Goal: Information Seeking & Learning: Check status

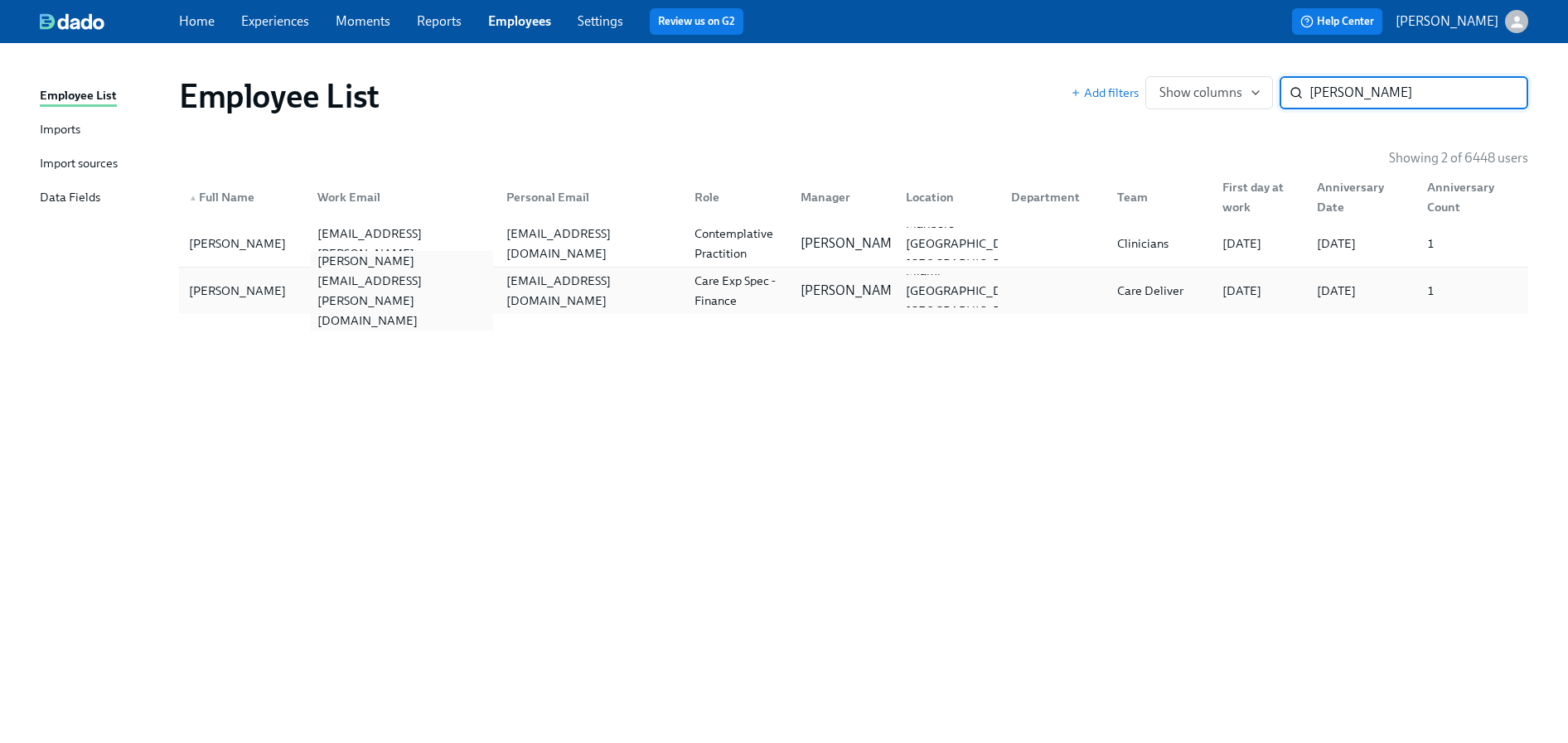
type input "valdes"
click at [491, 275] on div "cristina.valdes@charliehealth.com" at bounding box center [398, 291] width 188 height 33
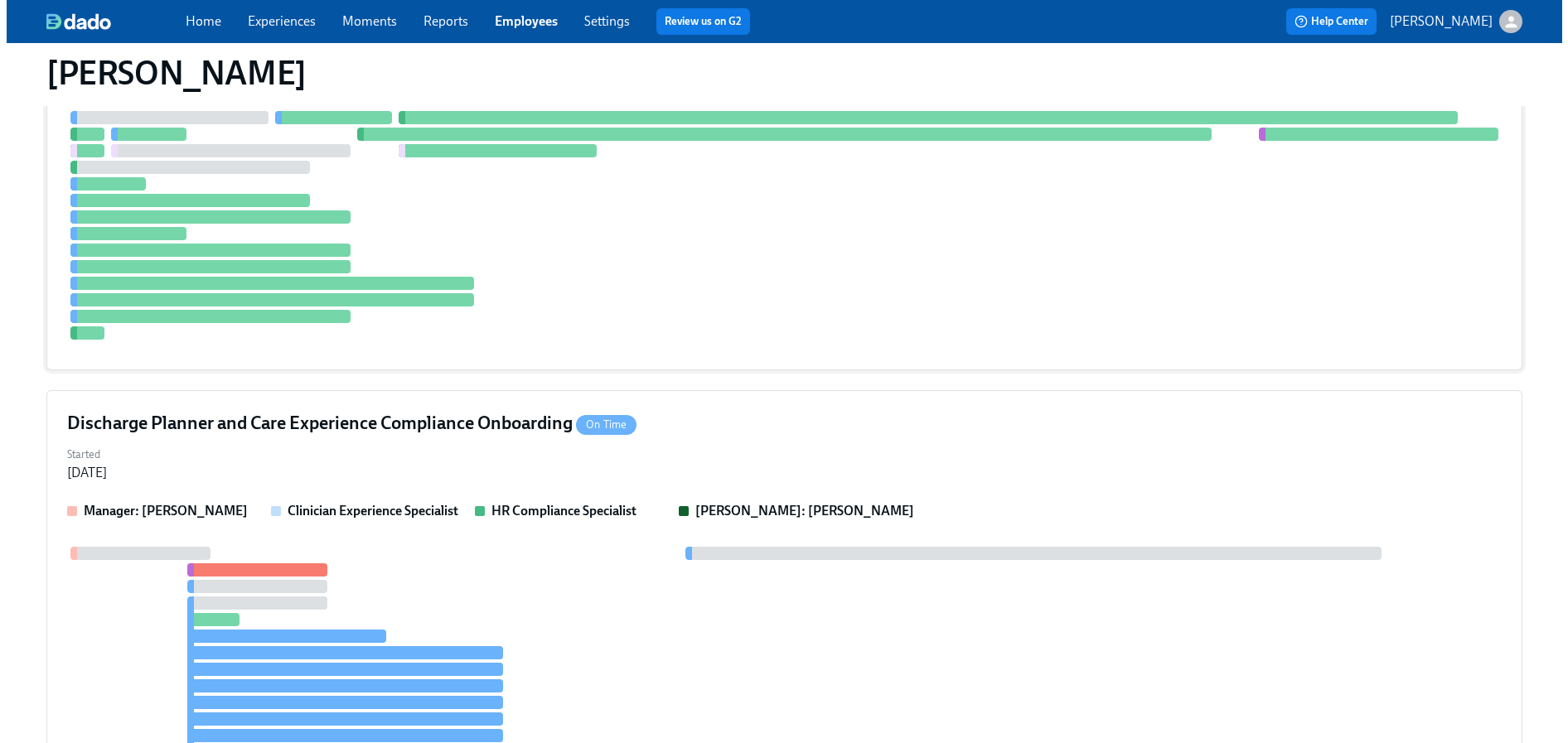
scroll to position [748, 0]
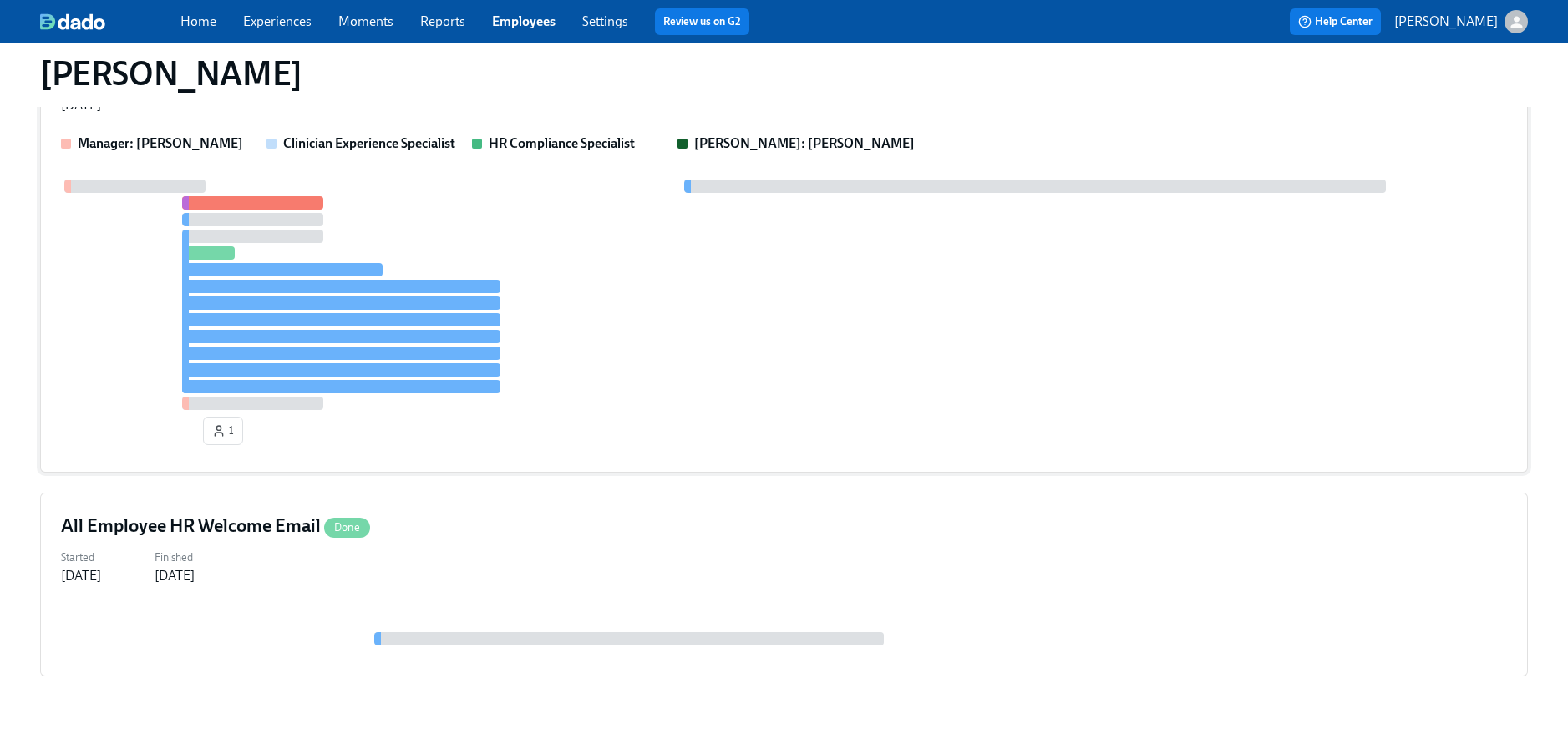
click at [583, 287] on div at bounding box center [784, 294] width 1445 height 230
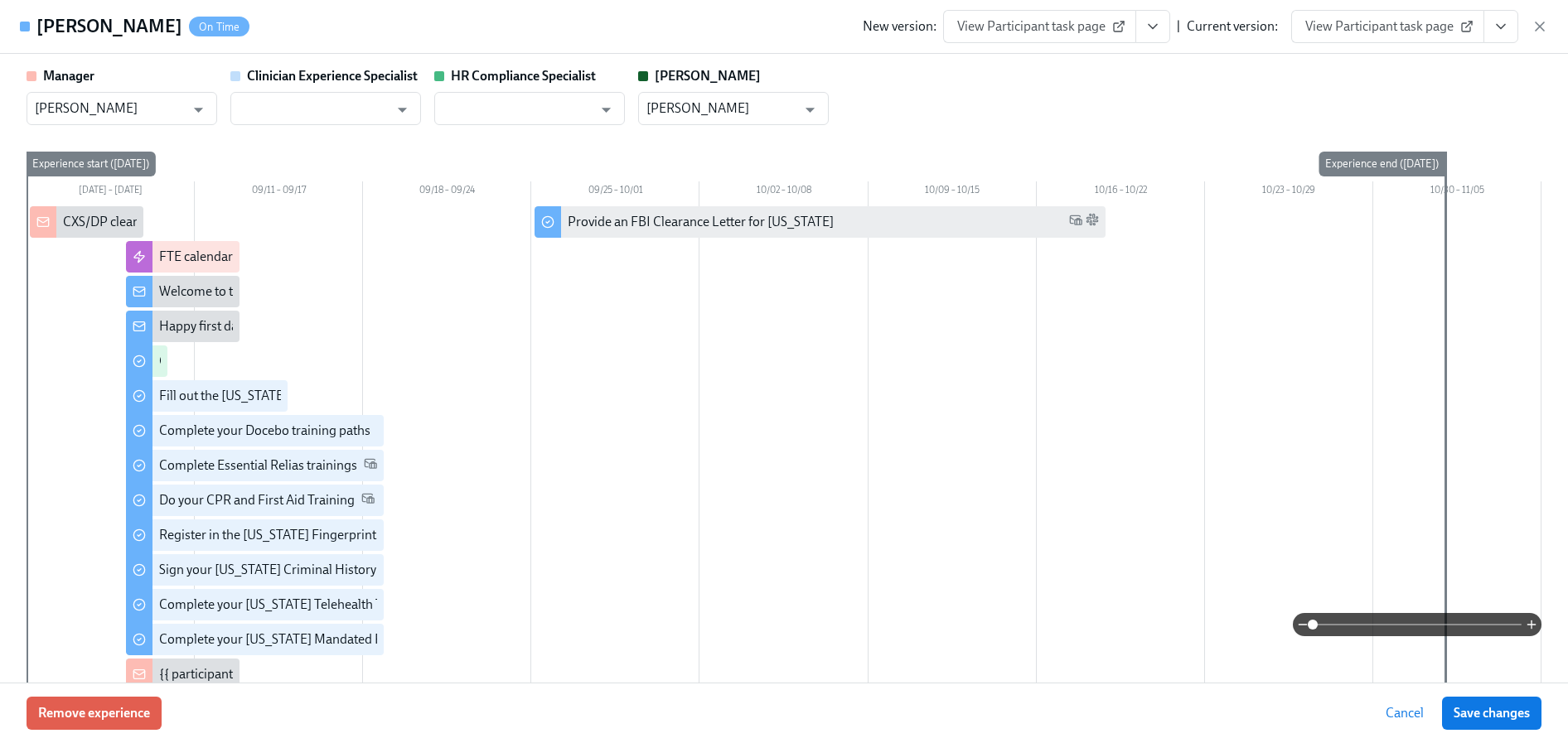
drag, startPoint x: 1509, startPoint y: 31, endPoint x: 1504, endPoint y: 41, distance: 11.2
click at [1509, 31] on icon "View task page" at bounding box center [1500, 26] width 17 height 17
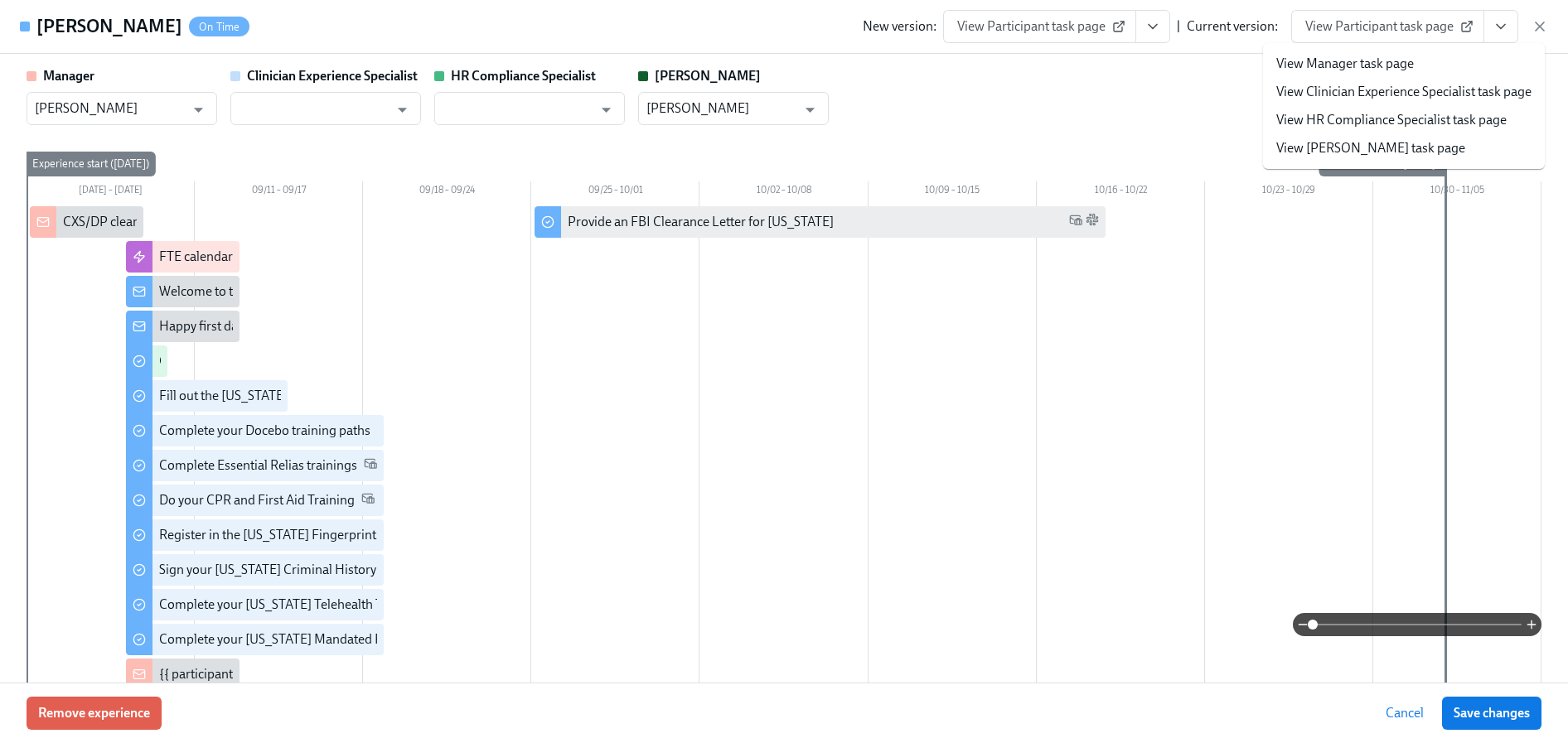
click at [1348, 123] on link "View HR Compliance Specialist task page" at bounding box center [1391, 120] width 230 height 19
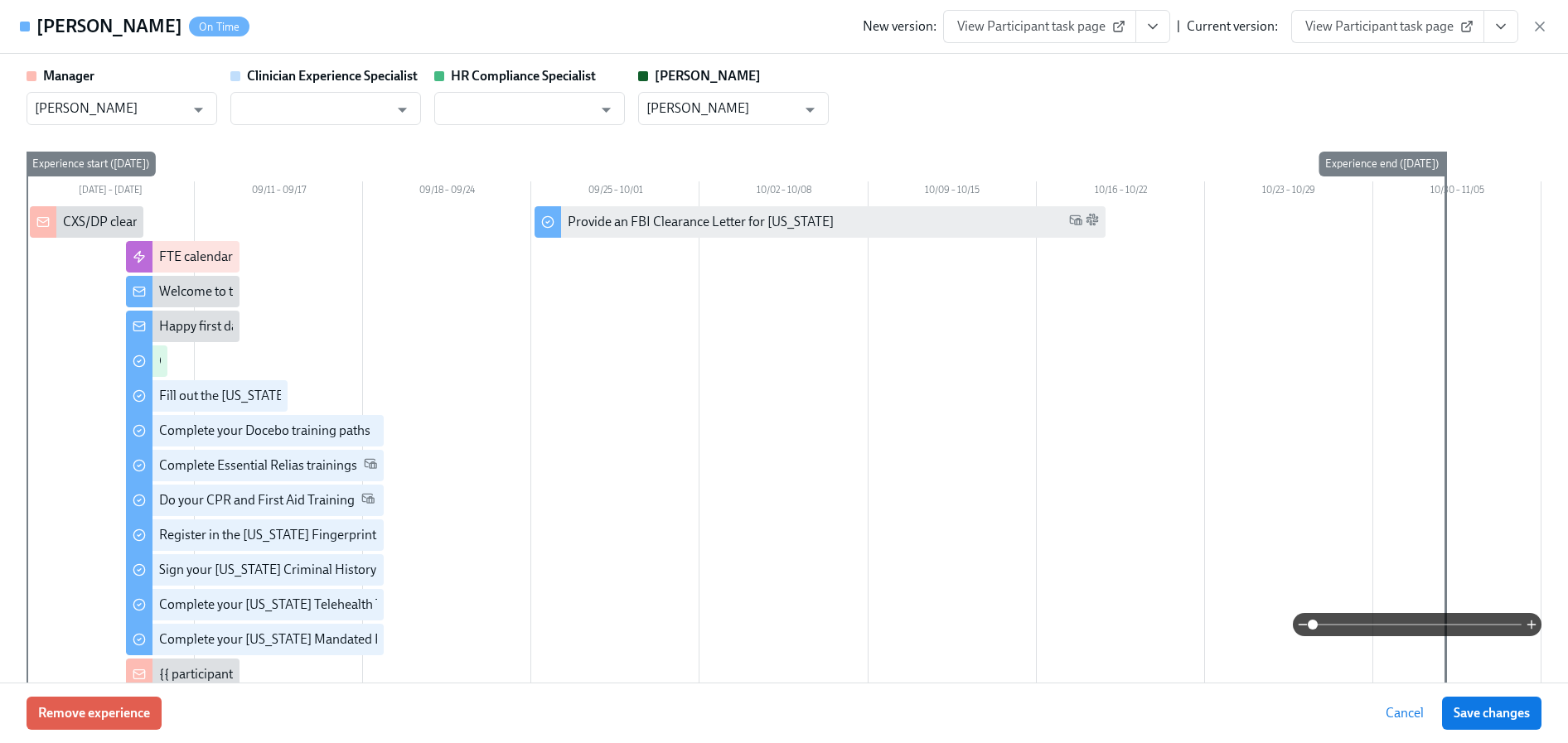
click at [1513, 29] on button "View task page" at bounding box center [1501, 26] width 35 height 33
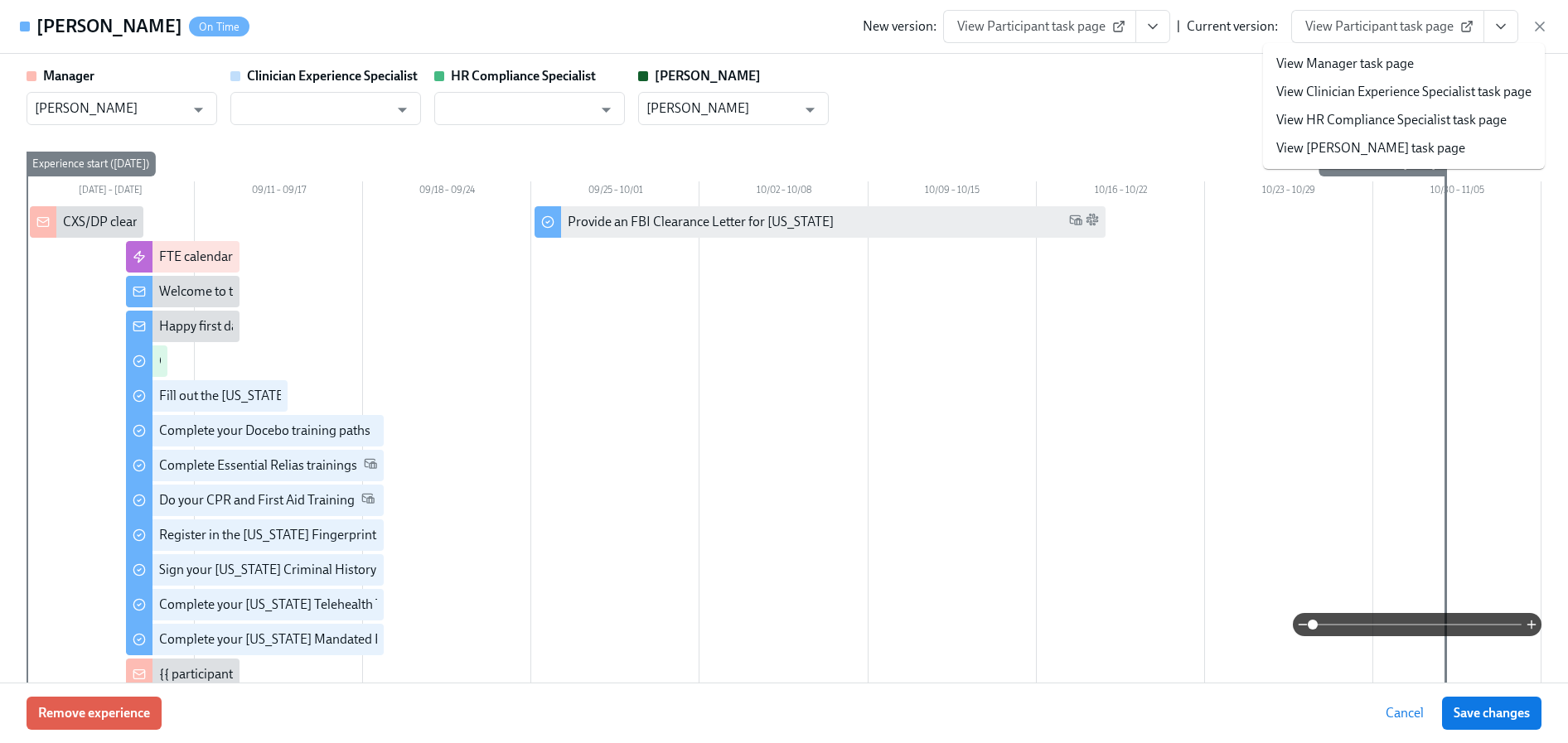
click at [1358, 116] on link "View HR Compliance Specialist task page" at bounding box center [1391, 120] width 230 height 19
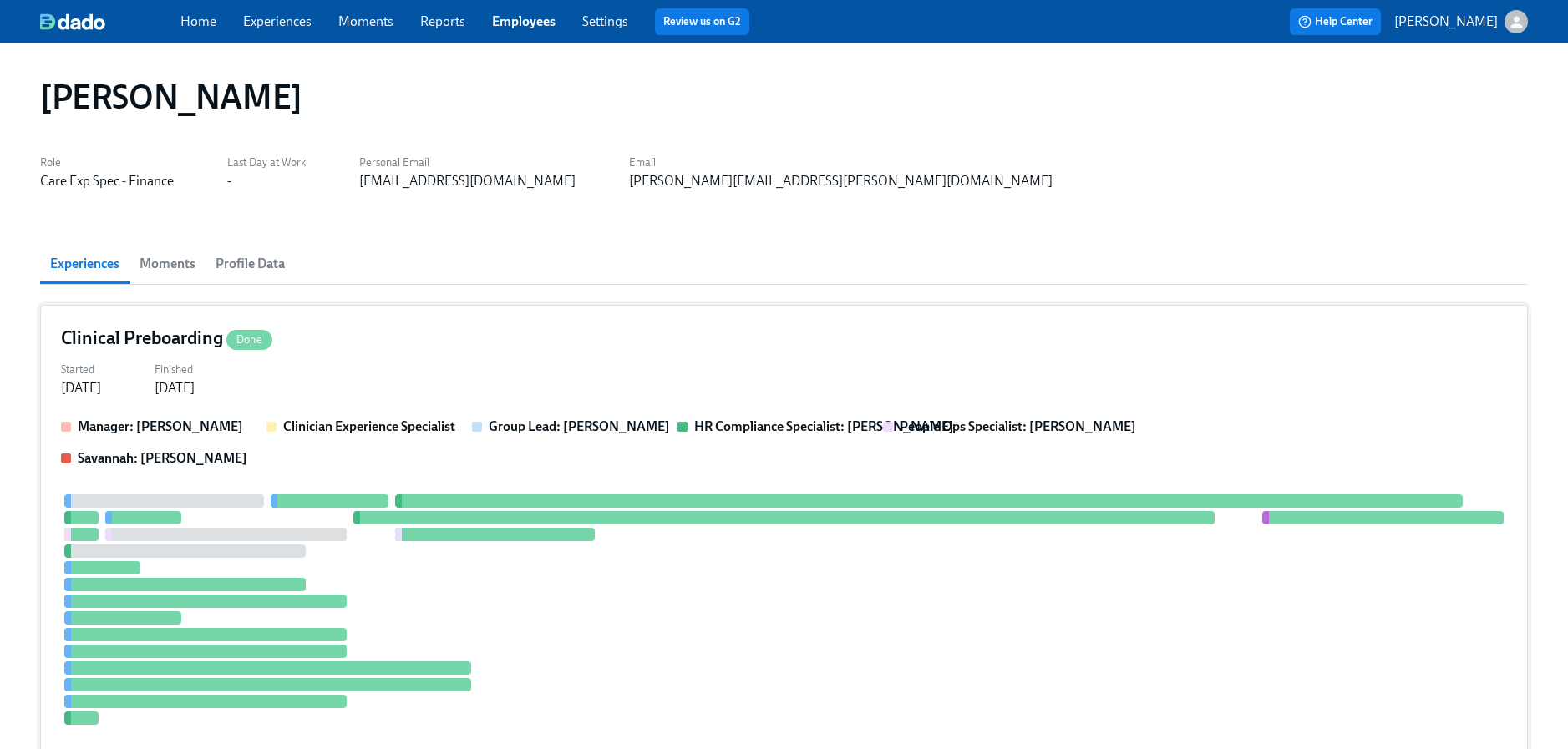
scroll to position [514, 0]
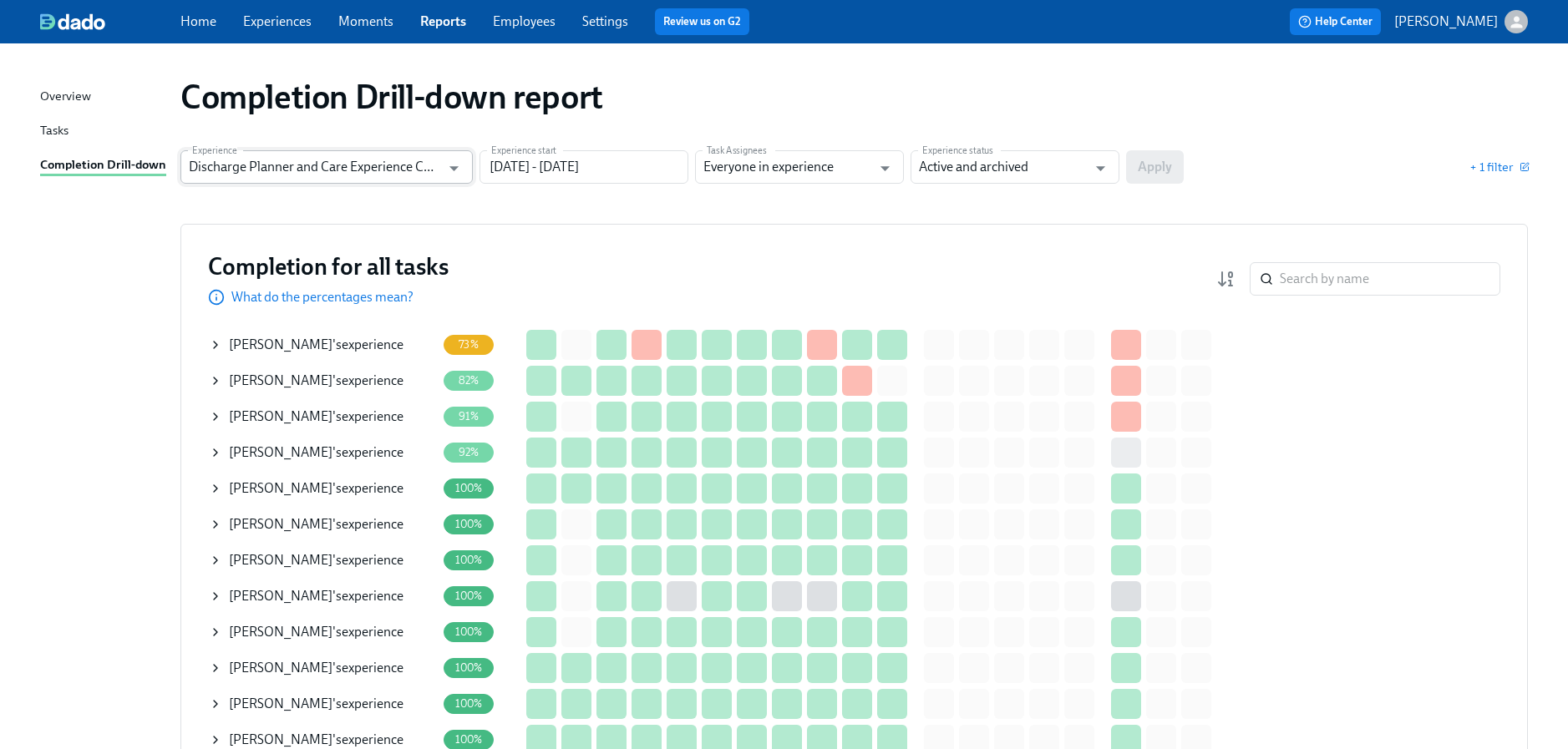
click at [437, 161] on input "Discharge Planner and Care Experience Compliance Onboarding" at bounding box center [314, 167] width 251 height 34
click at [451, 169] on icon "Open" at bounding box center [454, 168] width 23 height 23
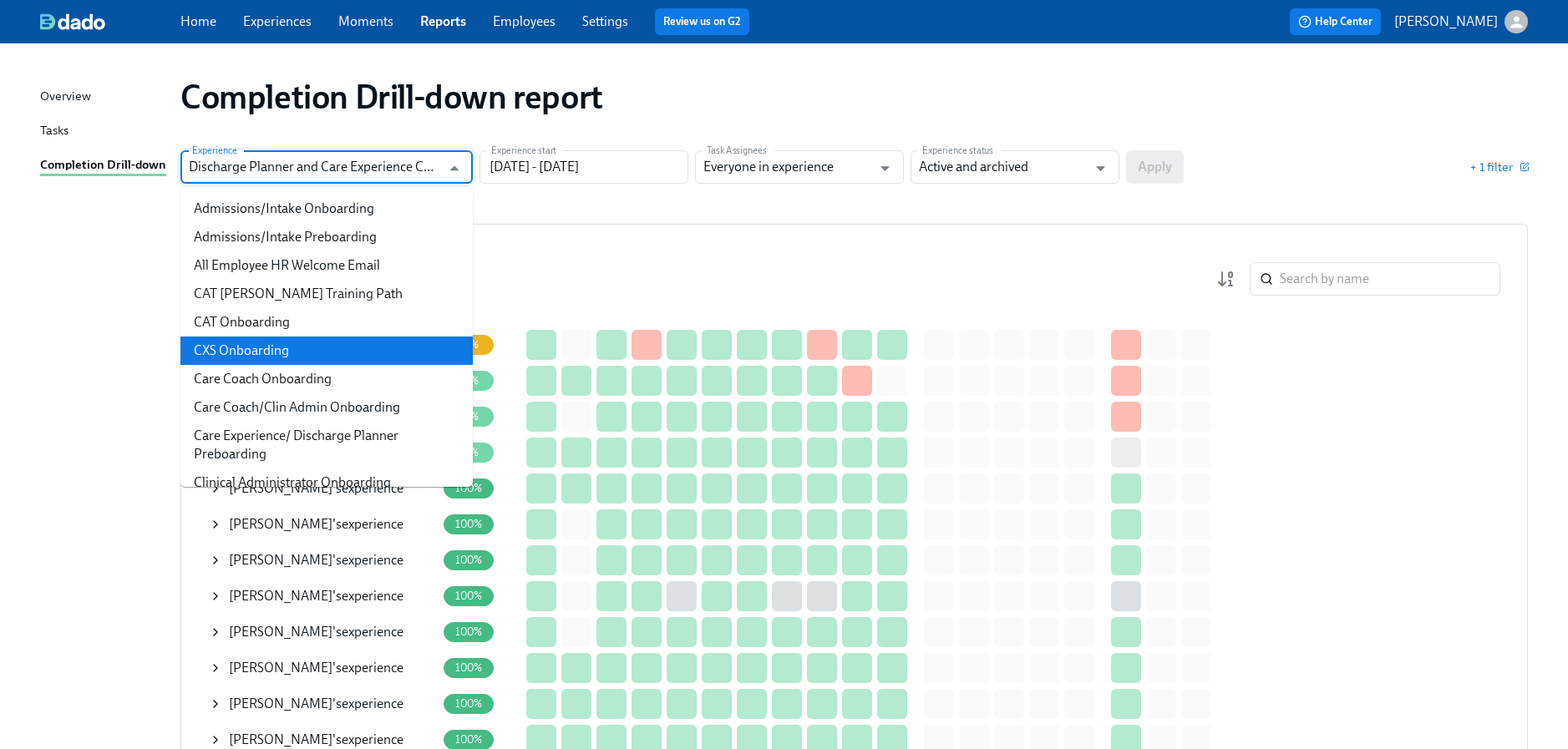
scroll to position [74, 0]
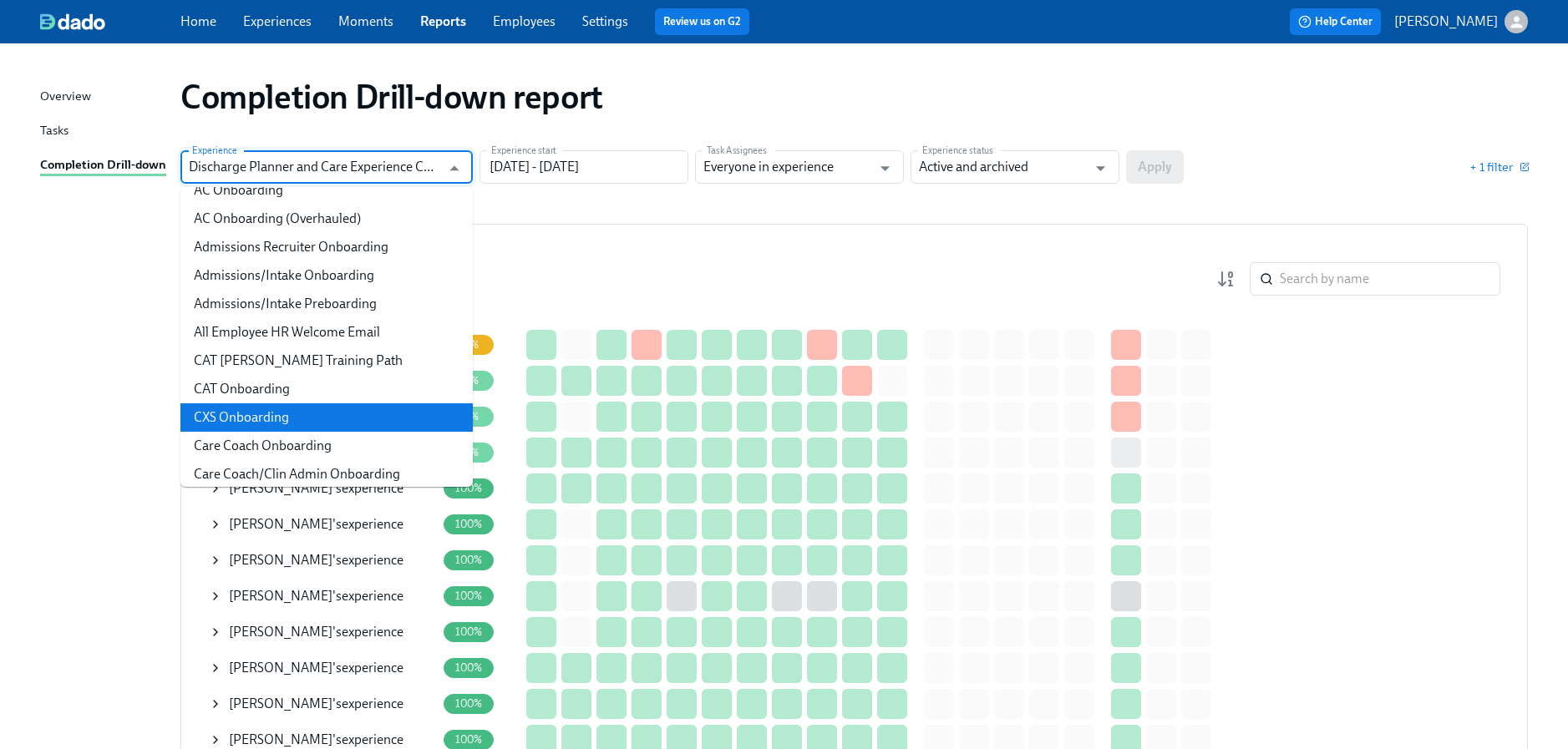
click at [294, 408] on li "CXS Onboarding" at bounding box center [327, 417] width 292 height 29
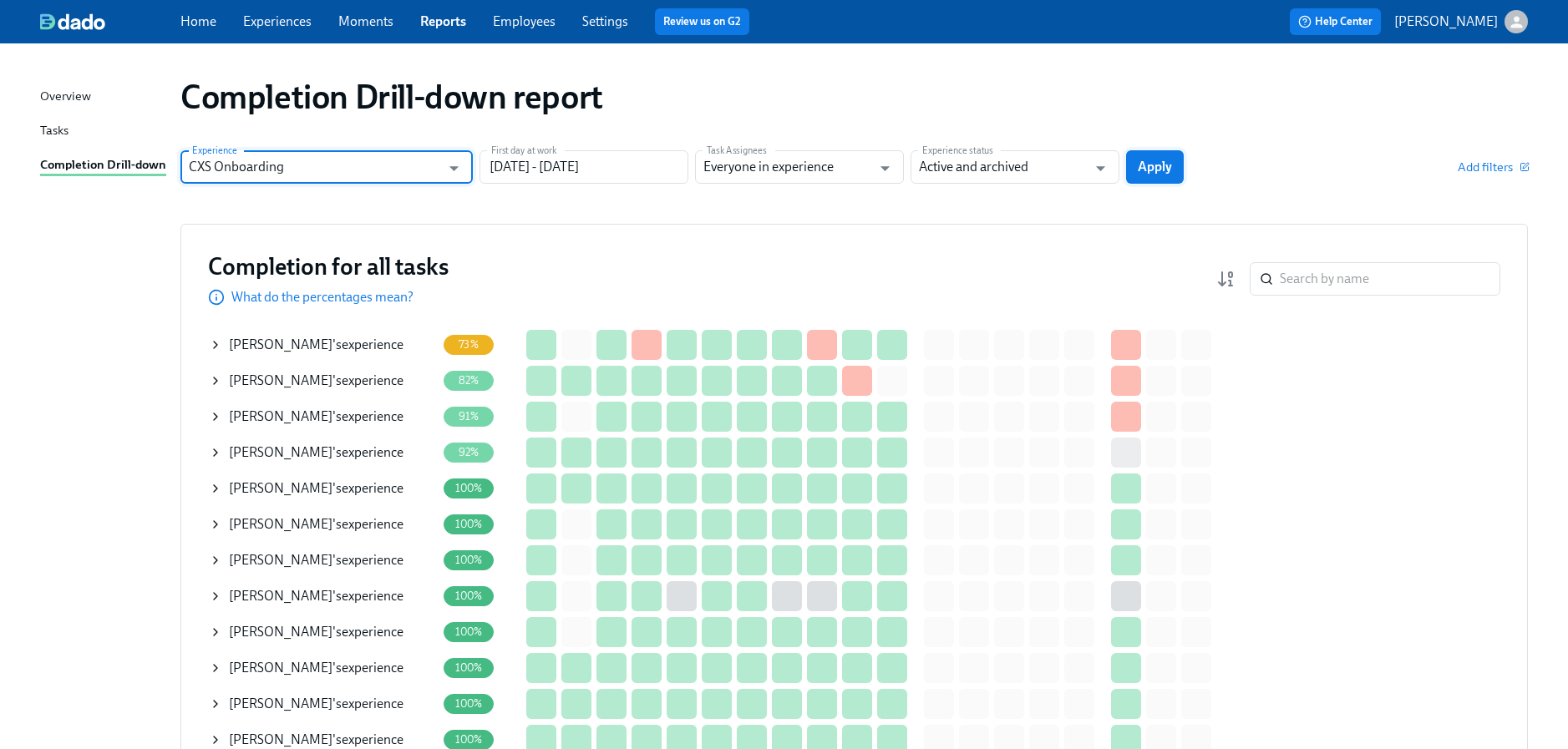
click at [1137, 165] on span "Apply" at bounding box center [1154, 167] width 35 height 17
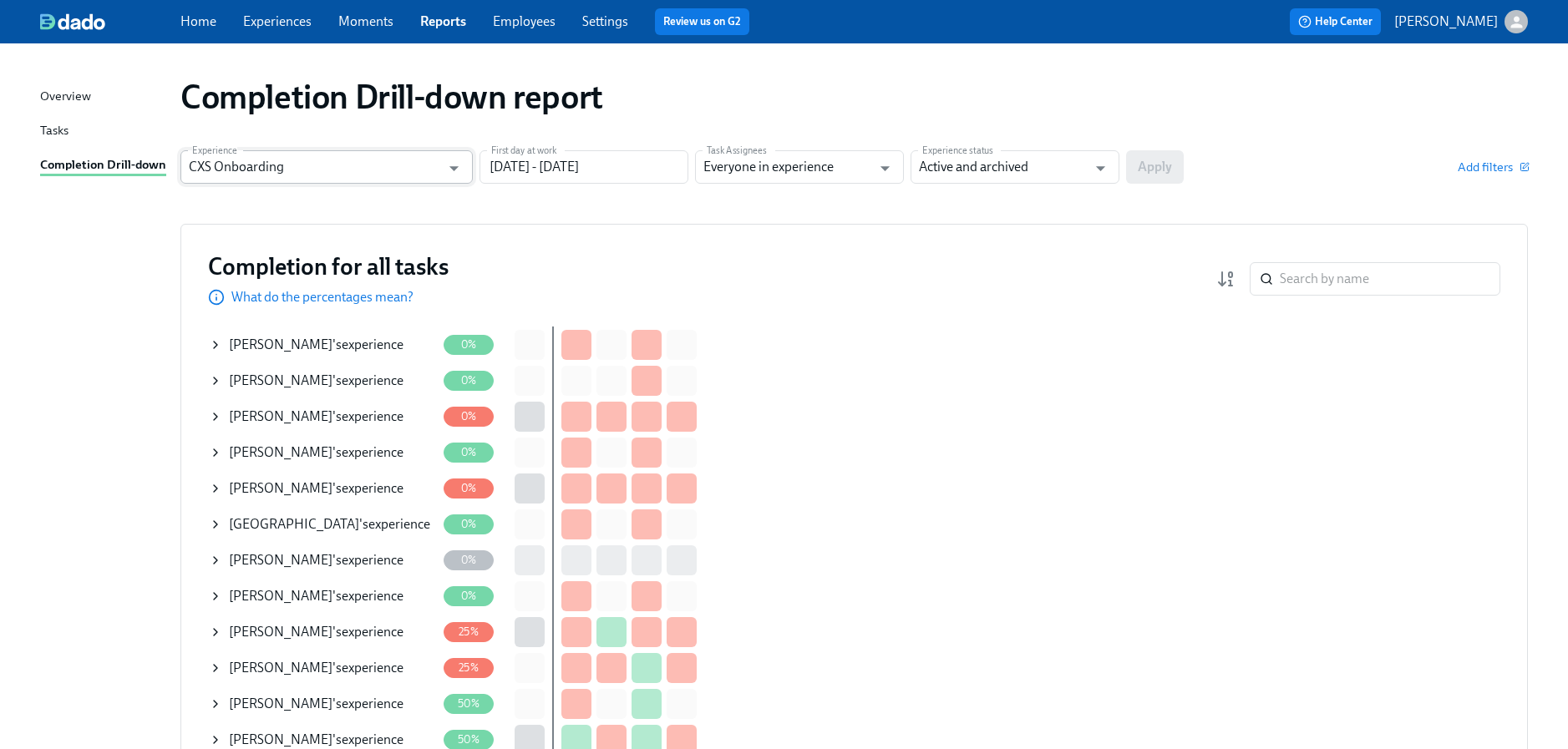
click at [353, 165] on input "CXS Onboarding" at bounding box center [314, 167] width 251 height 34
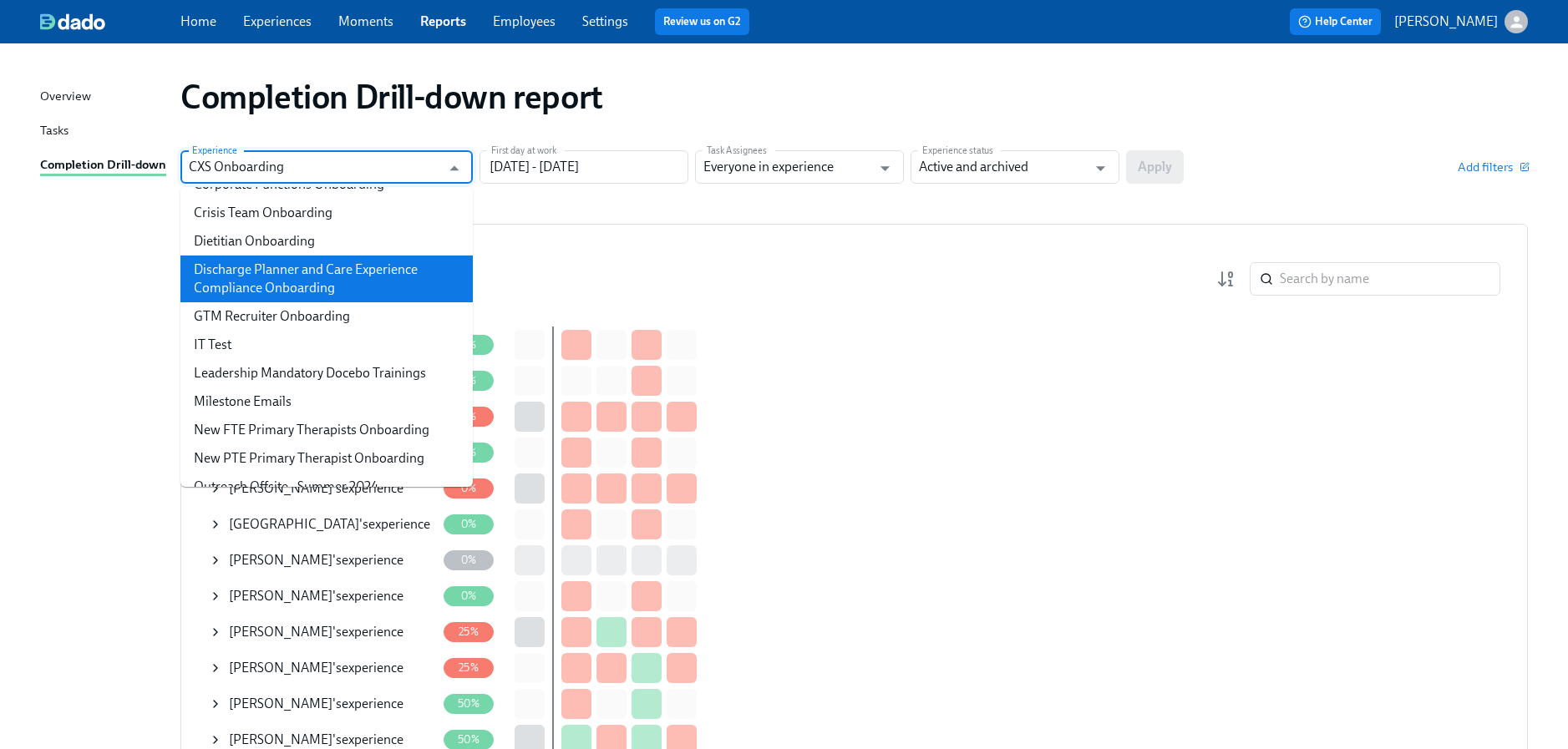
scroll to position [527, 0]
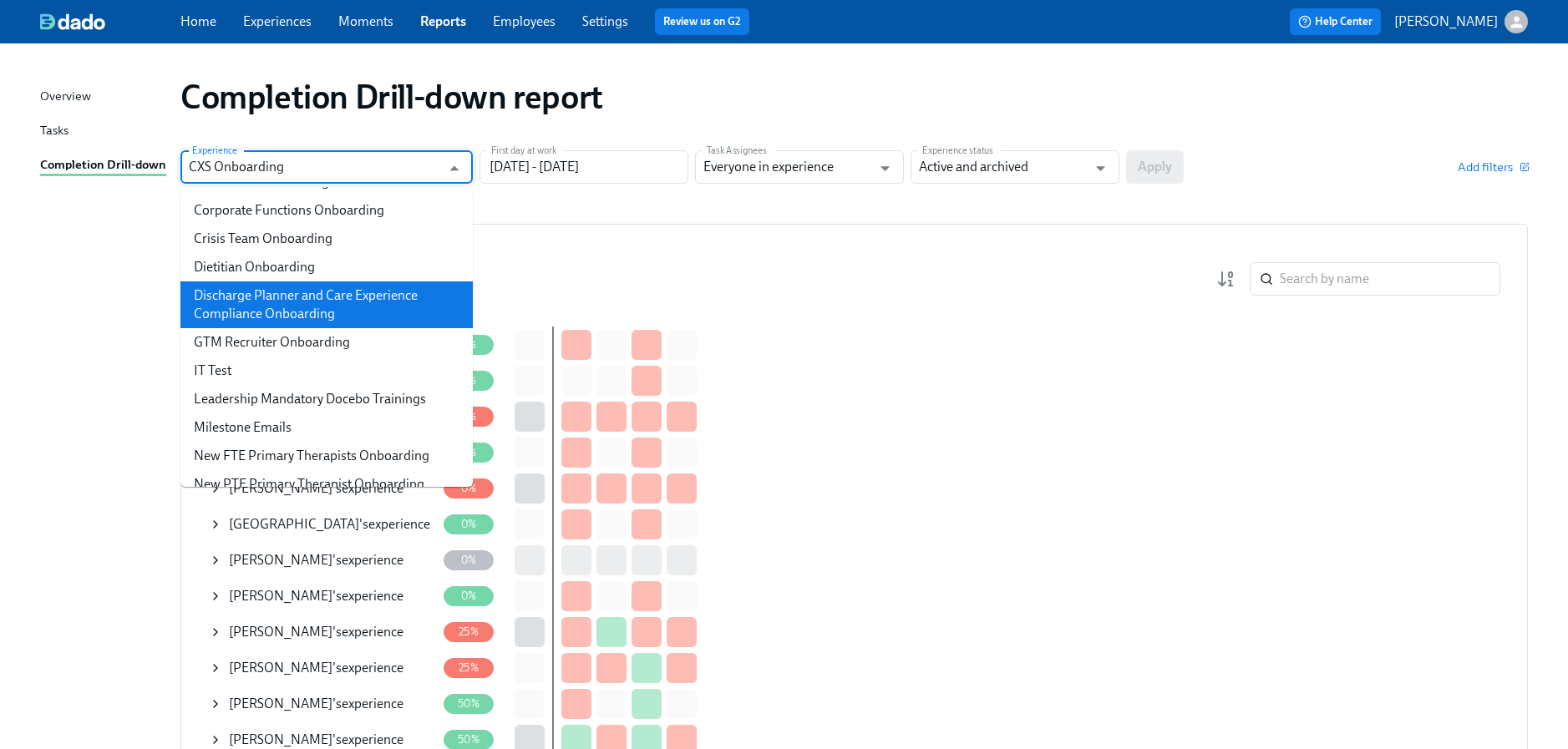
click at [294, 316] on li "Discharge Planner and Care Experience Compliance Onboarding" at bounding box center [327, 304] width 292 height 46
type input "Discharge Planner and Care Experience Compliance Onboarding"
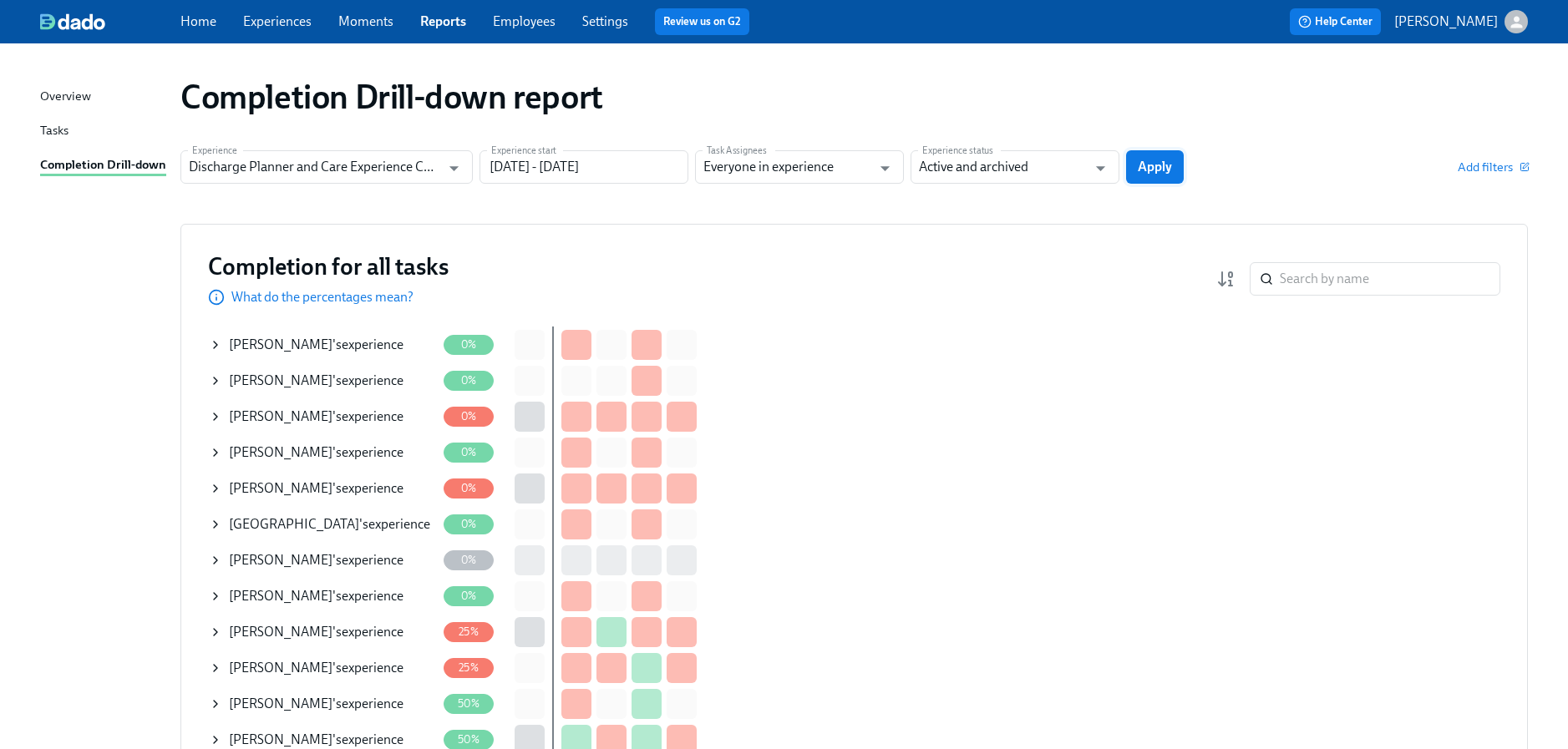
click at [1169, 164] on span "Apply" at bounding box center [1154, 167] width 35 height 17
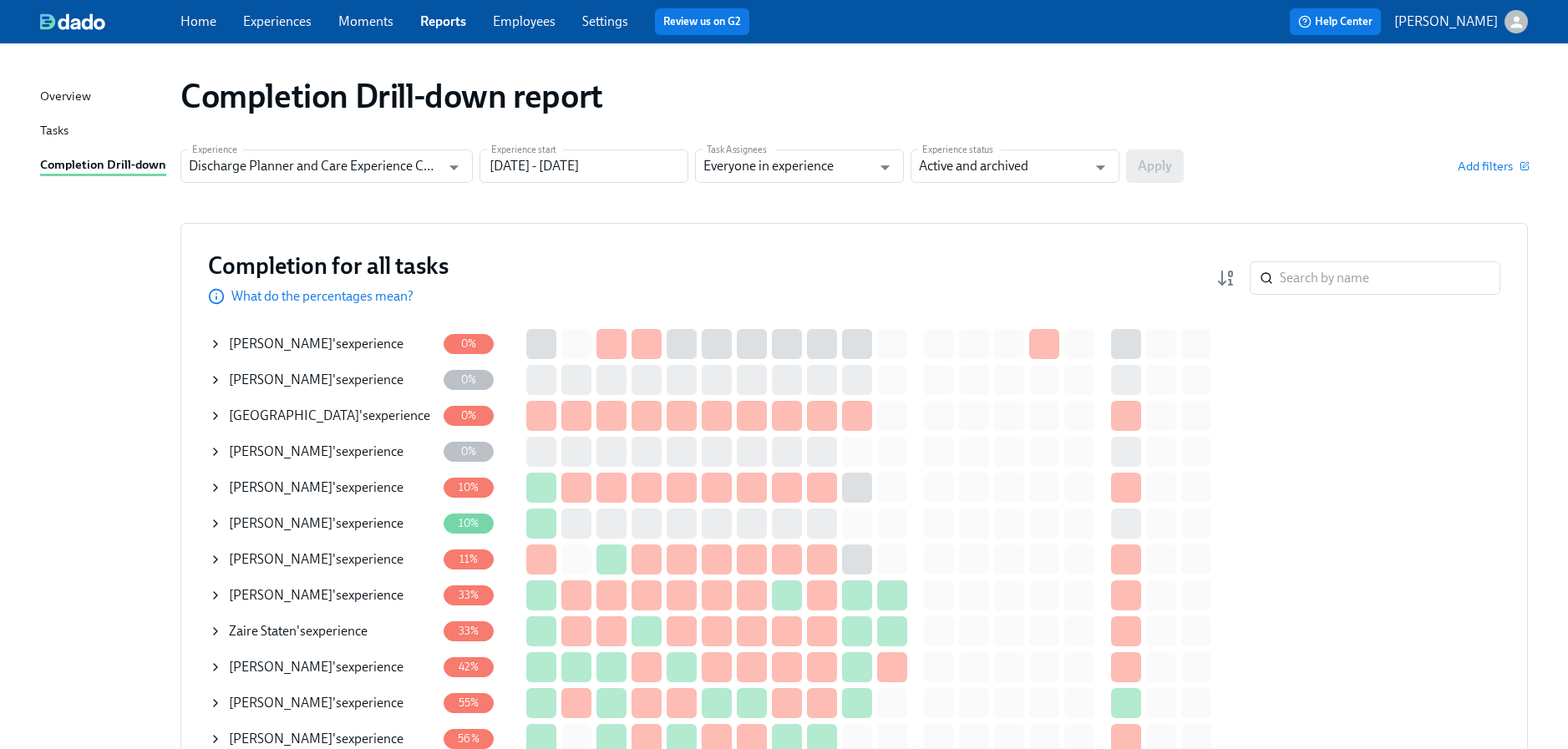
scroll to position [3, 0]
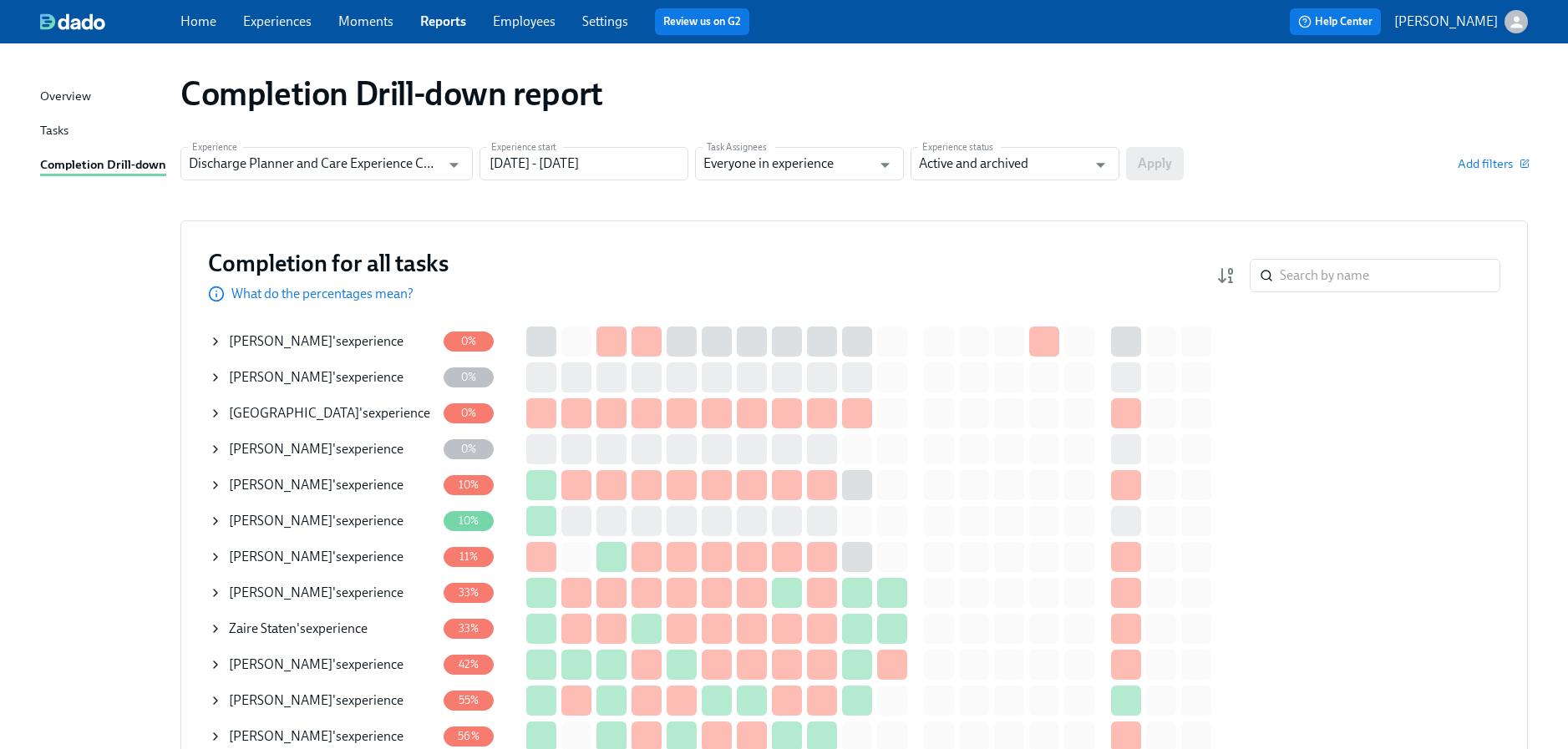
click at [216, 518] on icon at bounding box center [215, 522] width 14 height 14
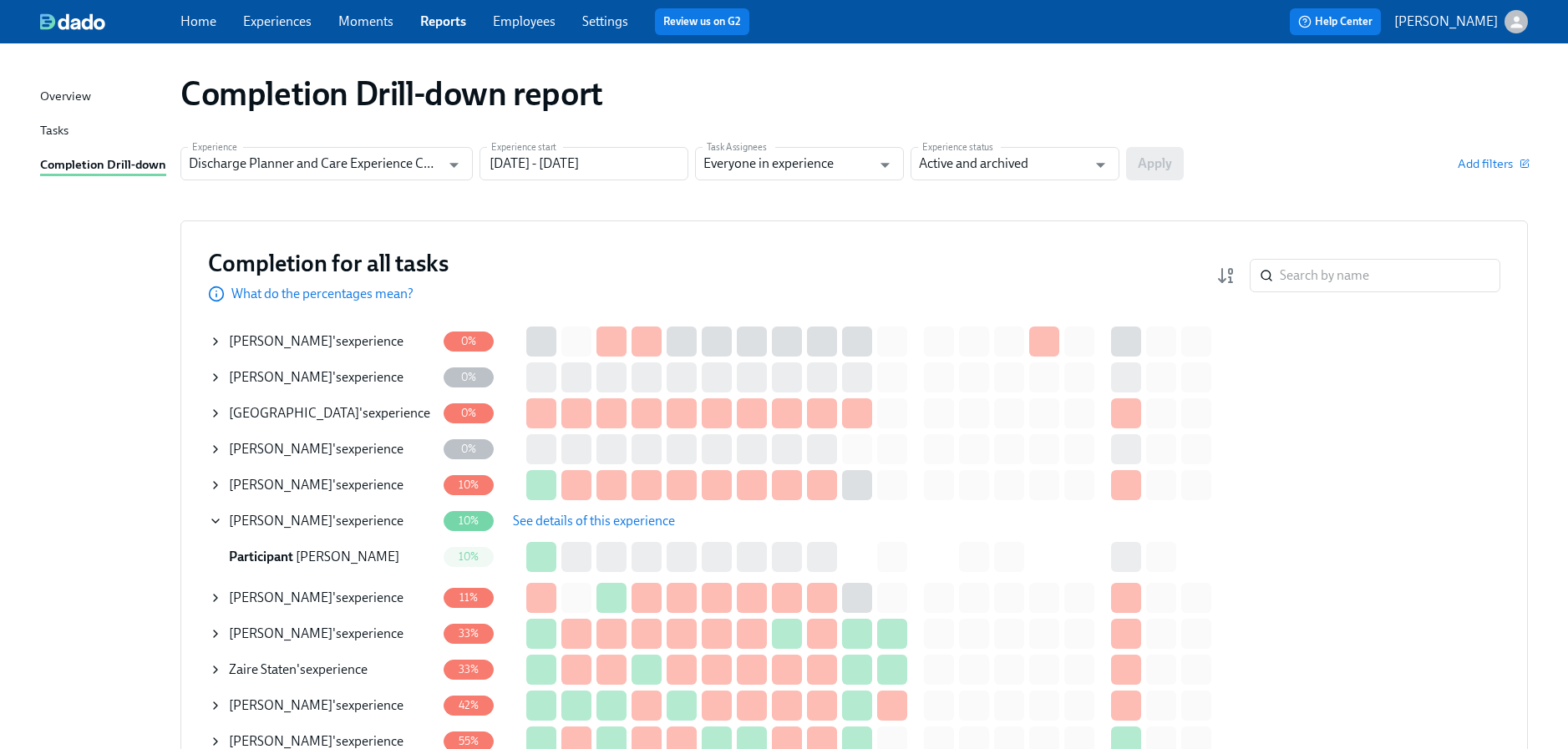
click at [590, 510] on button "See details of this experience" at bounding box center [594, 522] width 186 height 34
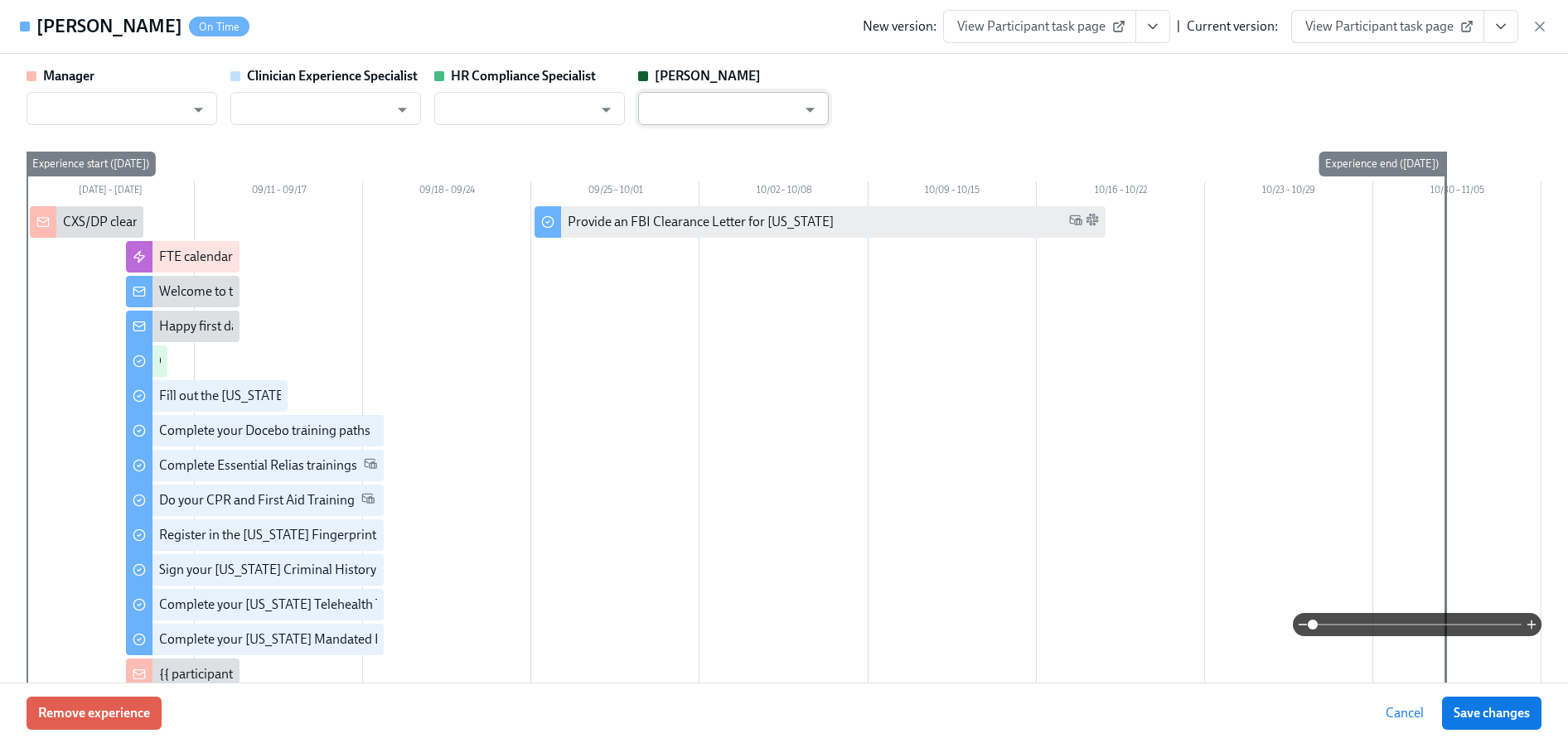
type input "[PERSON_NAME]"
click at [582, 120] on input "text" at bounding box center [517, 109] width 150 height 33
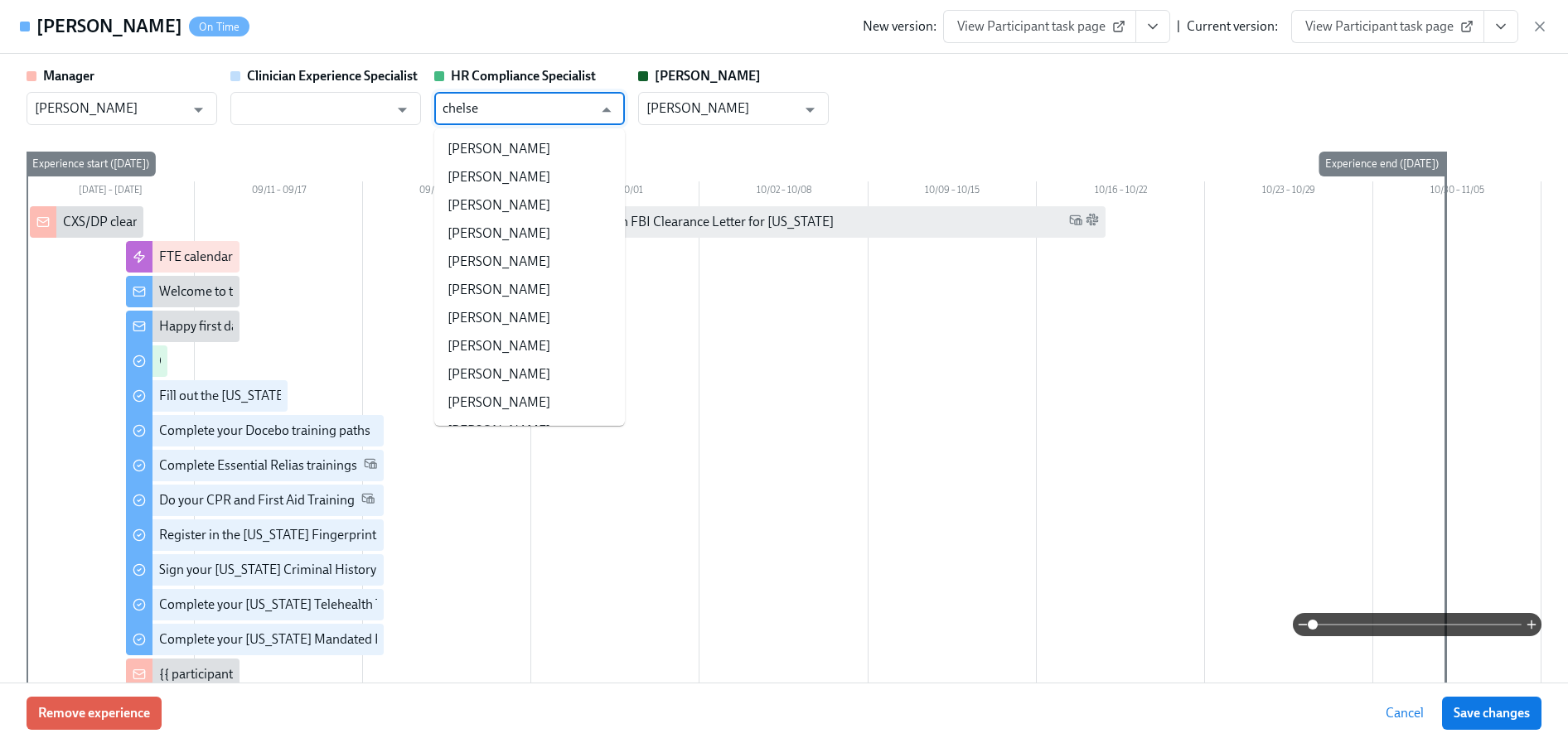
type input "[PERSON_NAME]"
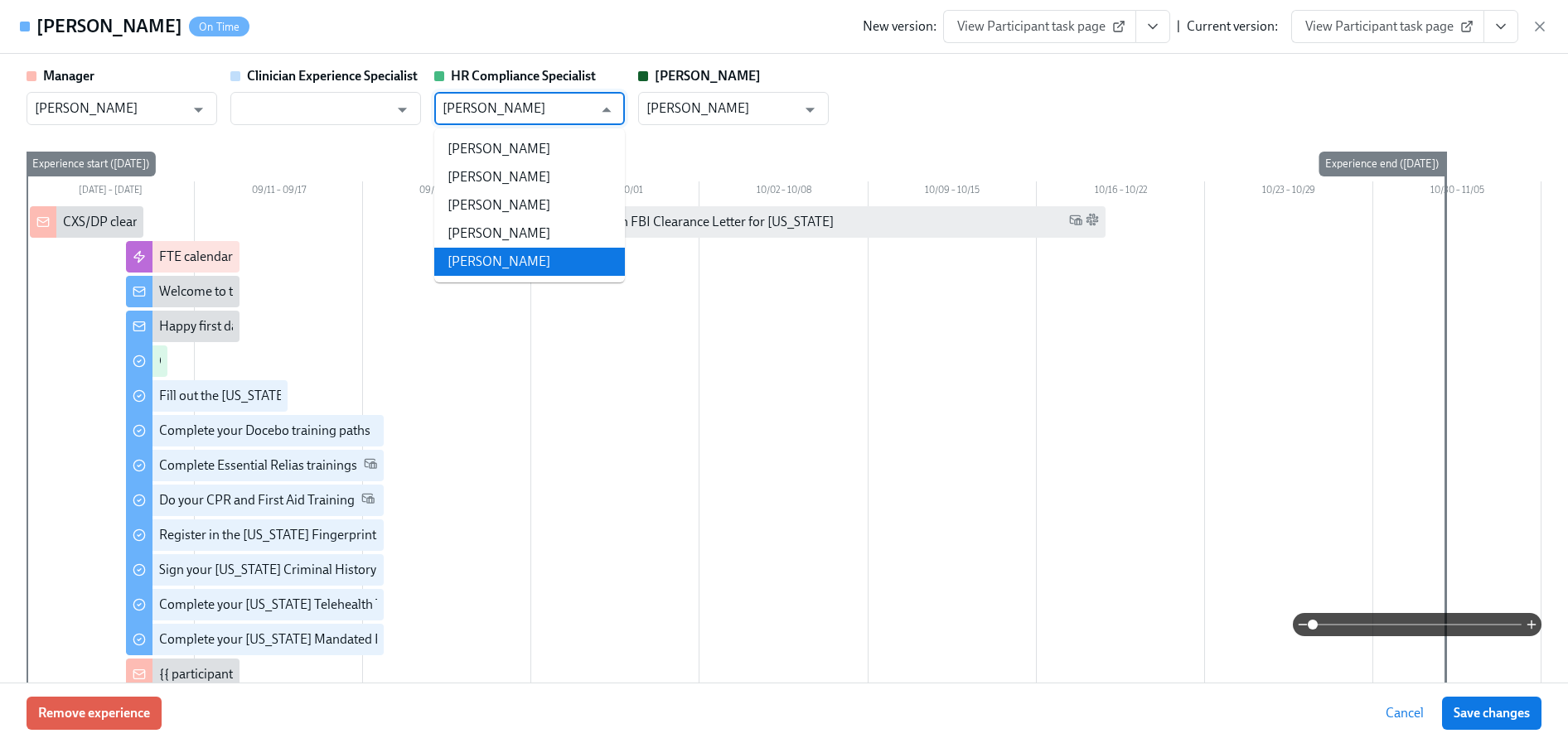
click at [552, 260] on li "[PERSON_NAME]" at bounding box center [530, 262] width 190 height 28
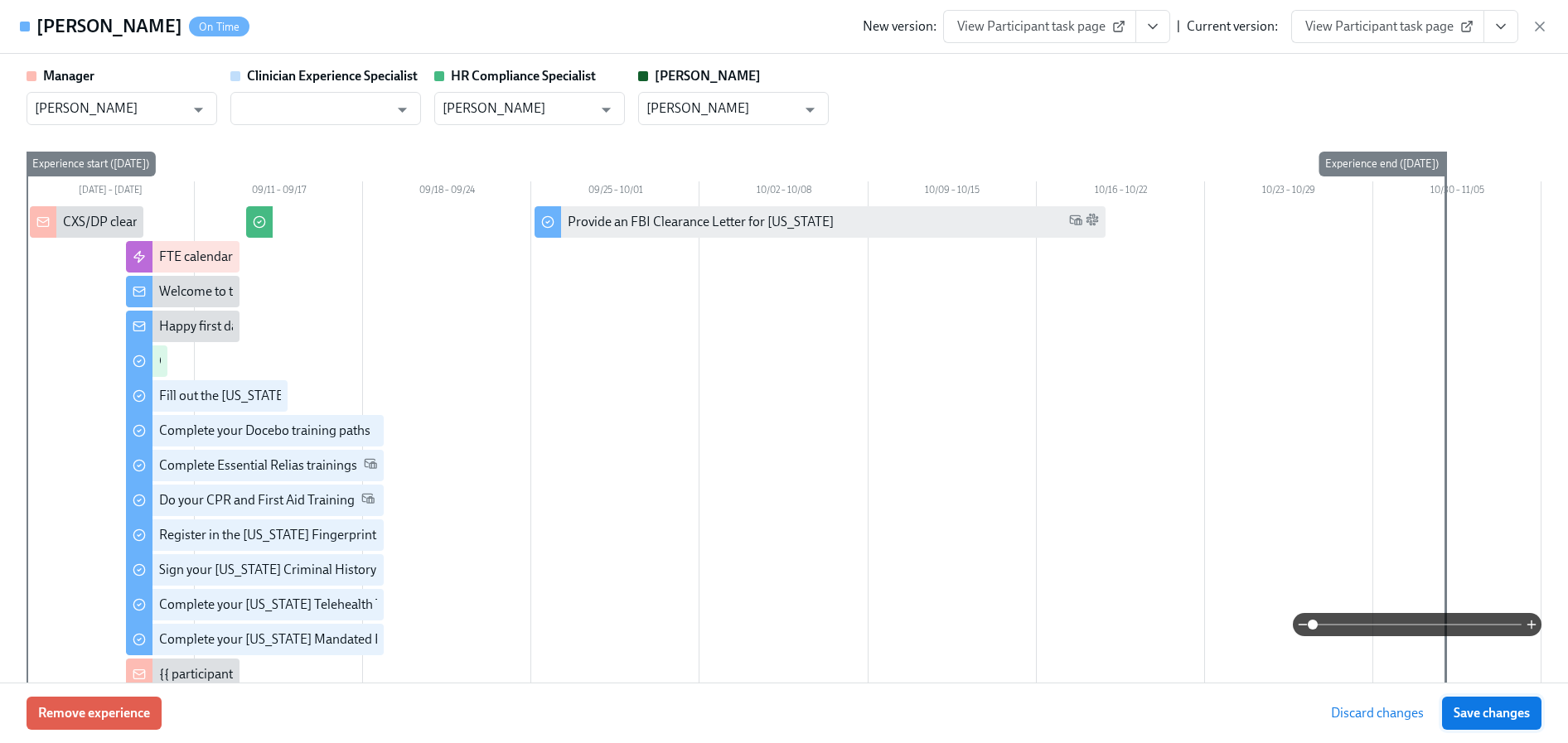
click at [1495, 711] on span "Save changes" at bounding box center [1492, 713] width 76 height 17
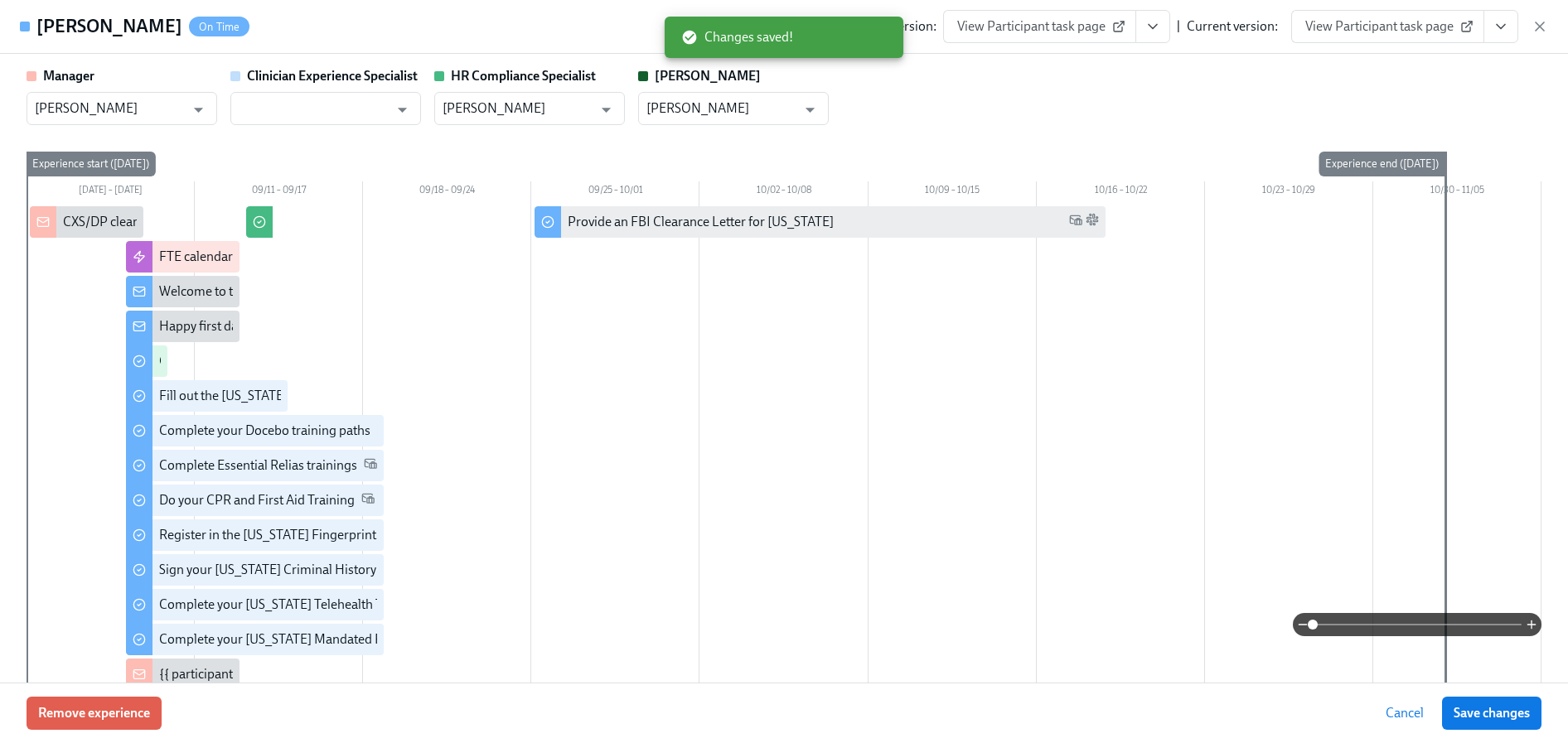
click at [1499, 29] on icon "View task page" at bounding box center [1500, 26] width 17 height 17
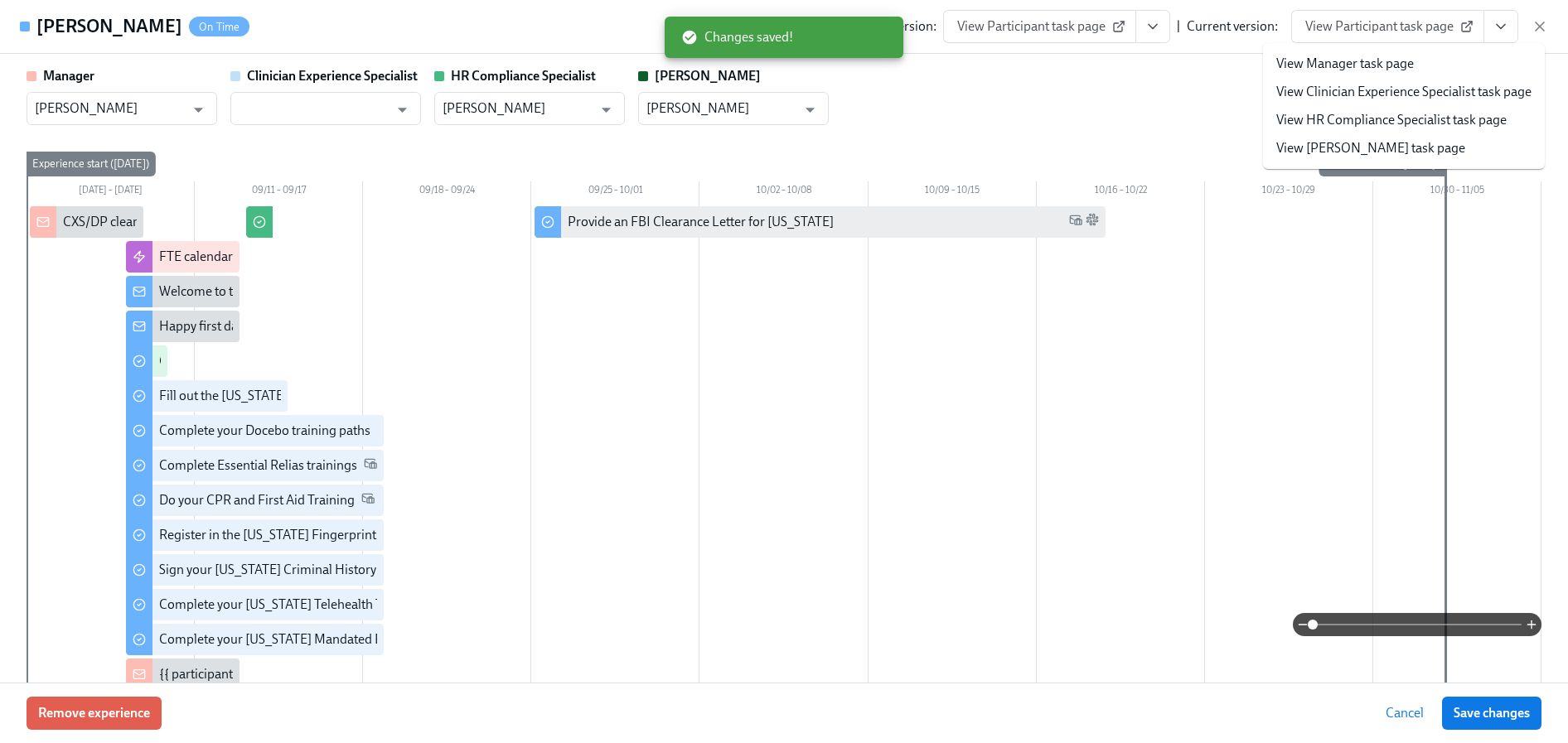
click at [1417, 118] on link "View HR Compliance Specialist task page" at bounding box center [1391, 120] width 230 height 19
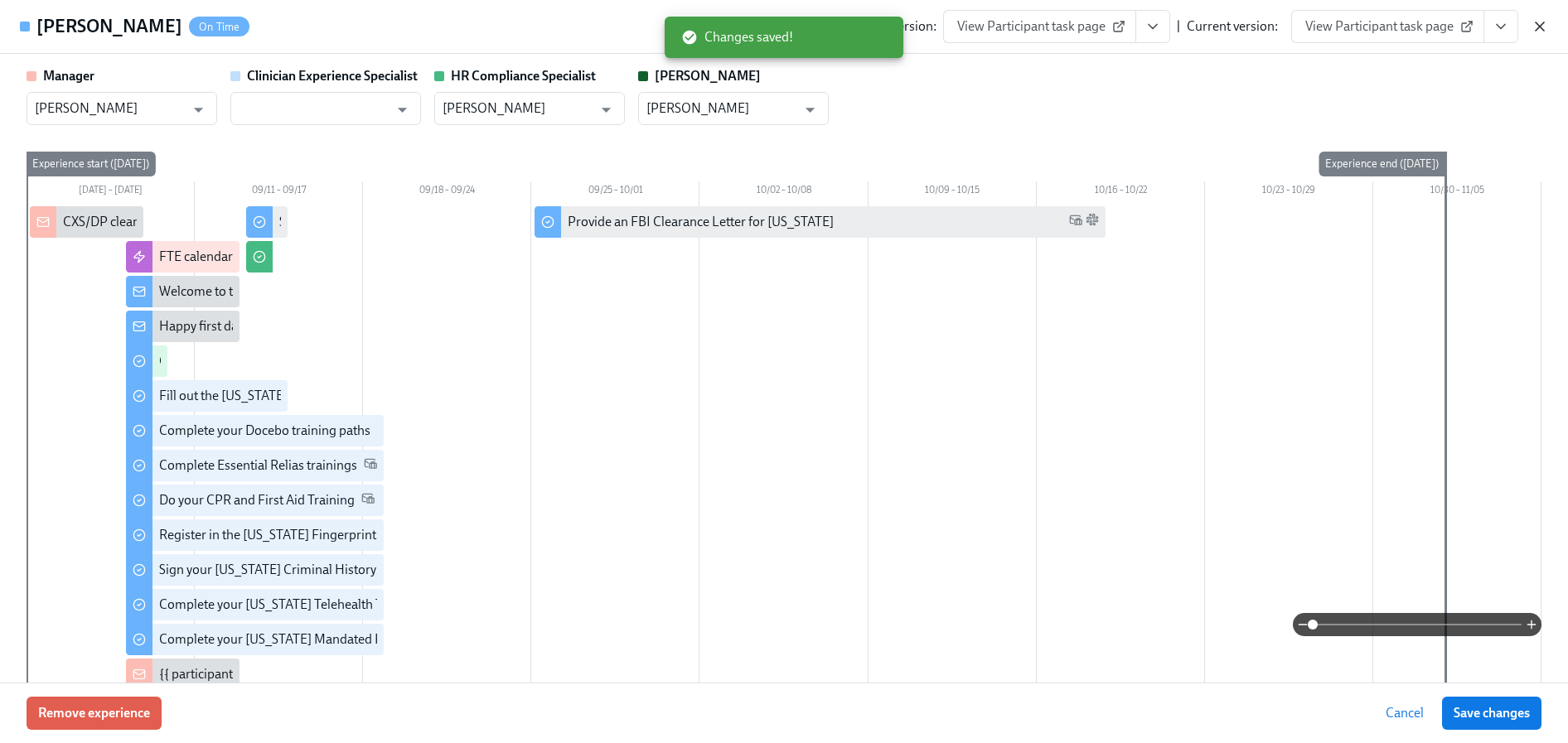
click at [1544, 23] on icon "button" at bounding box center [1540, 26] width 8 height 8
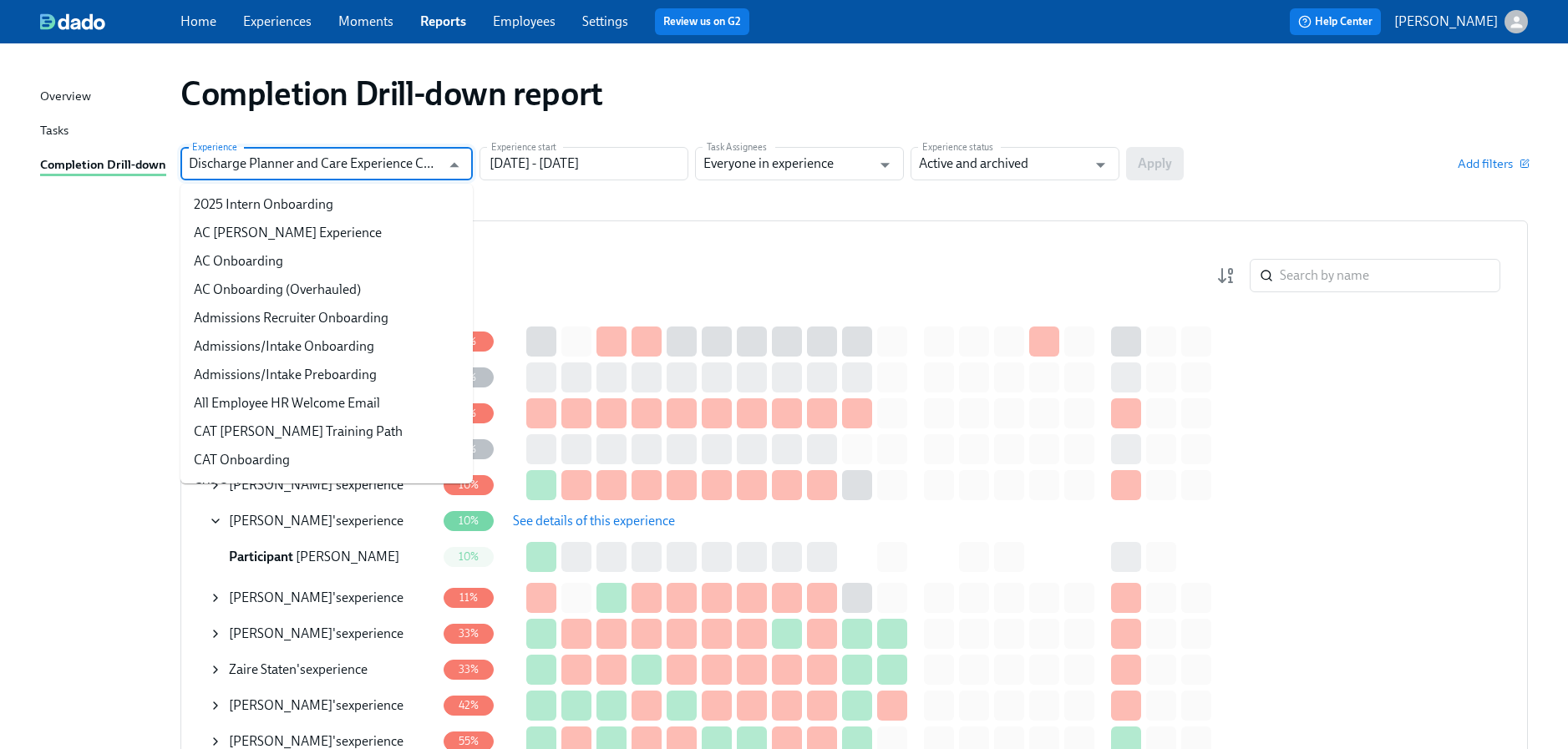
click at [302, 177] on input "Discharge Planner and Care Experience Compliance Onboarding" at bounding box center [314, 164] width 251 height 34
click at [280, 333] on li "Admissions/Intake Onboarding" at bounding box center [327, 346] width 292 height 29
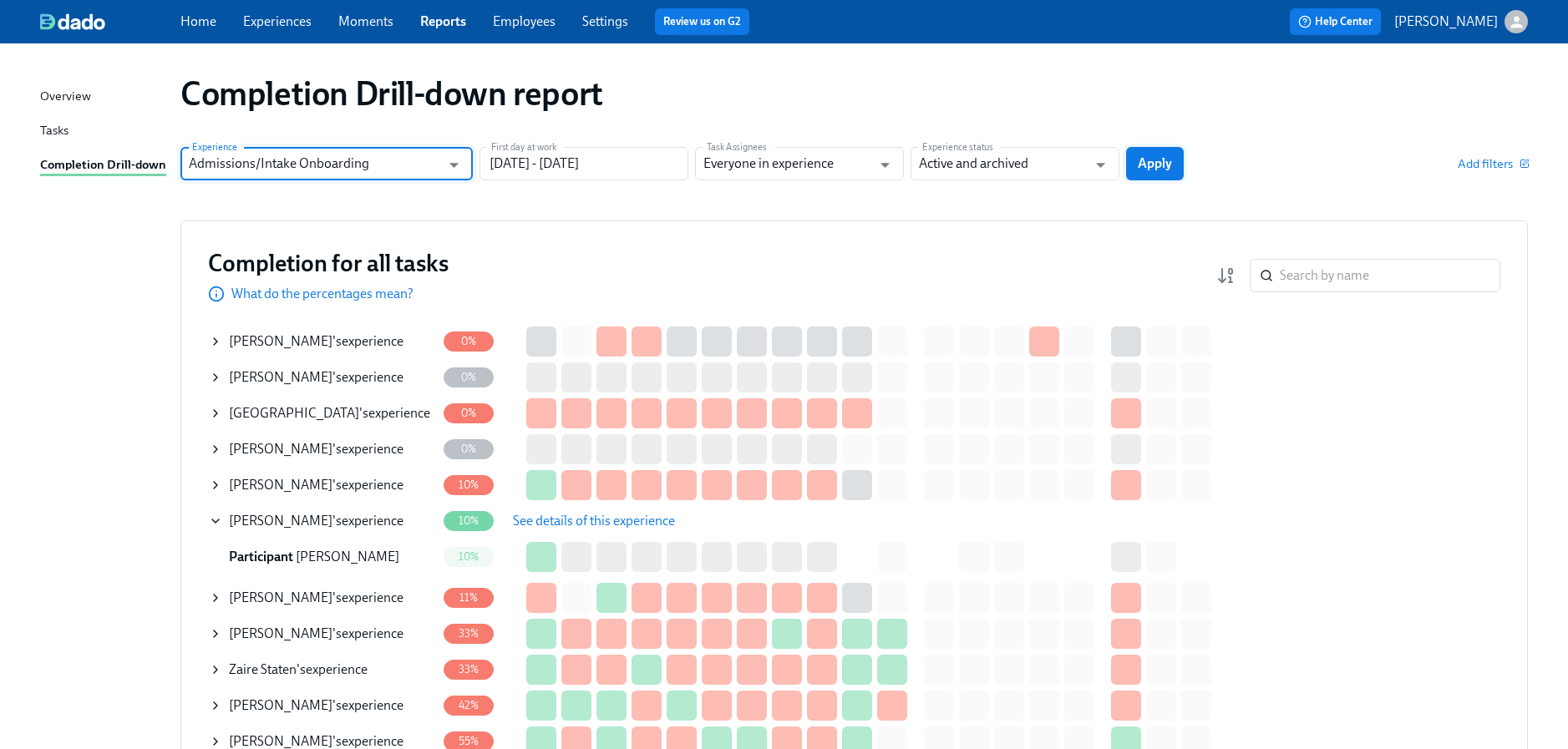
click at [1163, 162] on span "Apply" at bounding box center [1154, 163] width 35 height 17
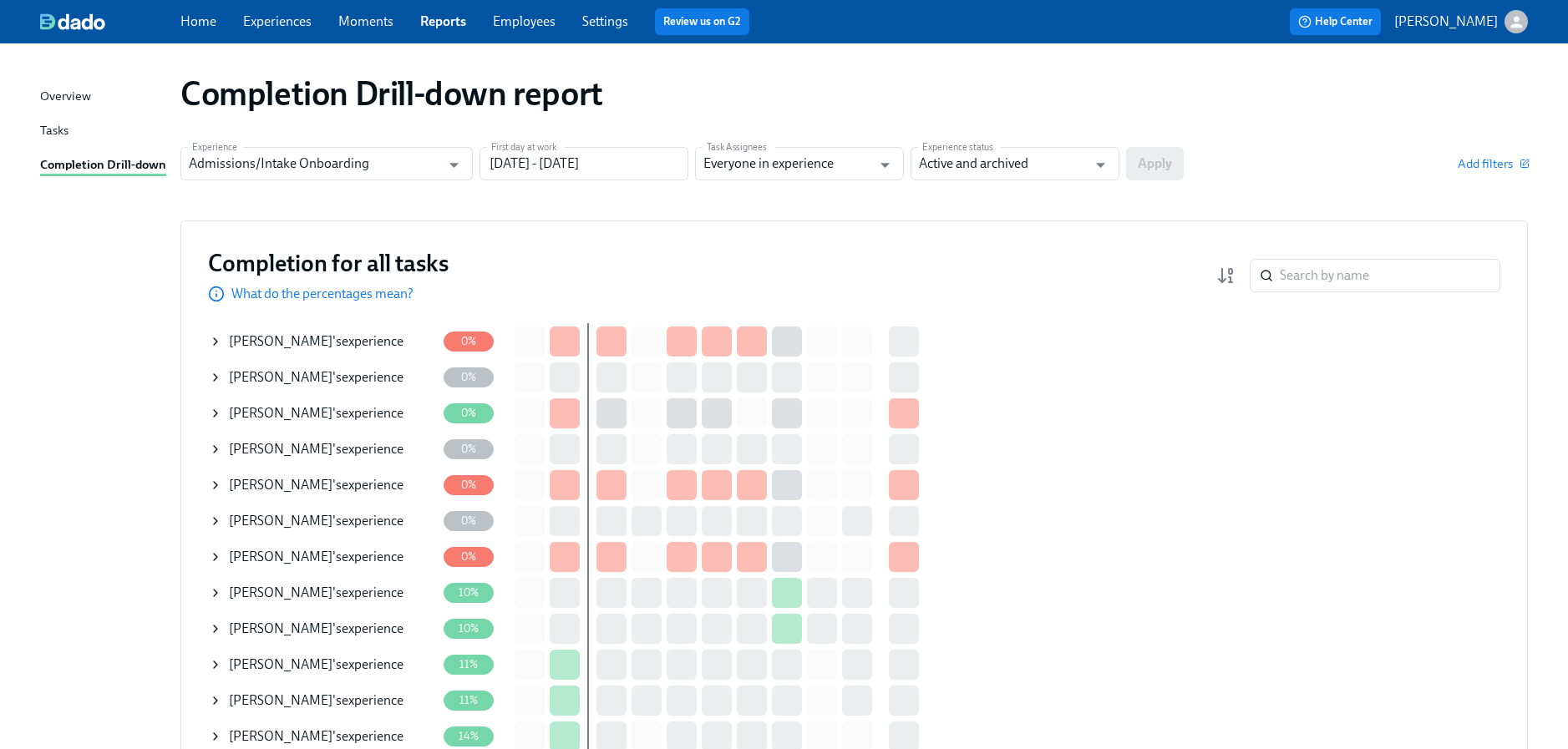
click at [220, 517] on icon at bounding box center [215, 522] width 14 height 14
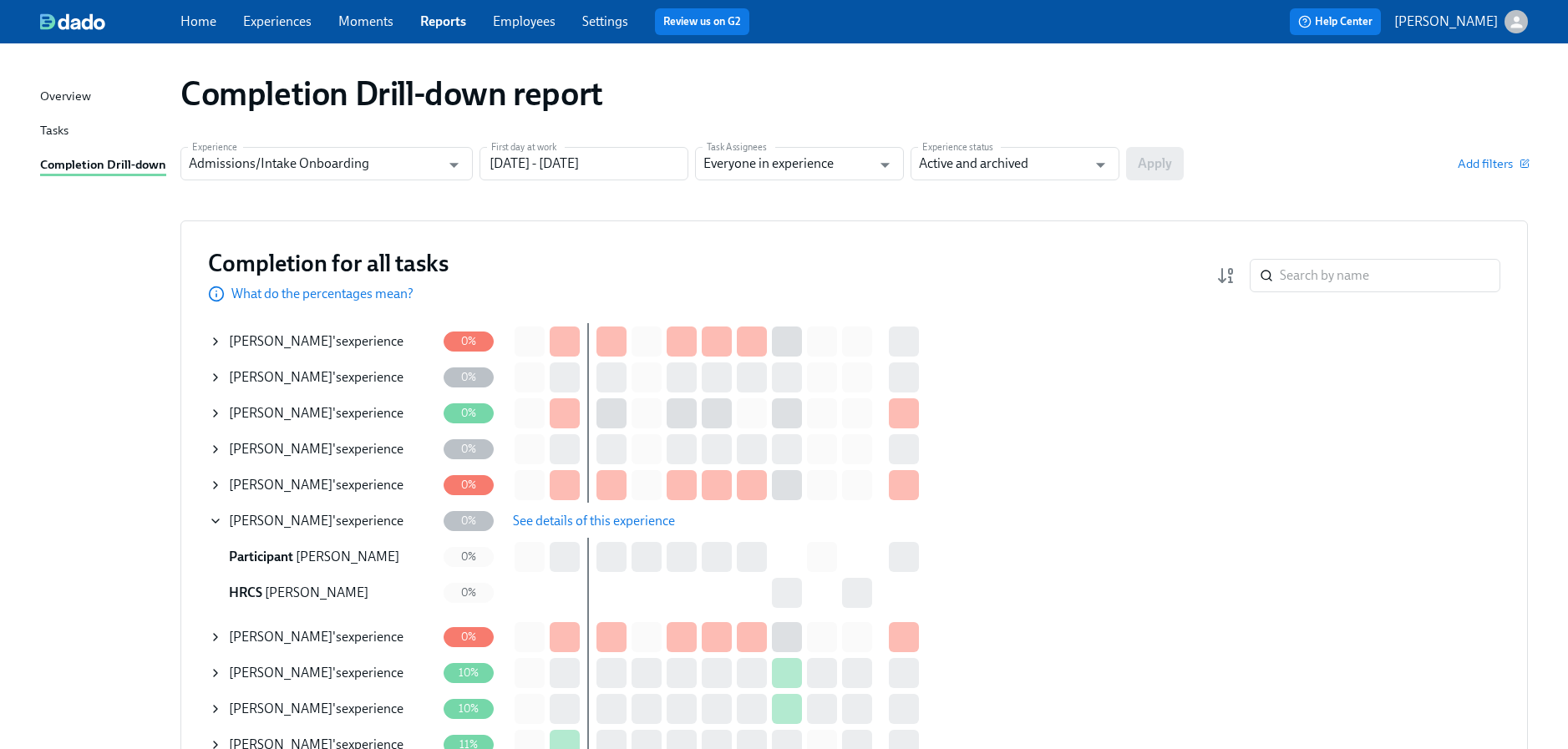
click at [600, 522] on span "See details of this experience" at bounding box center [594, 521] width 162 height 17
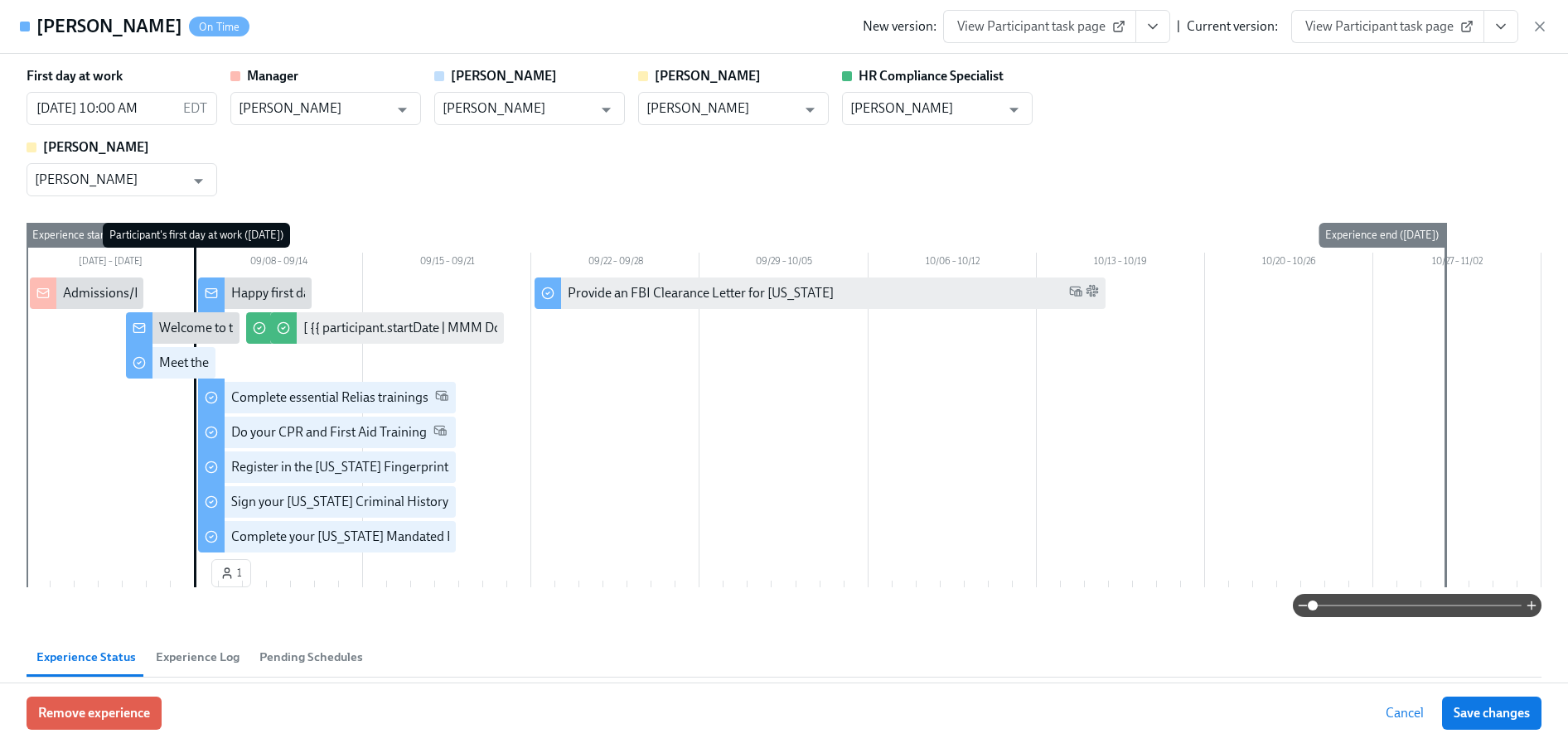
click at [1517, 27] on button "View task page" at bounding box center [1501, 26] width 35 height 33
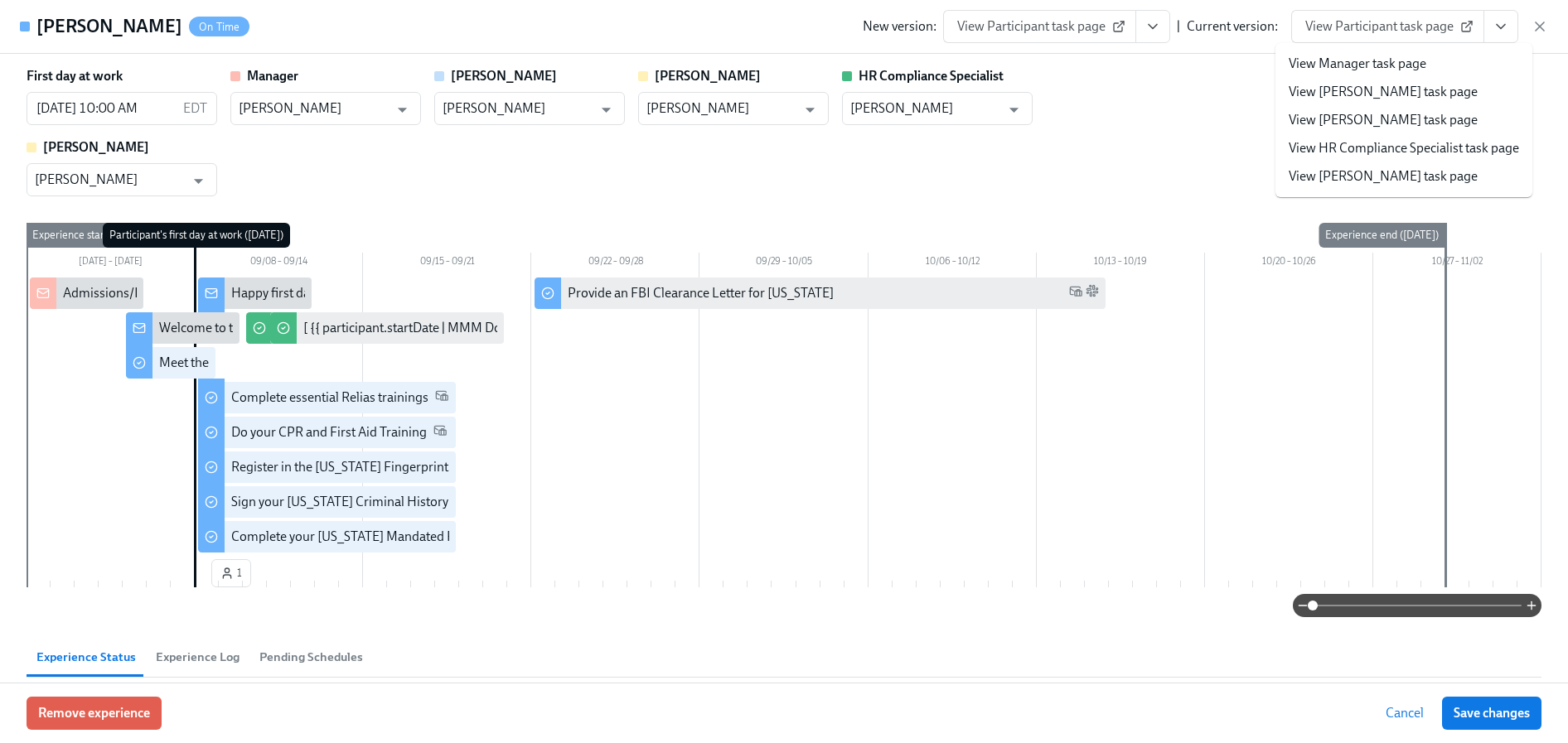
click at [1348, 145] on link "View HR Compliance Specialist task page" at bounding box center [1403, 148] width 230 height 19
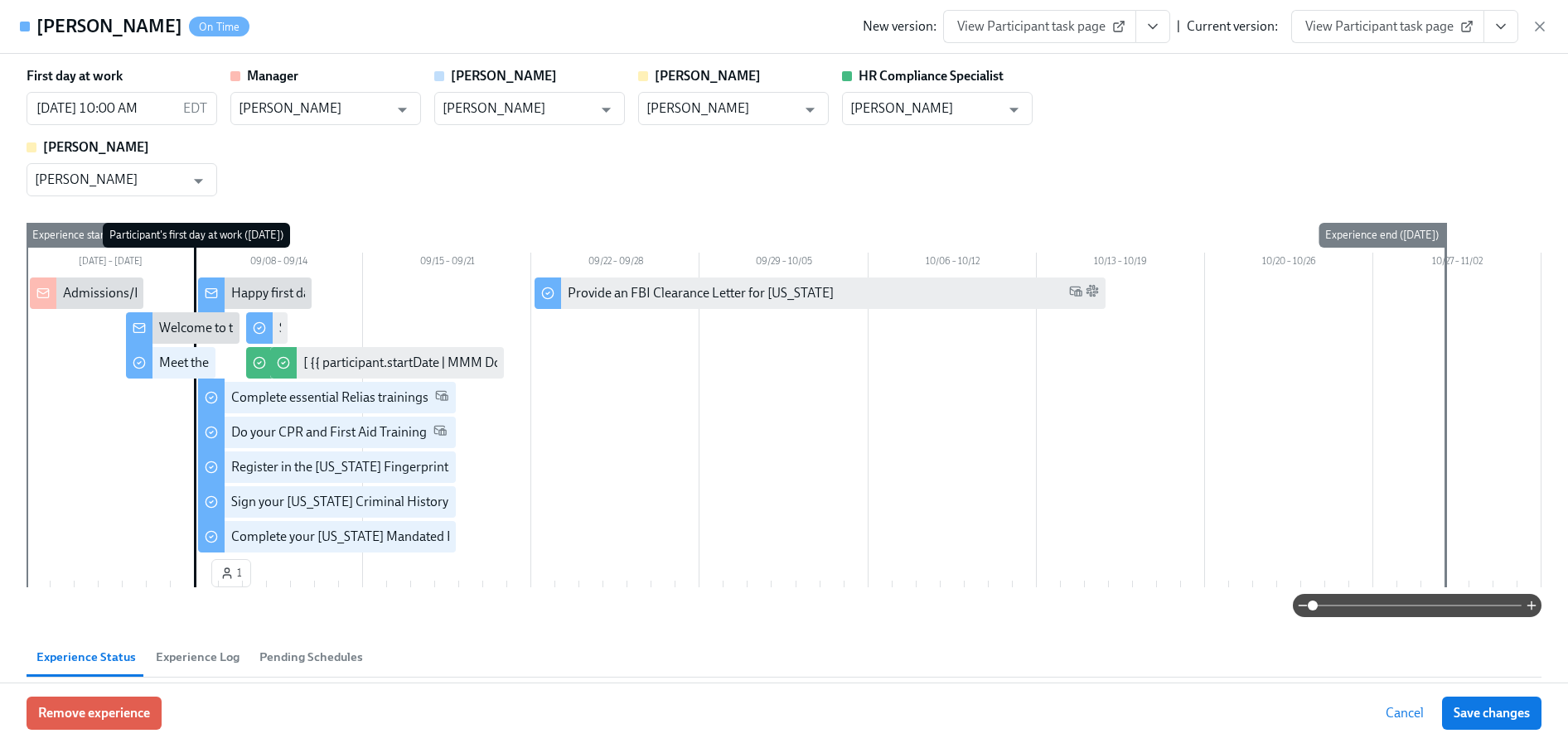
drag, startPoint x: 1534, startPoint y: 25, endPoint x: 1446, endPoint y: 25, distance: 88.0
click at [1534, 25] on icon "button" at bounding box center [1540, 26] width 17 height 17
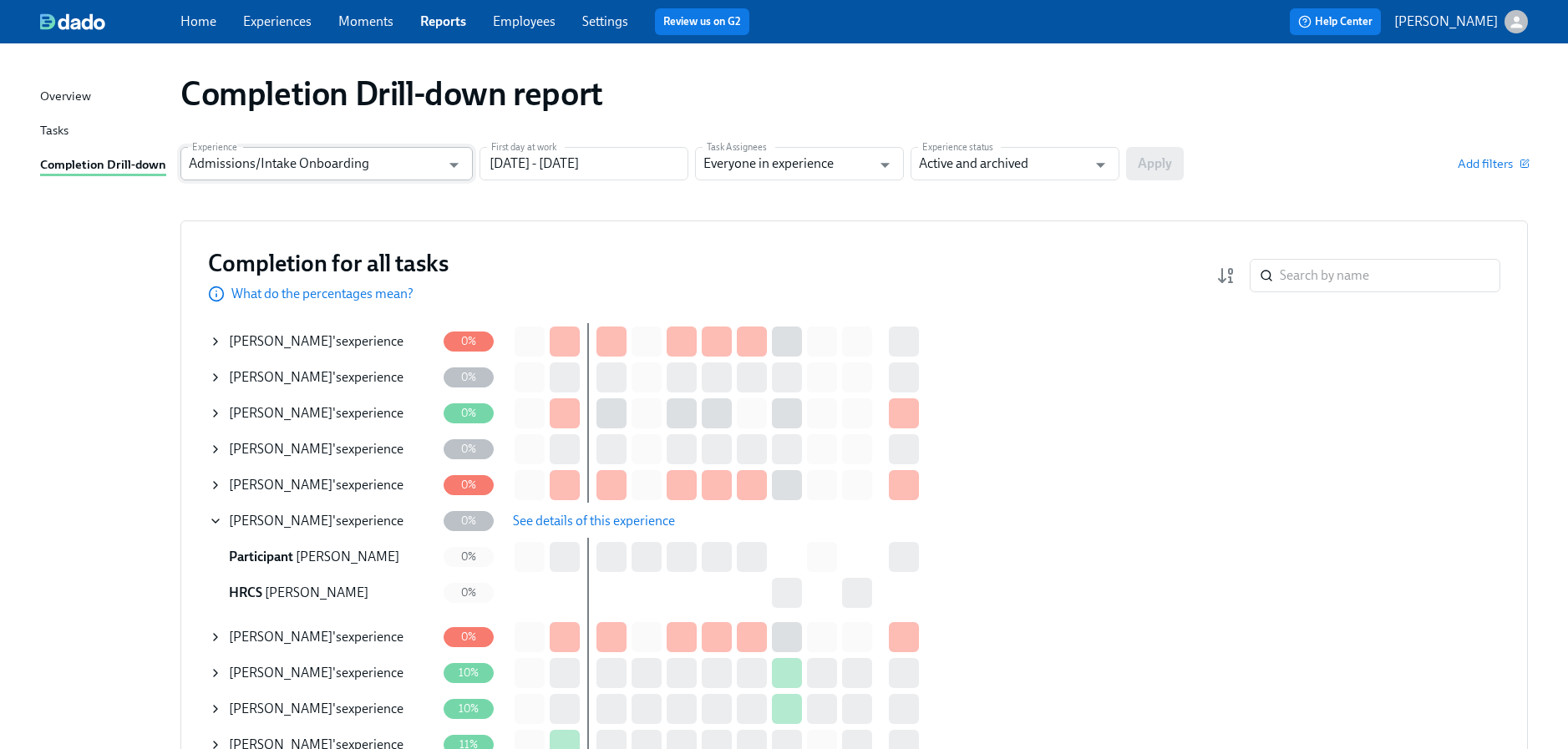
click at [365, 169] on input "Admissions/Intake Onboarding" at bounding box center [314, 164] width 251 height 34
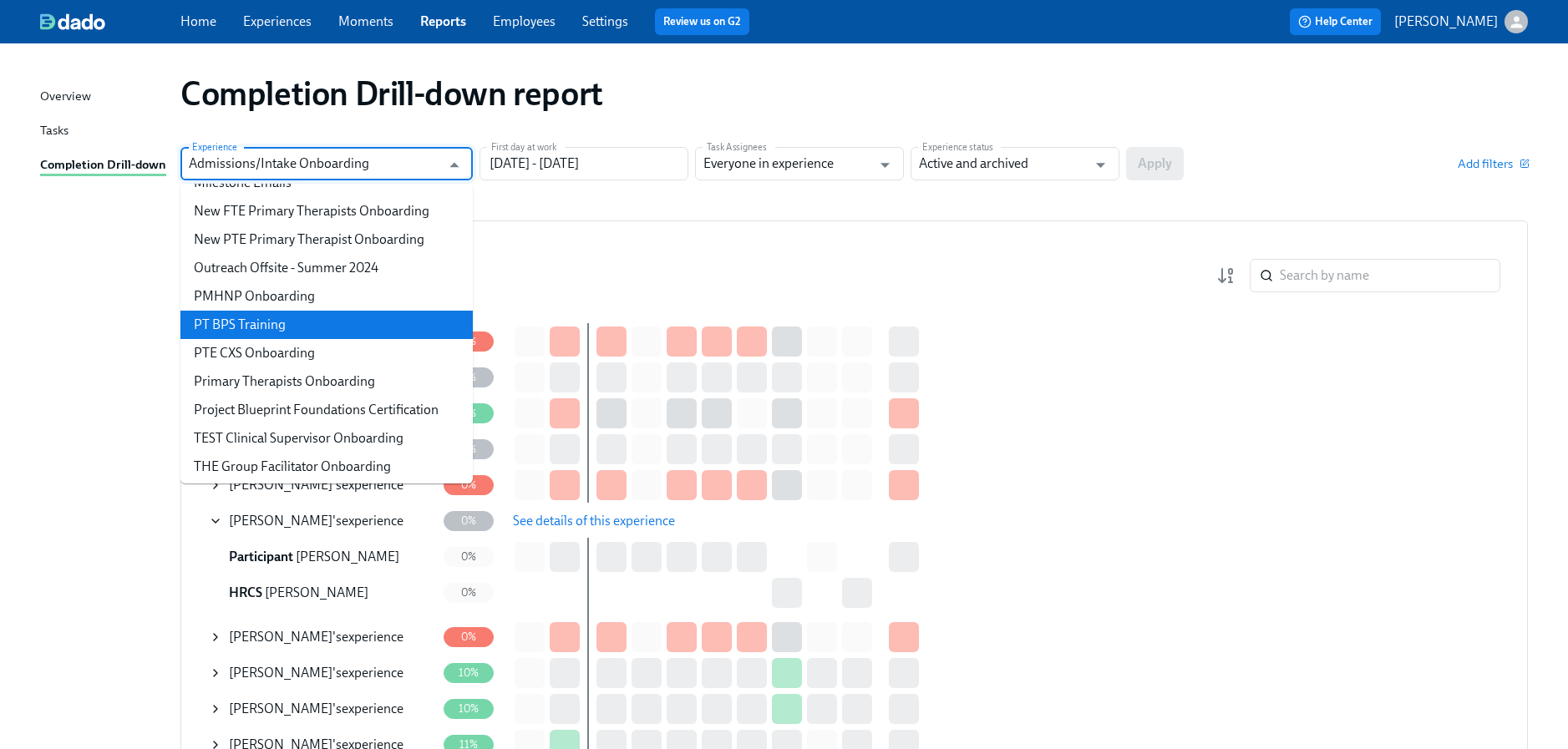
scroll to position [773, 0]
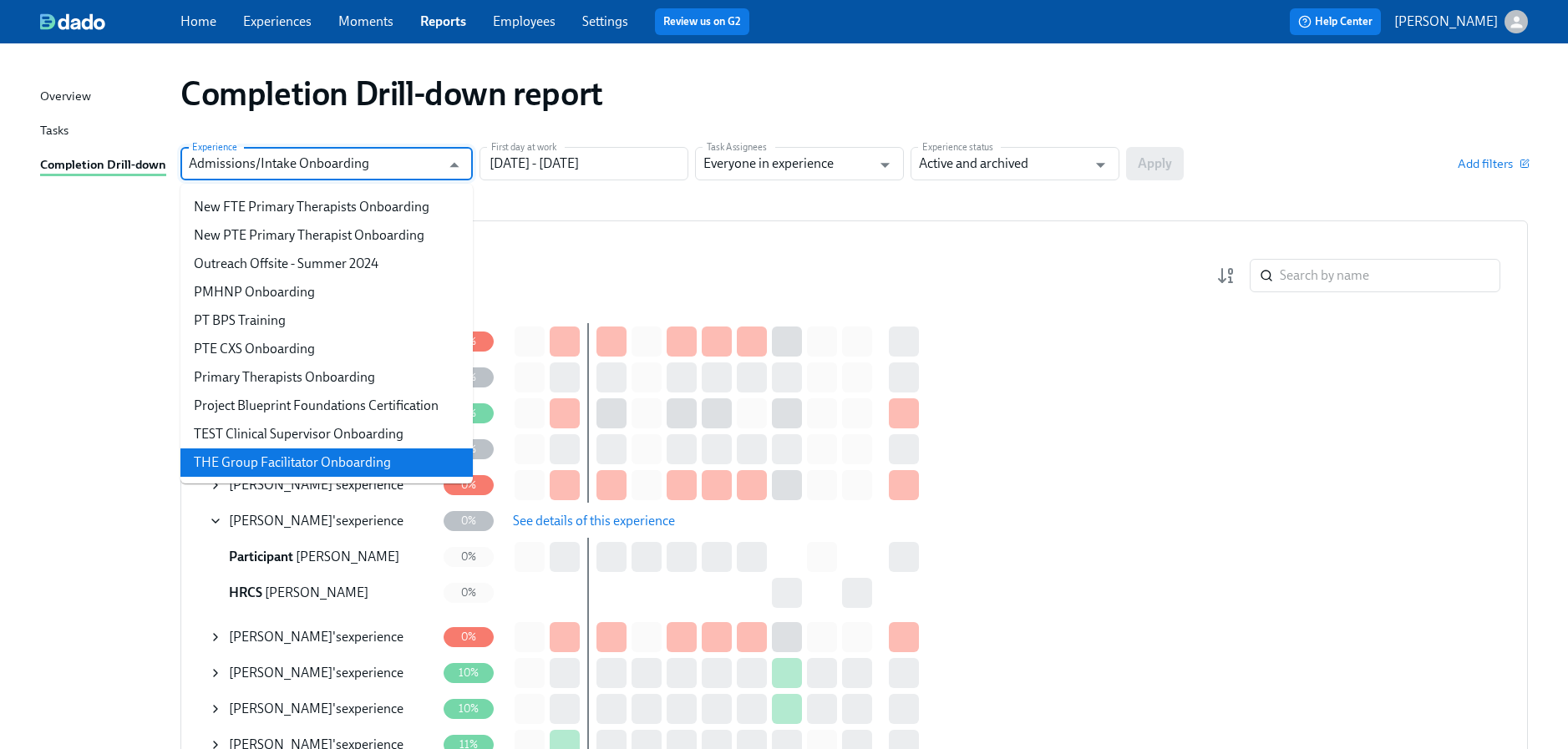
click at [306, 458] on li "THE Group Facilitator Onboarding" at bounding box center [327, 462] width 292 height 29
type input "THE Group Facilitator Onboarding"
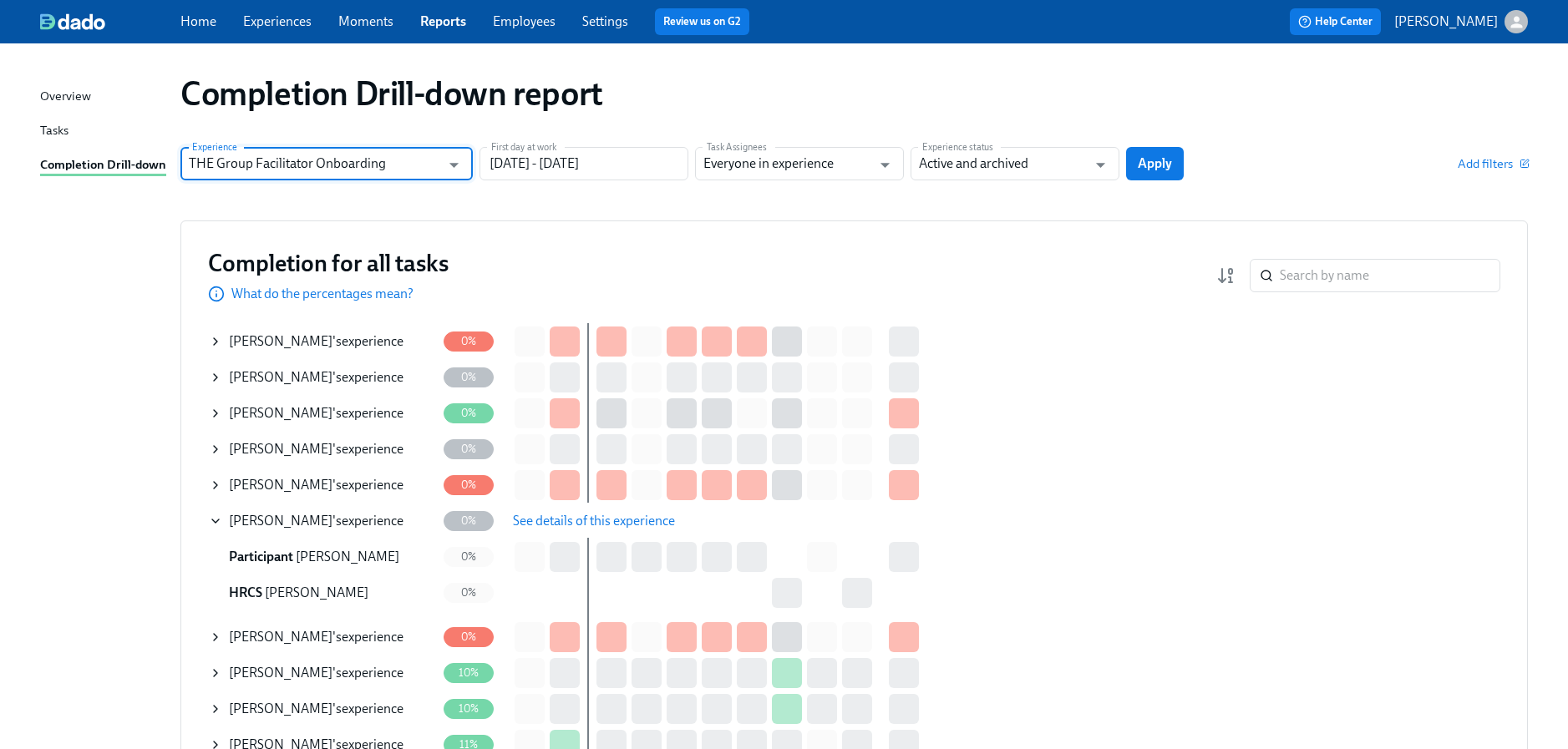
click at [1148, 165] on span "Apply" at bounding box center [1154, 163] width 35 height 17
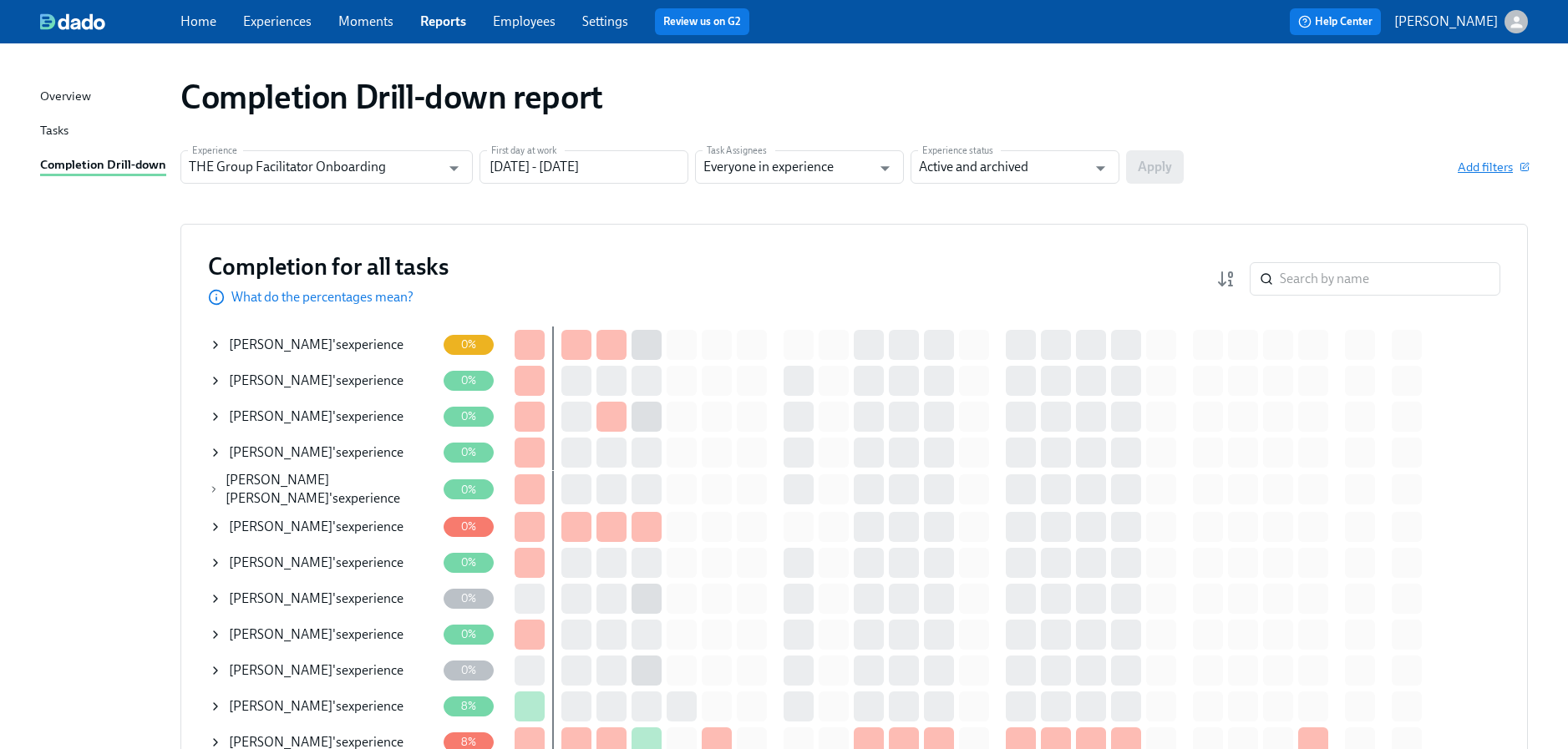
click at [1489, 166] on span "Add filters" at bounding box center [1492, 167] width 70 height 17
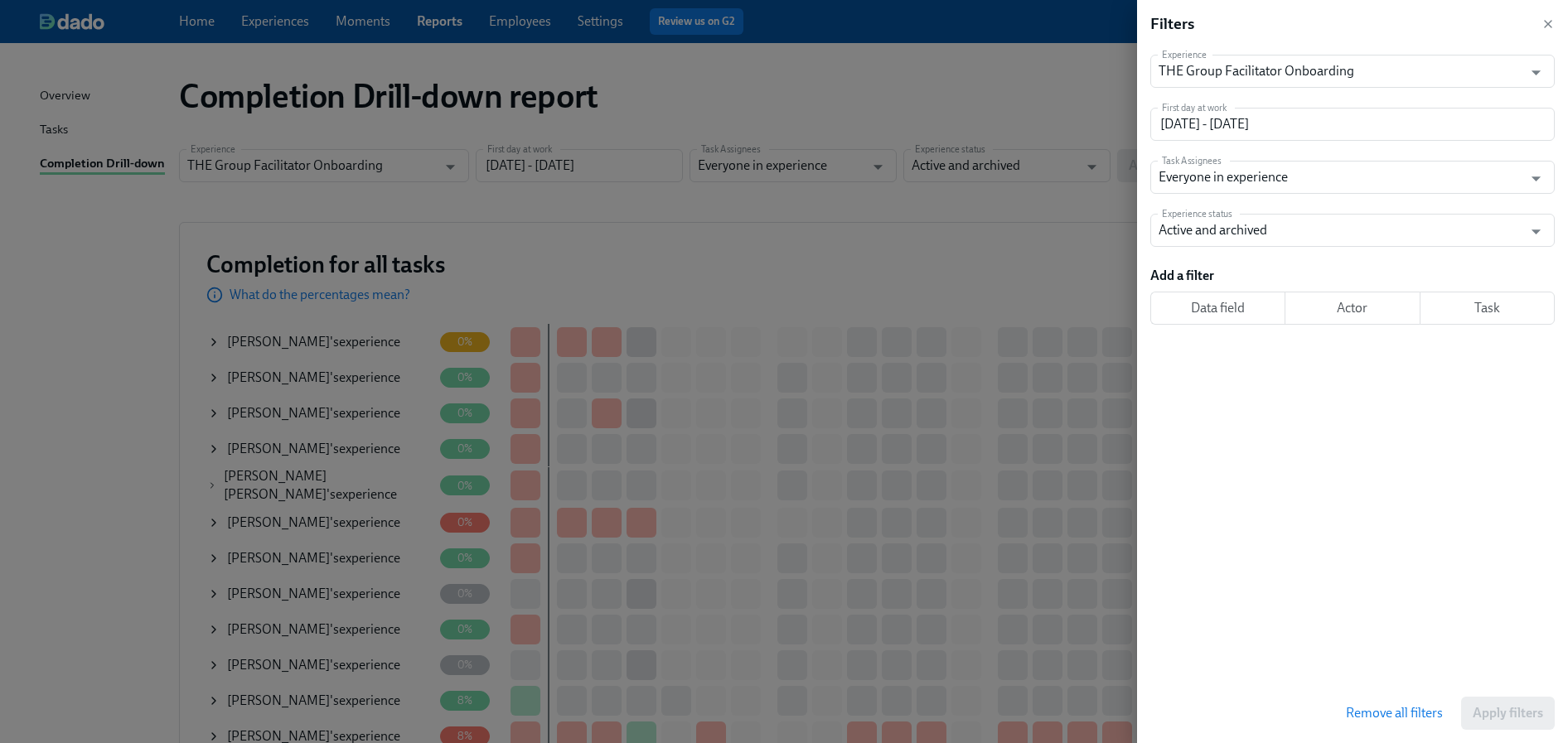
click at [1359, 317] on button "Actor" at bounding box center [1352, 309] width 135 height 33
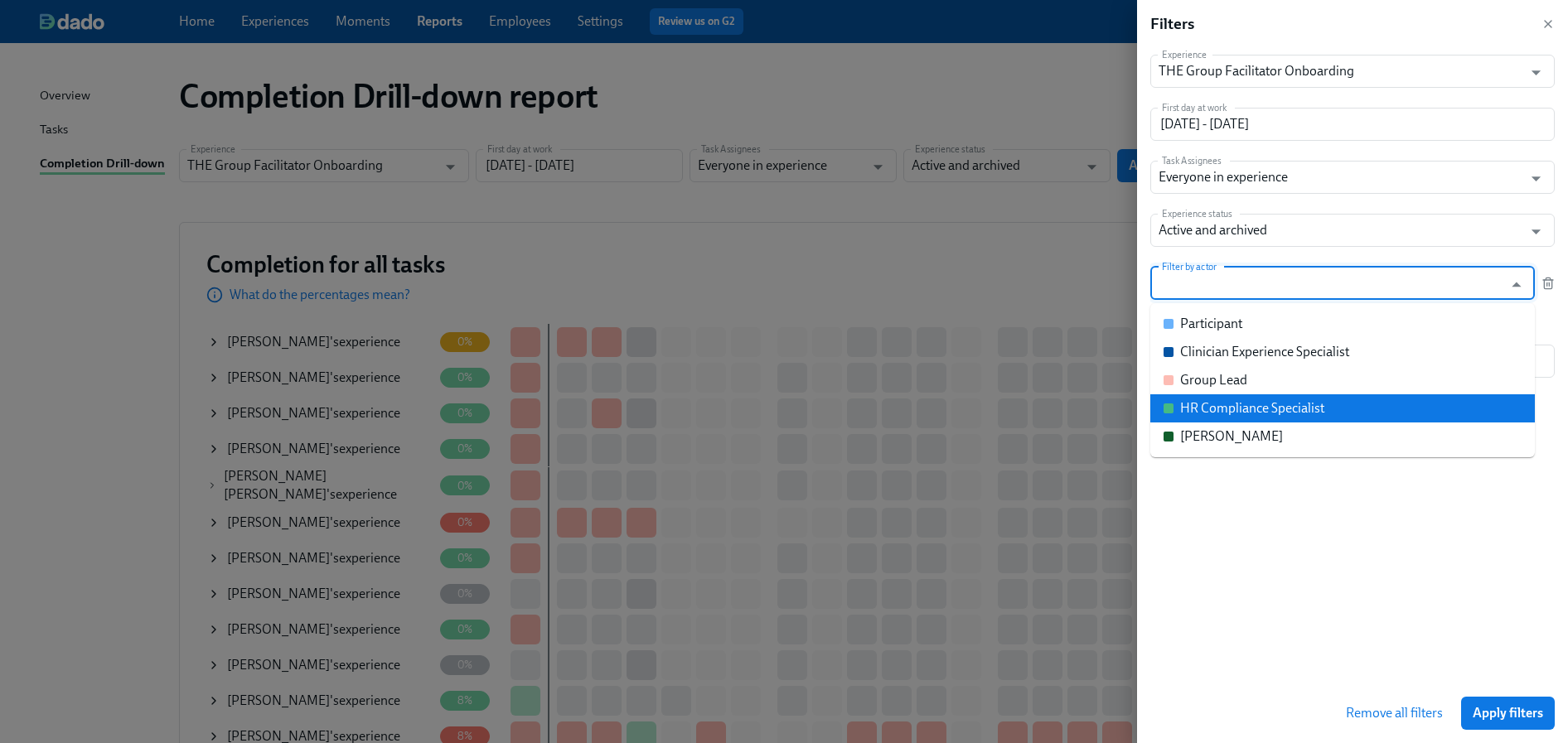
click at [1258, 405] on div "HR Compliance Specialist" at bounding box center [1252, 408] width 144 height 19
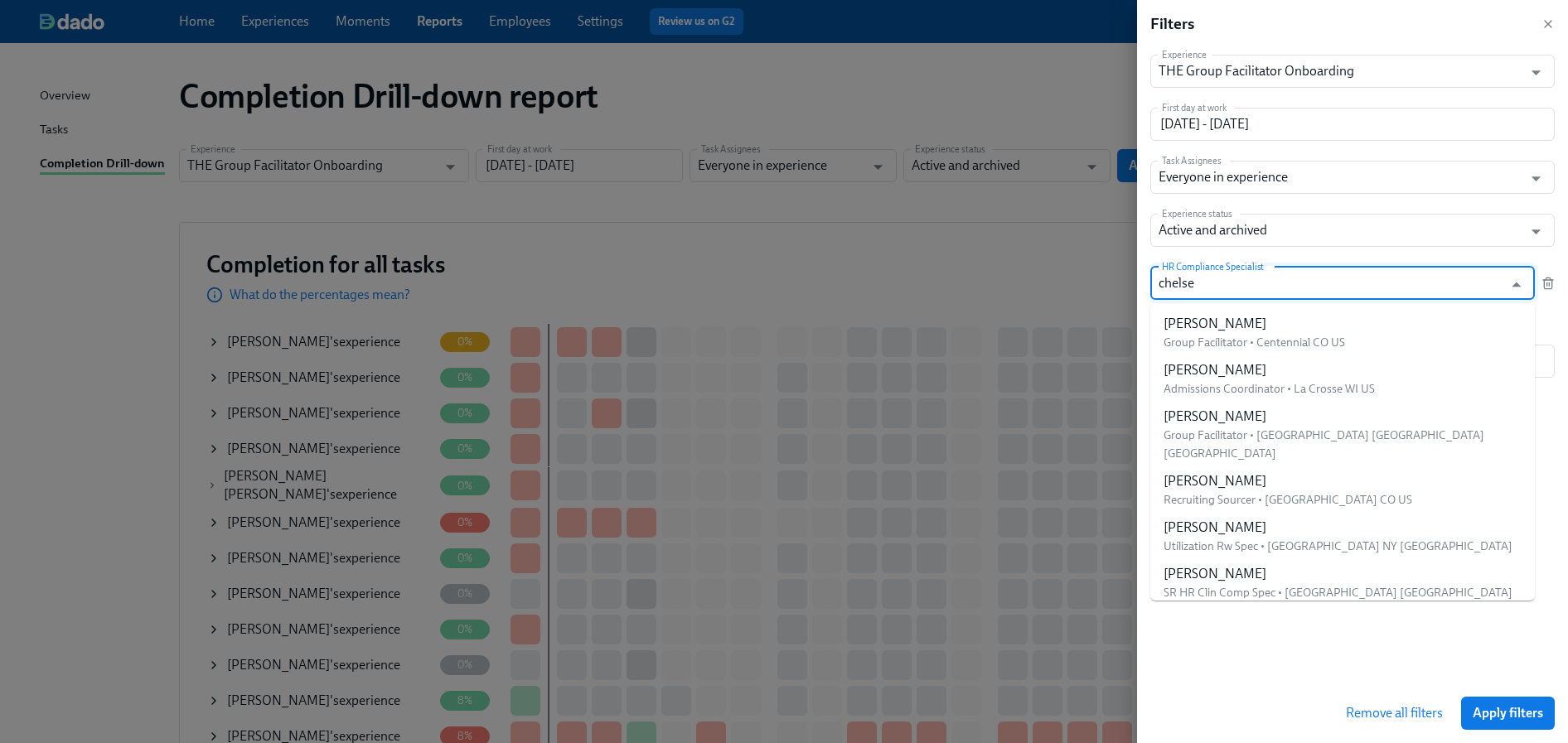
type input "[PERSON_NAME]"
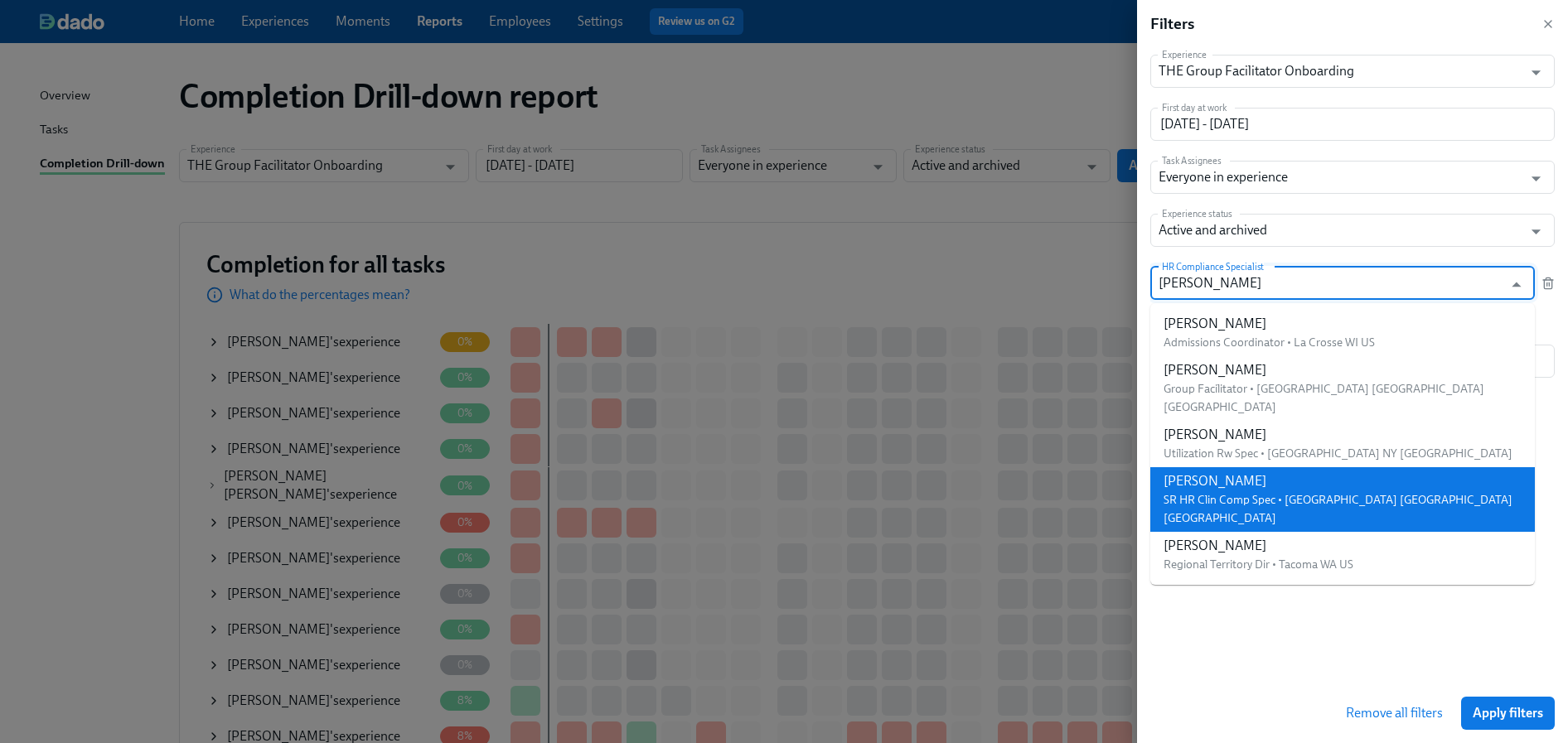
click at [1232, 472] on div "[PERSON_NAME]" at bounding box center [1342, 481] width 358 height 19
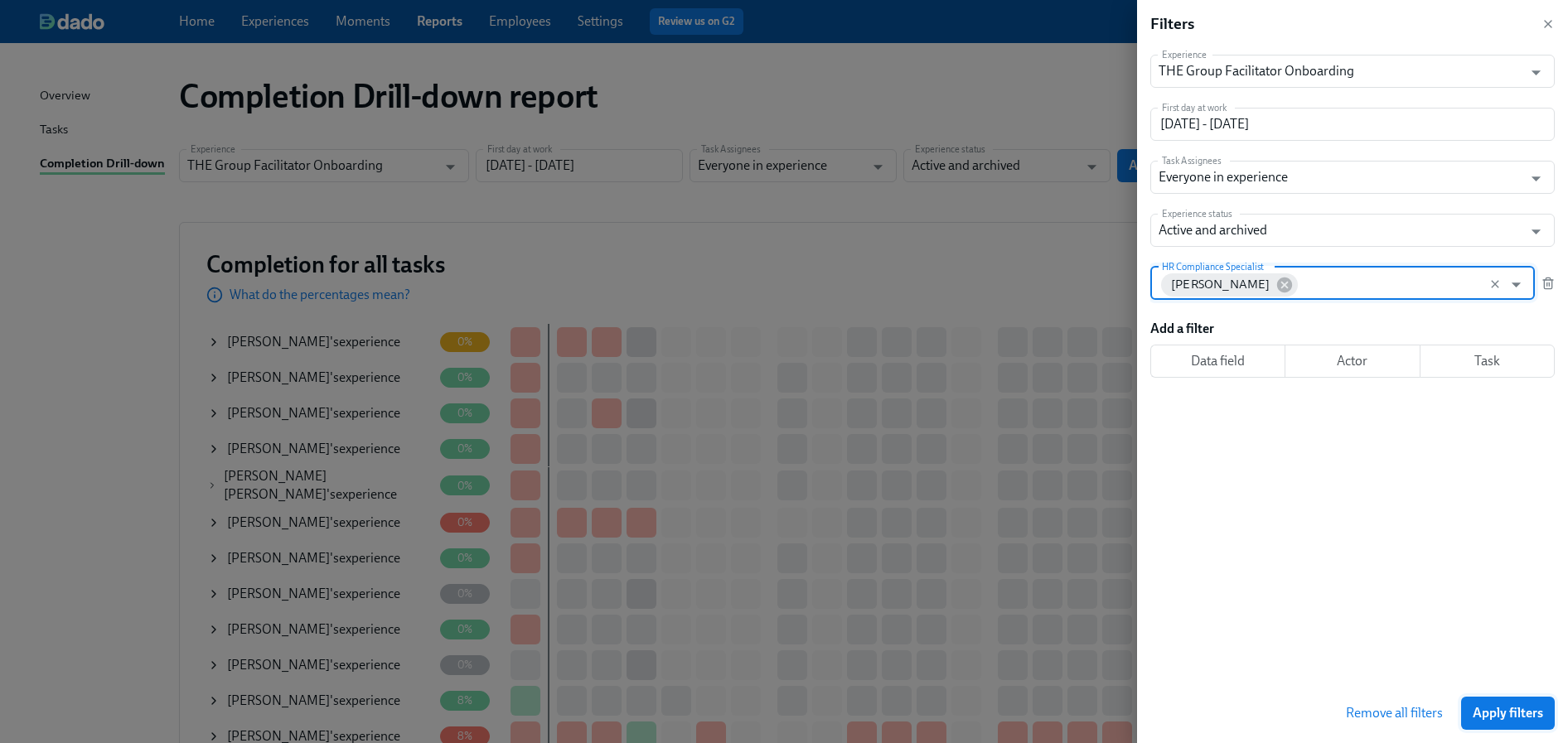
click at [1498, 701] on button "Apply filters" at bounding box center [1508, 714] width 94 height 33
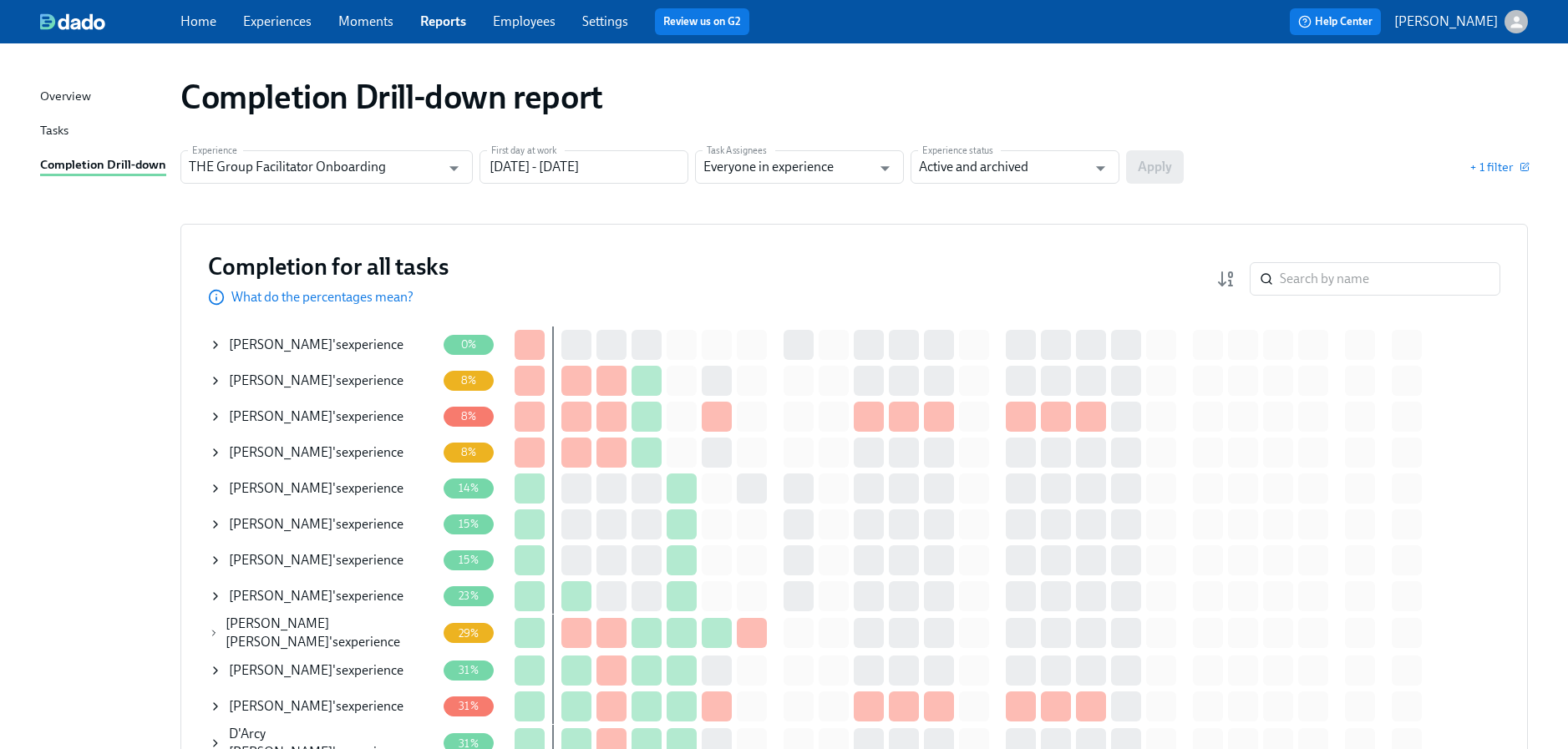
click at [218, 597] on icon at bounding box center [215, 597] width 14 height 14
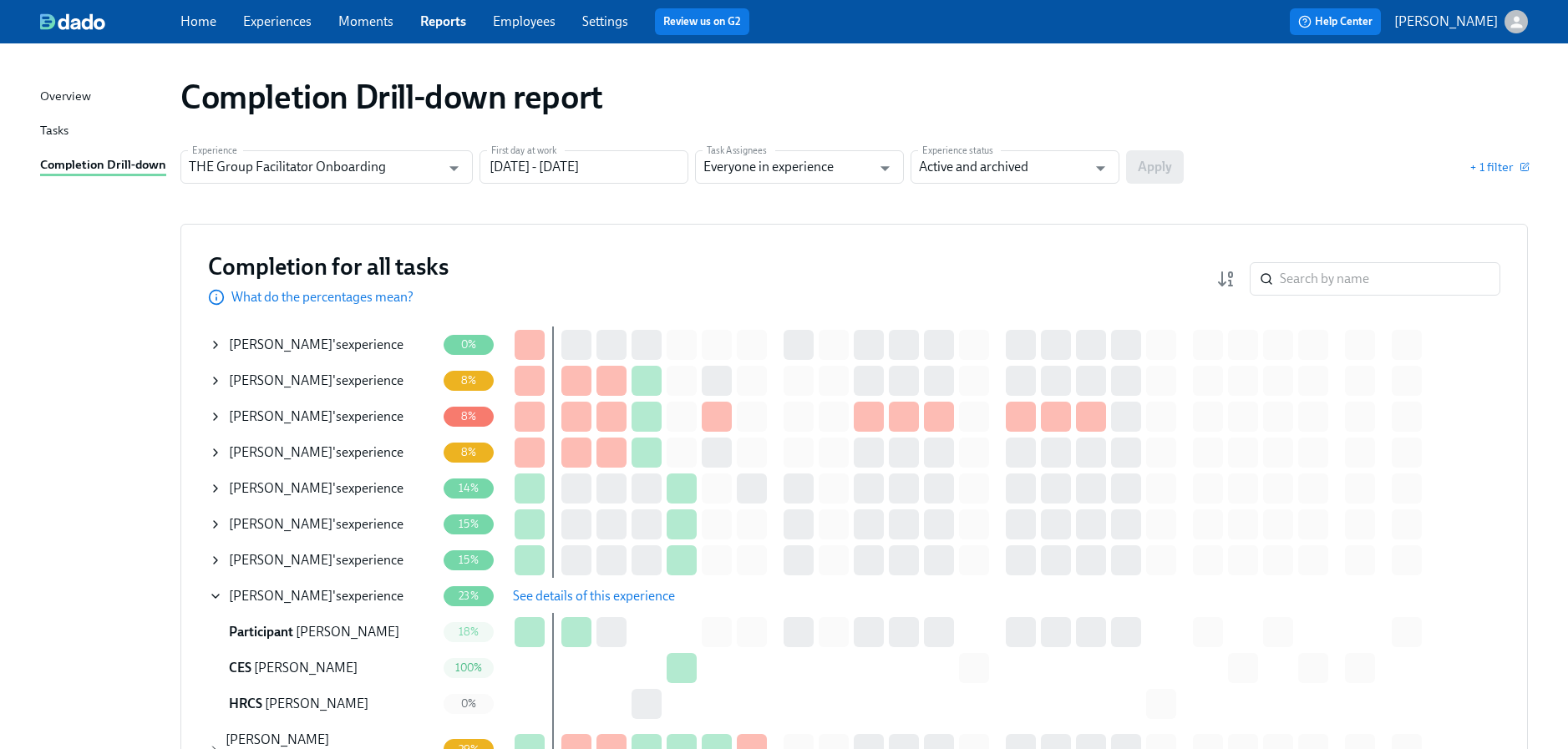
click at [581, 588] on span "See details of this experience" at bounding box center [594, 596] width 162 height 17
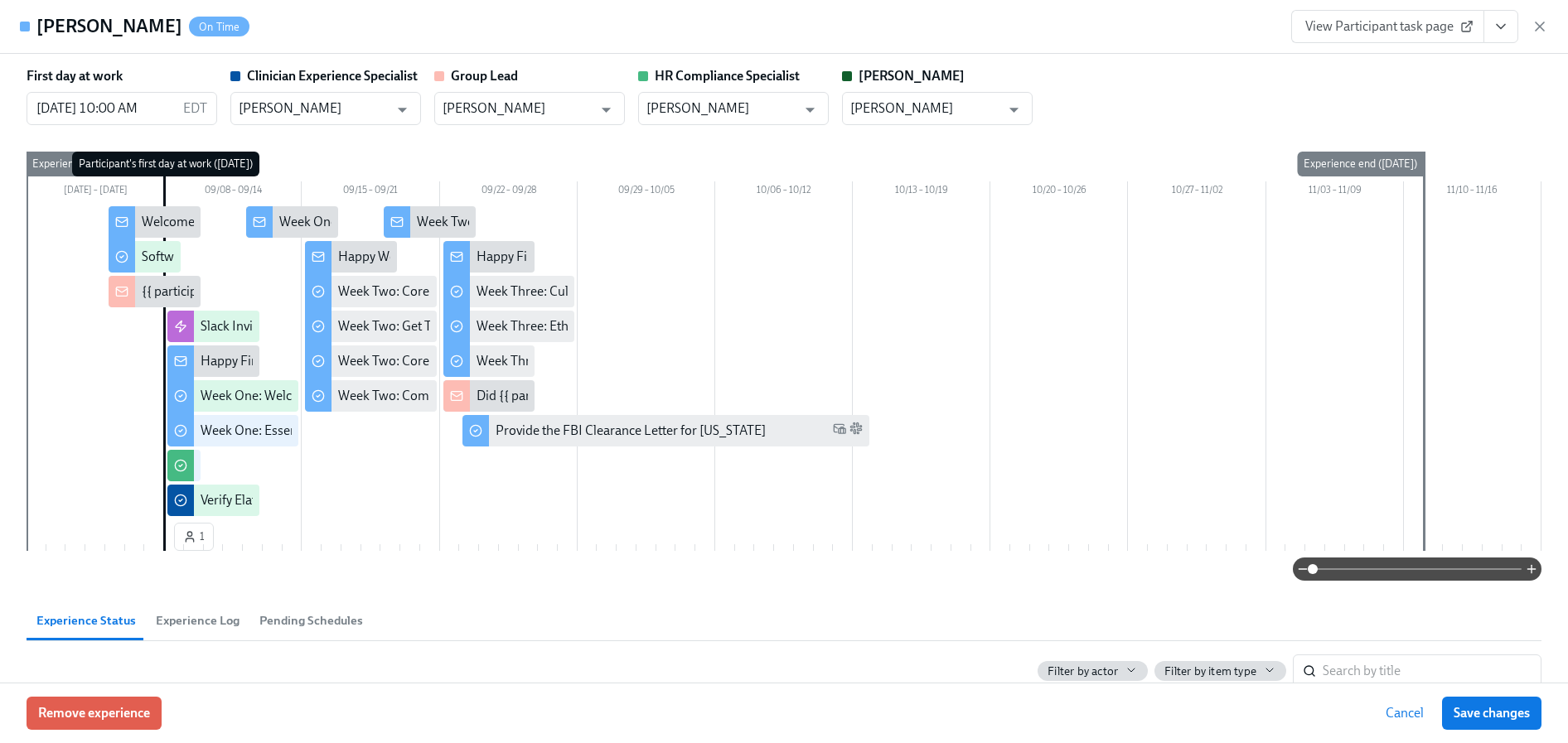
click at [1492, 28] on button "View task page" at bounding box center [1501, 26] width 35 height 33
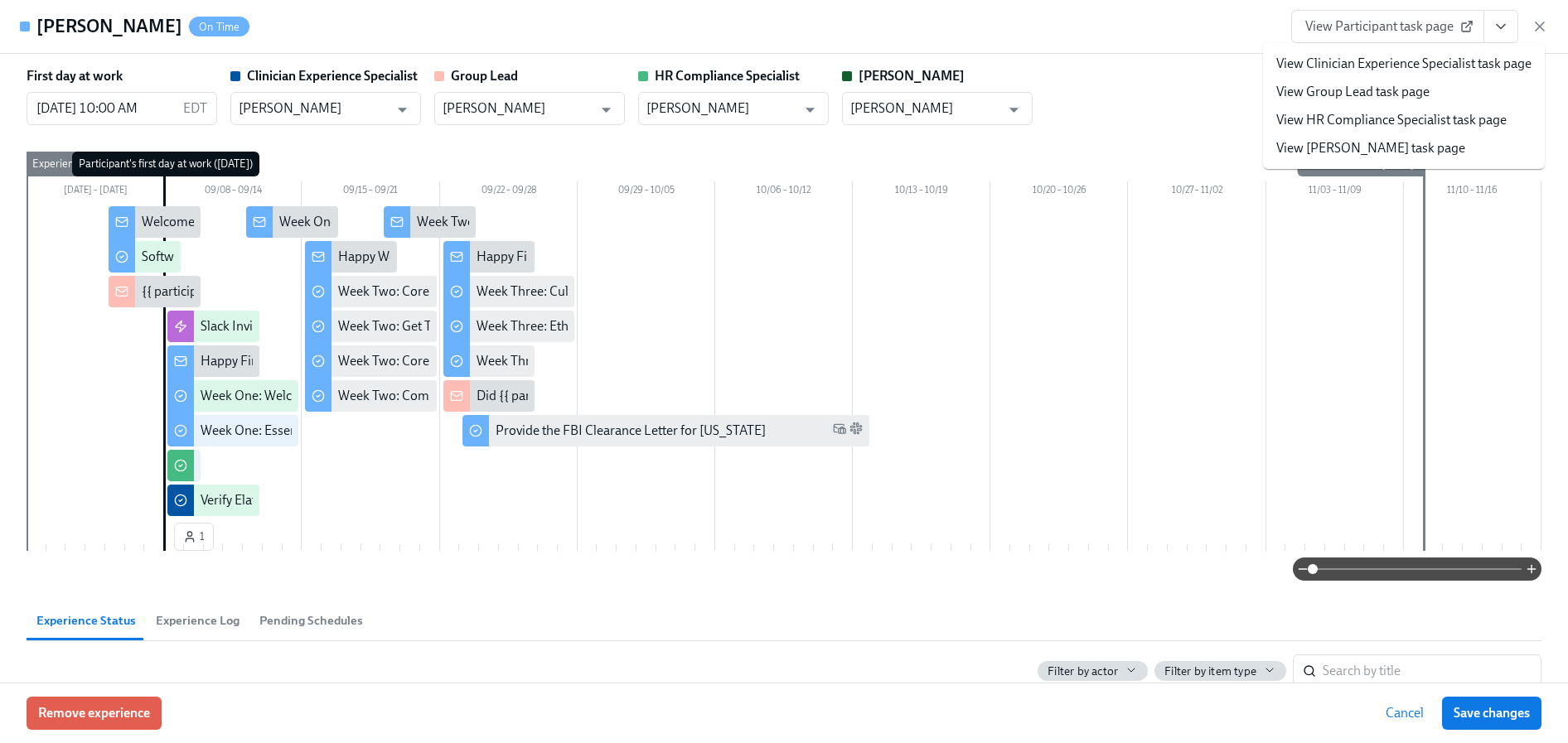
click at [1418, 121] on link "View HR Compliance Specialist task page" at bounding box center [1391, 120] width 230 height 19
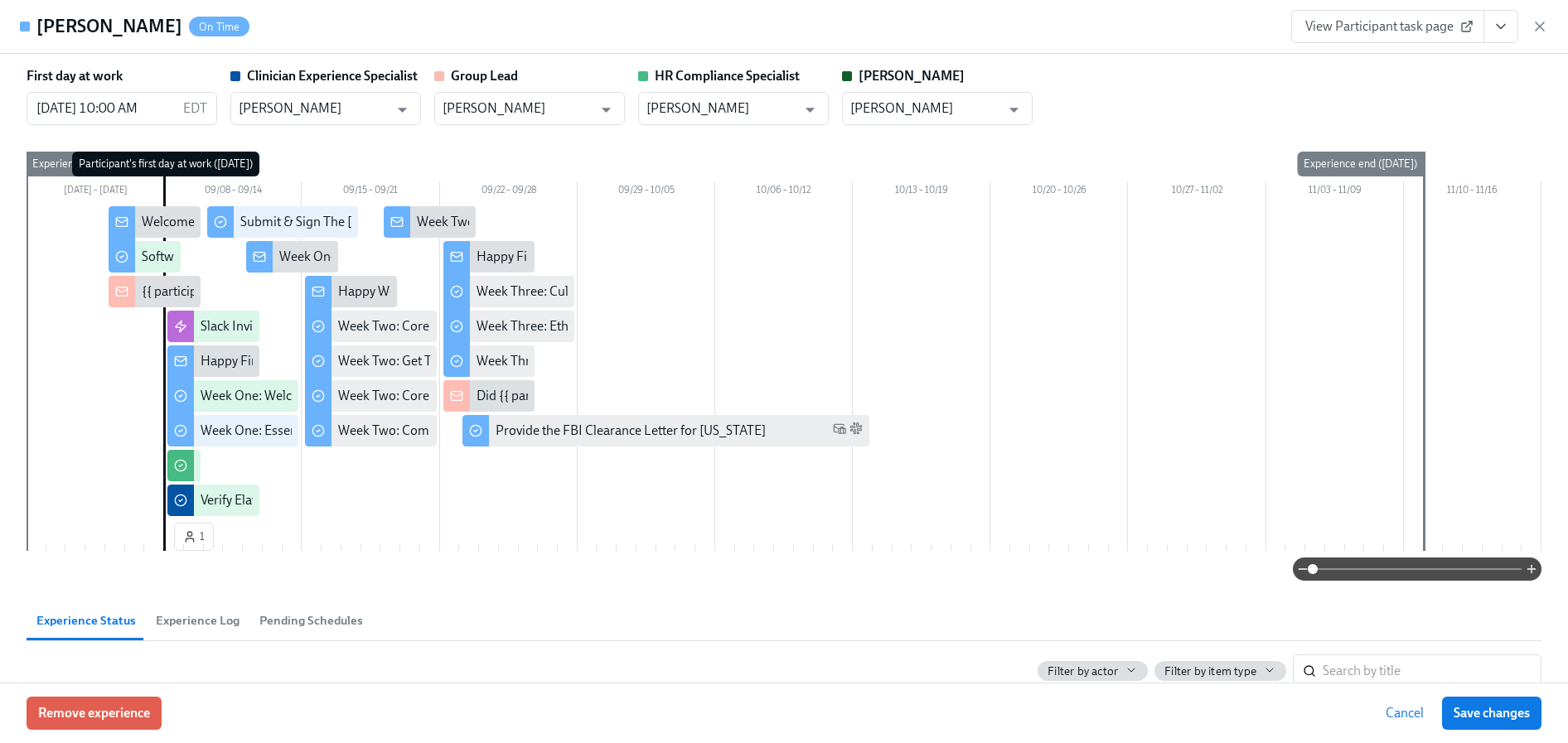
click at [1511, 26] on button "View task page" at bounding box center [1501, 26] width 35 height 33
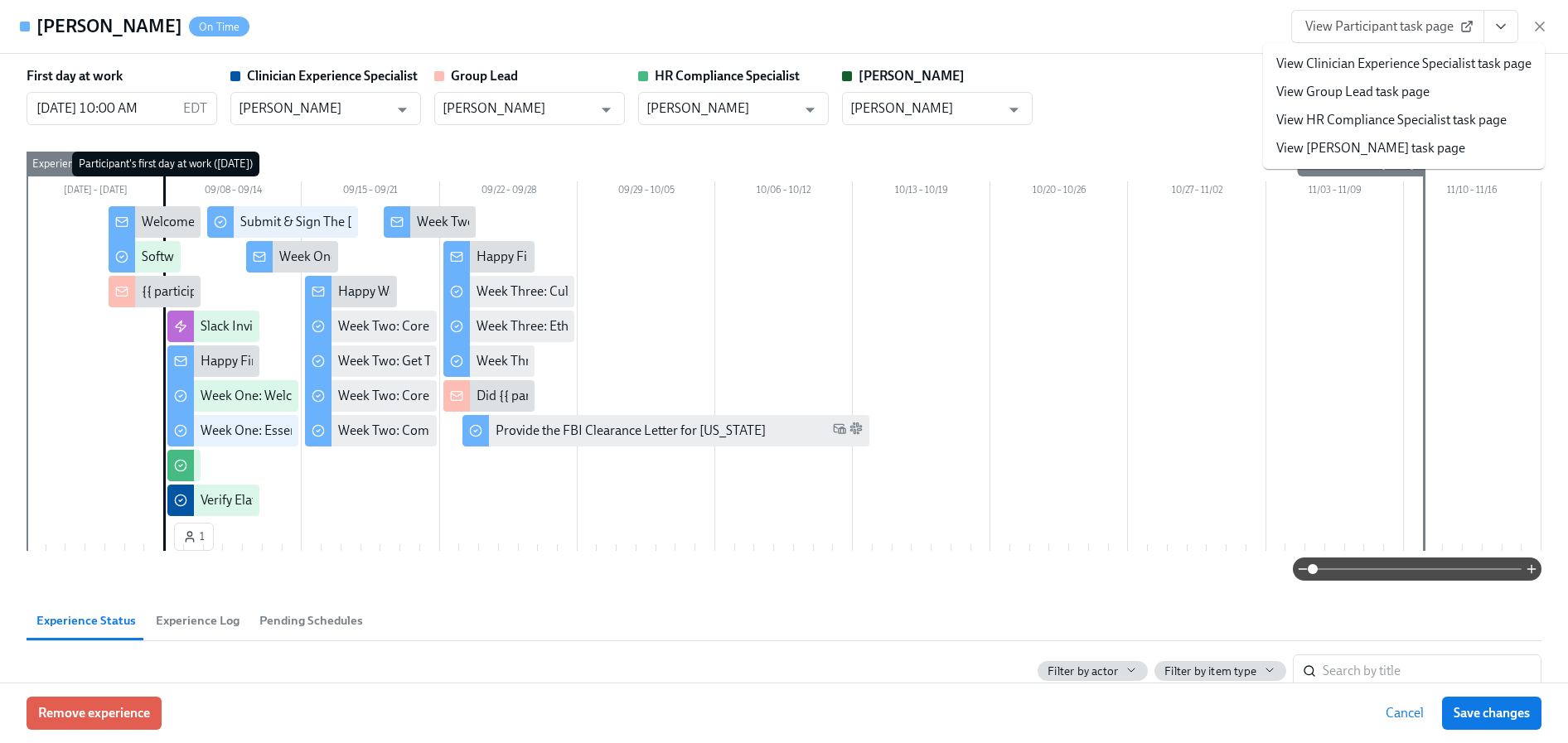
click at [1391, 120] on link "View HR Compliance Specialist task page" at bounding box center [1391, 120] width 230 height 19
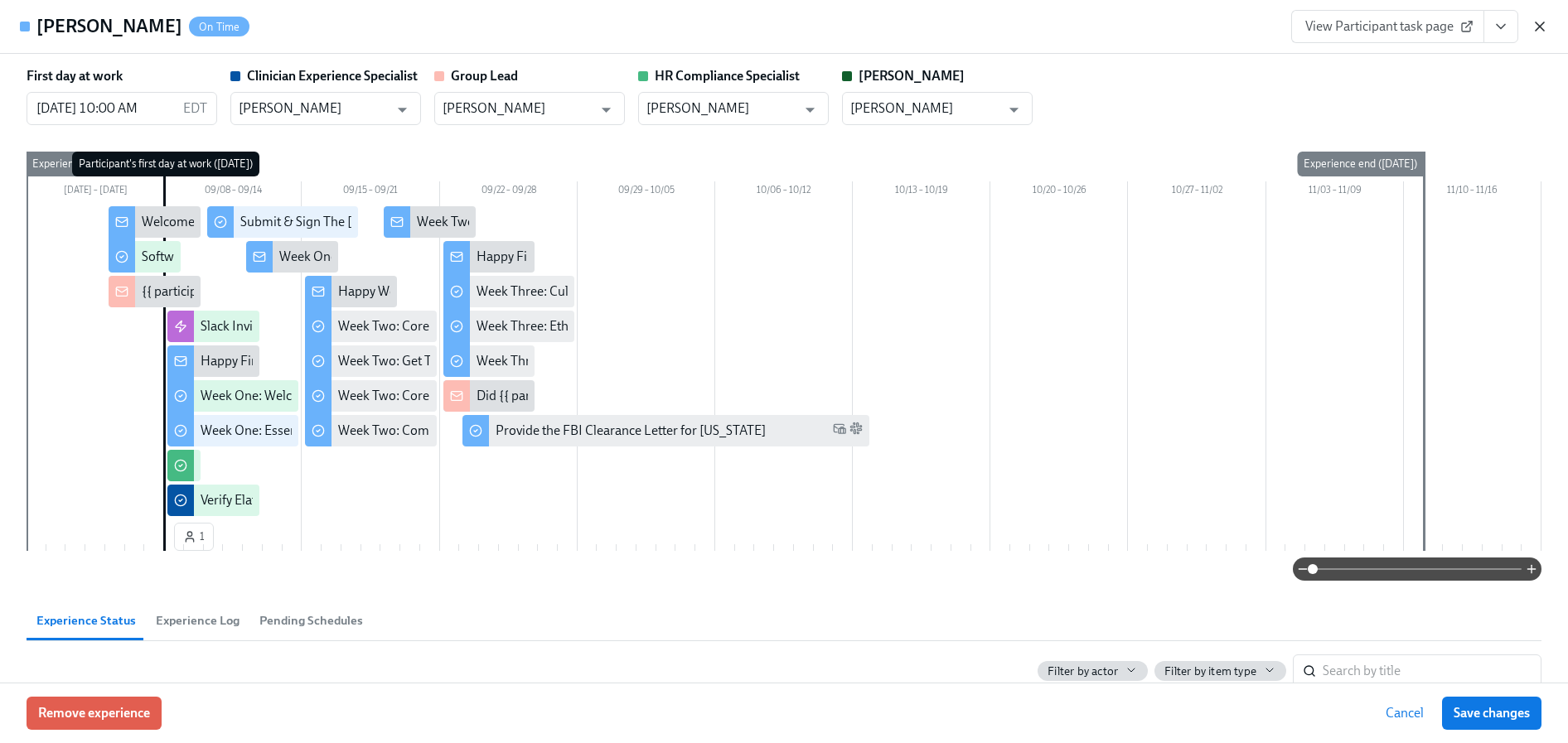
click at [1533, 21] on icon "button" at bounding box center [1540, 26] width 17 height 17
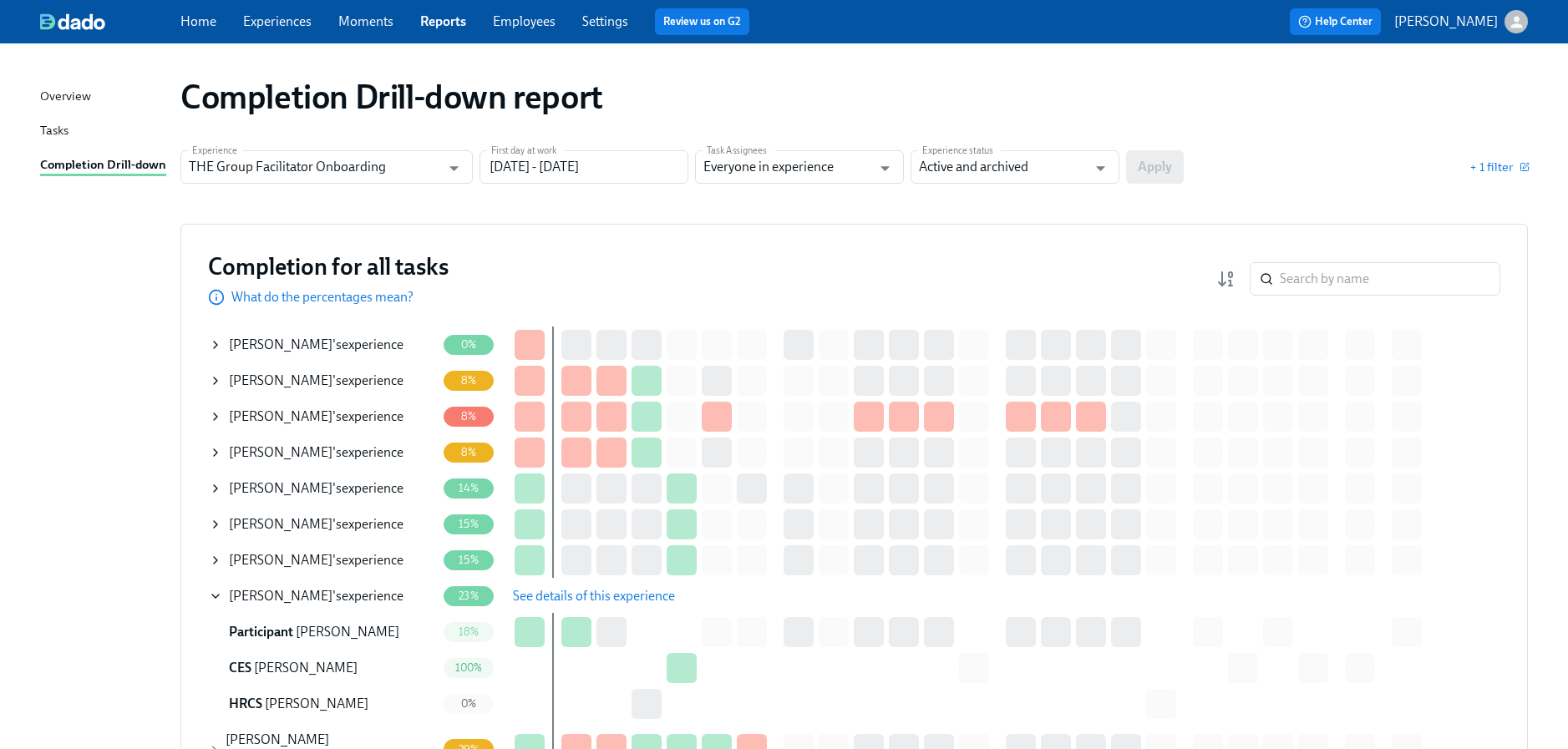
click at [214, 494] on icon at bounding box center [215, 489] width 14 height 14
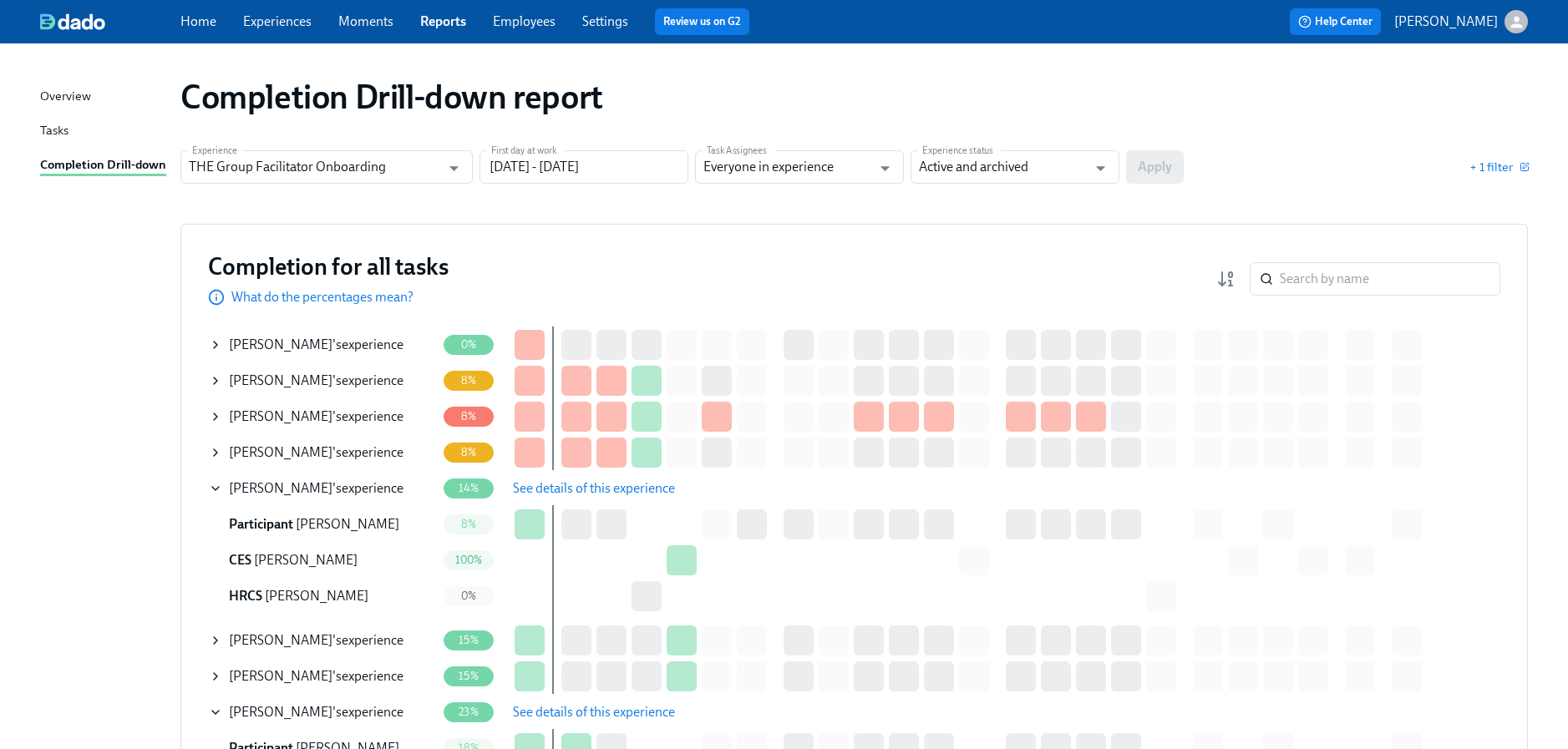
click at [575, 498] on button "See details of this experience" at bounding box center [594, 489] width 186 height 34
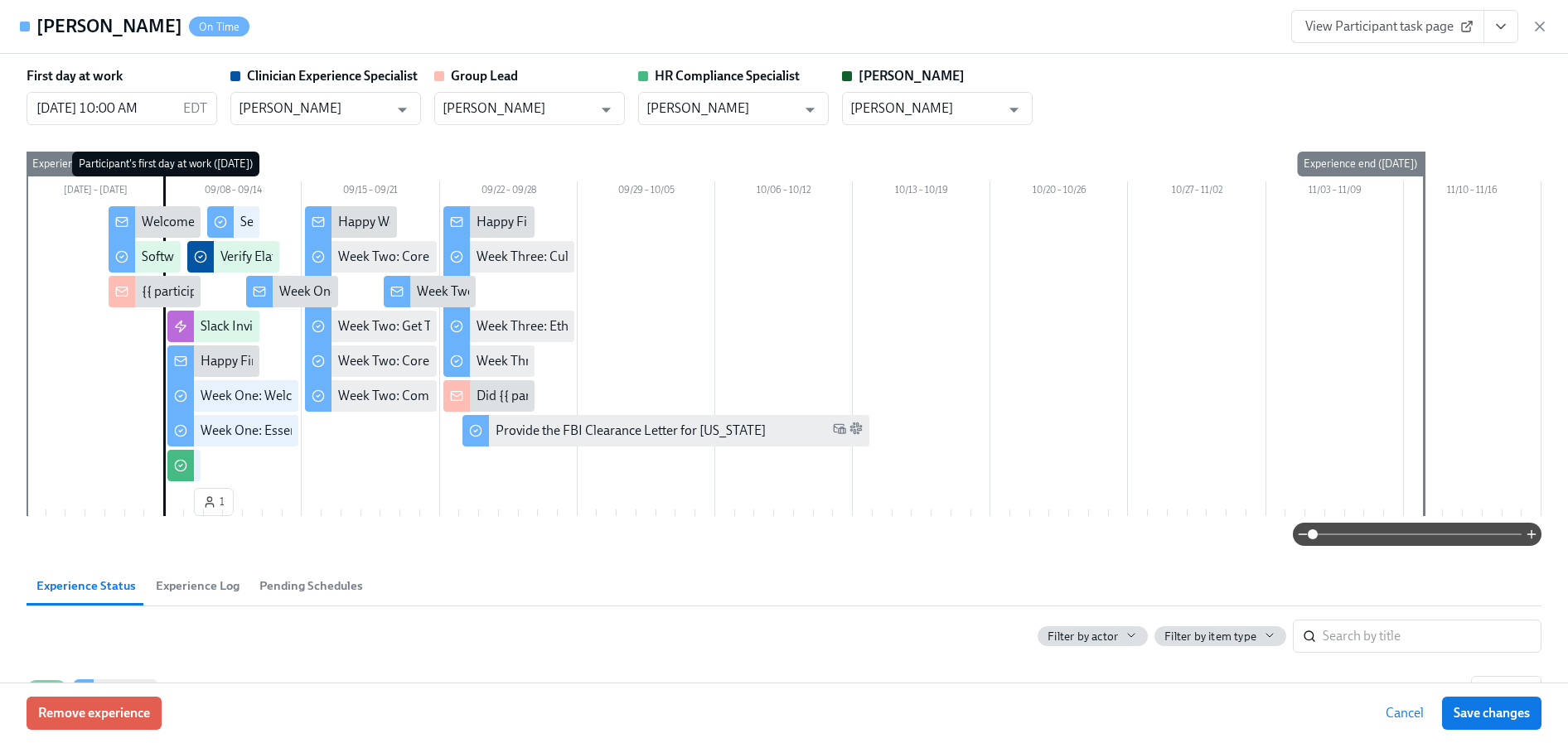
click at [1507, 29] on button "View task page" at bounding box center [1501, 26] width 35 height 33
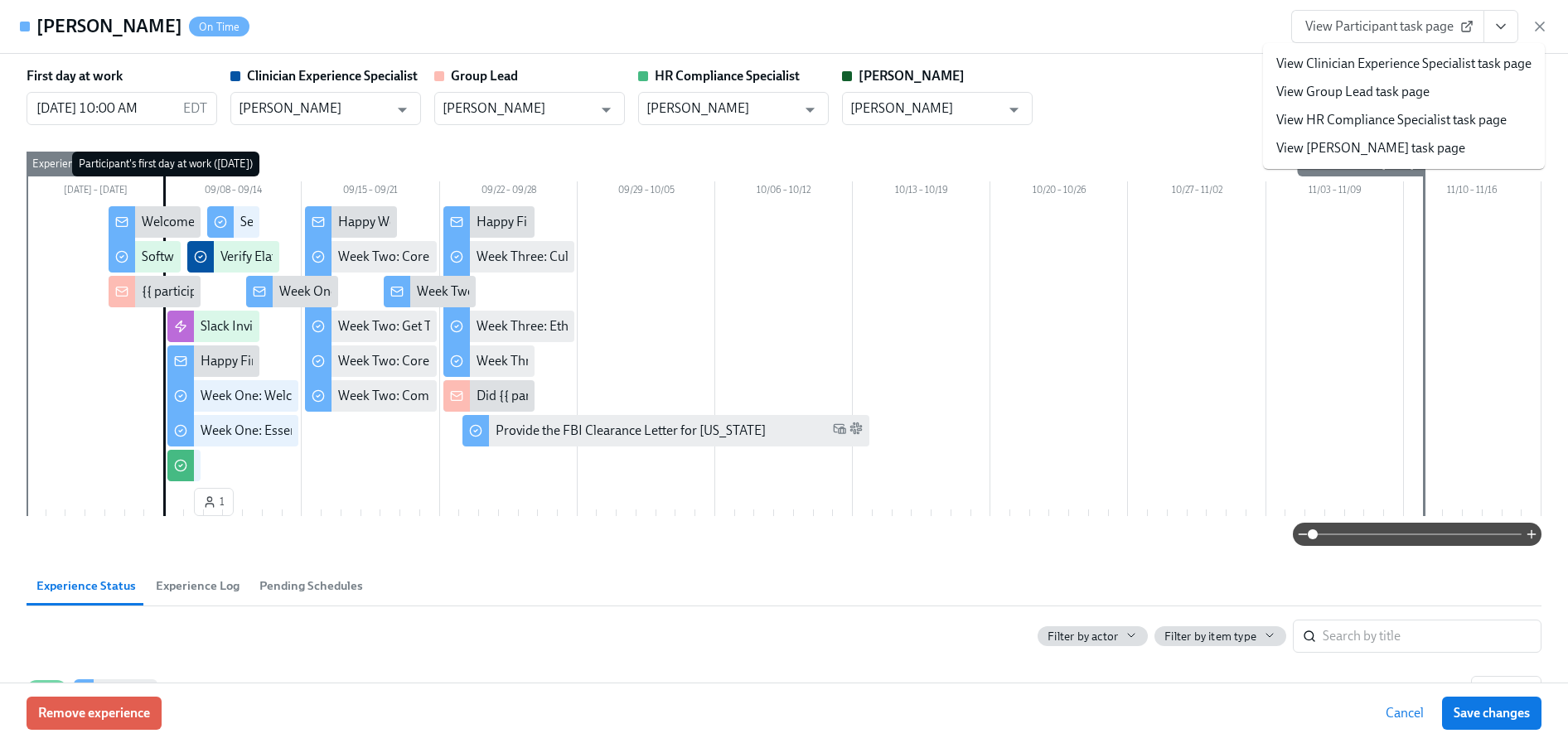
click at [1359, 116] on link "View HR Compliance Specialist task page" at bounding box center [1391, 120] width 230 height 19
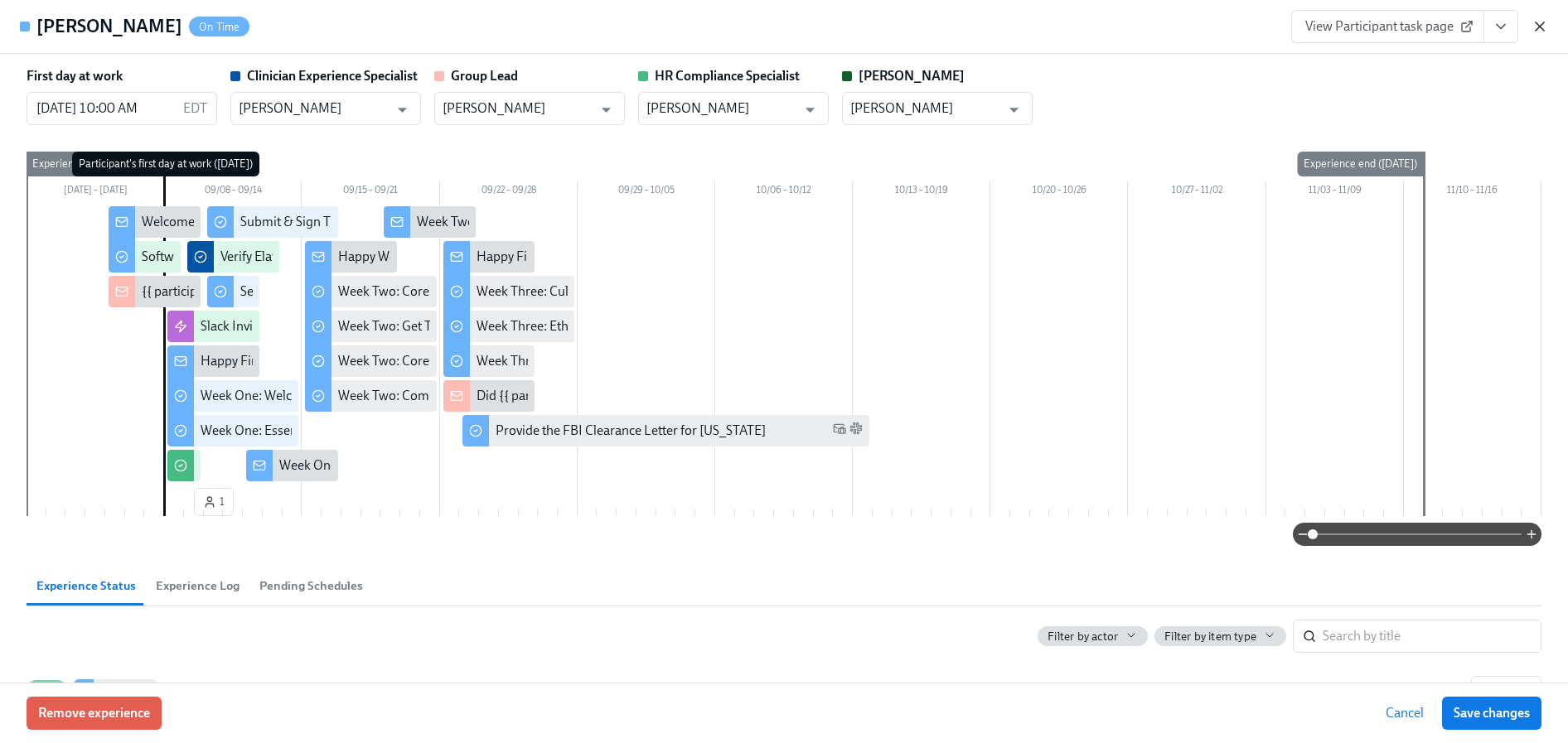
click at [1545, 30] on icon "button" at bounding box center [1540, 26] width 17 height 17
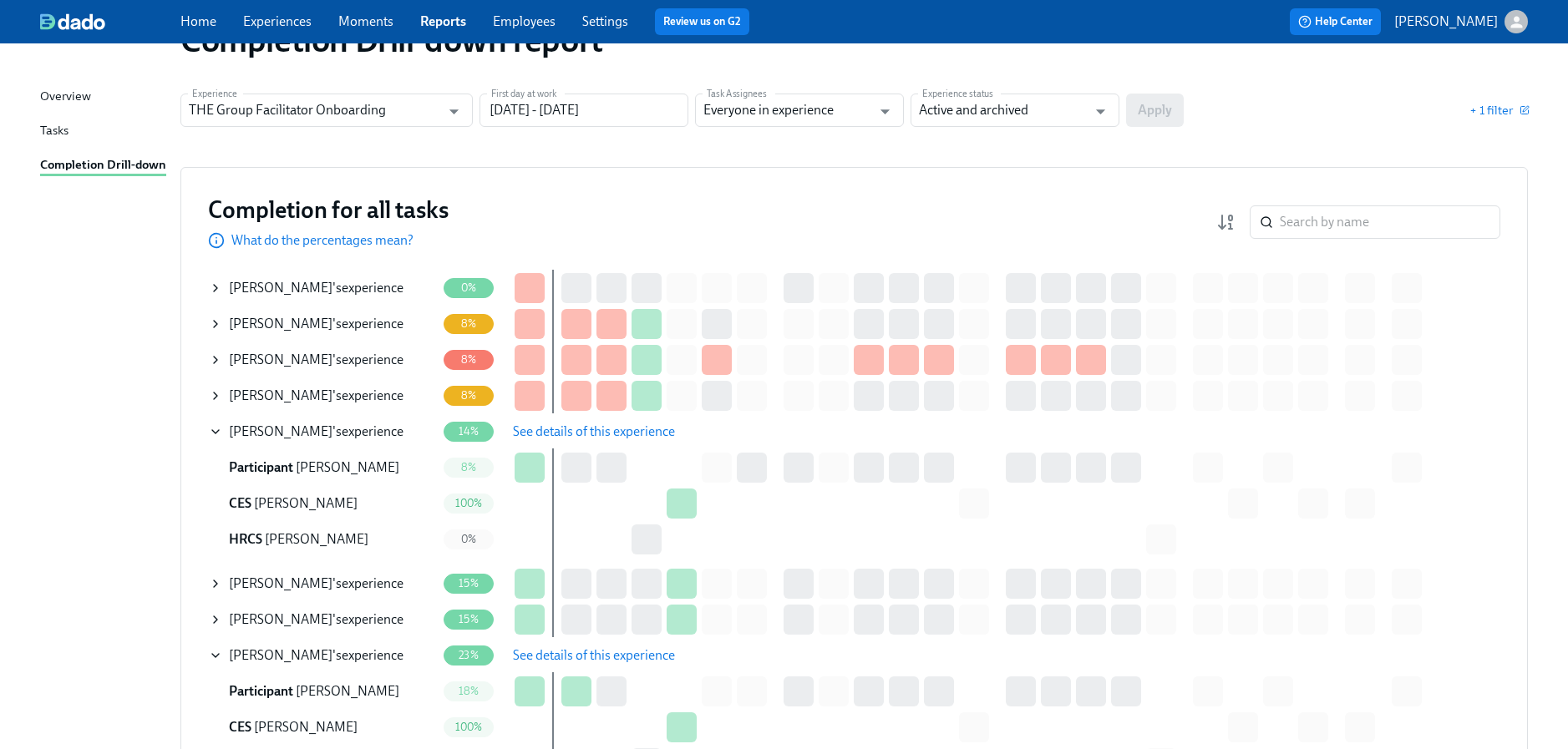
scroll to position [57, 0]
click at [356, 113] on input "THE Group Facilitator Onboarding" at bounding box center [314, 110] width 251 height 34
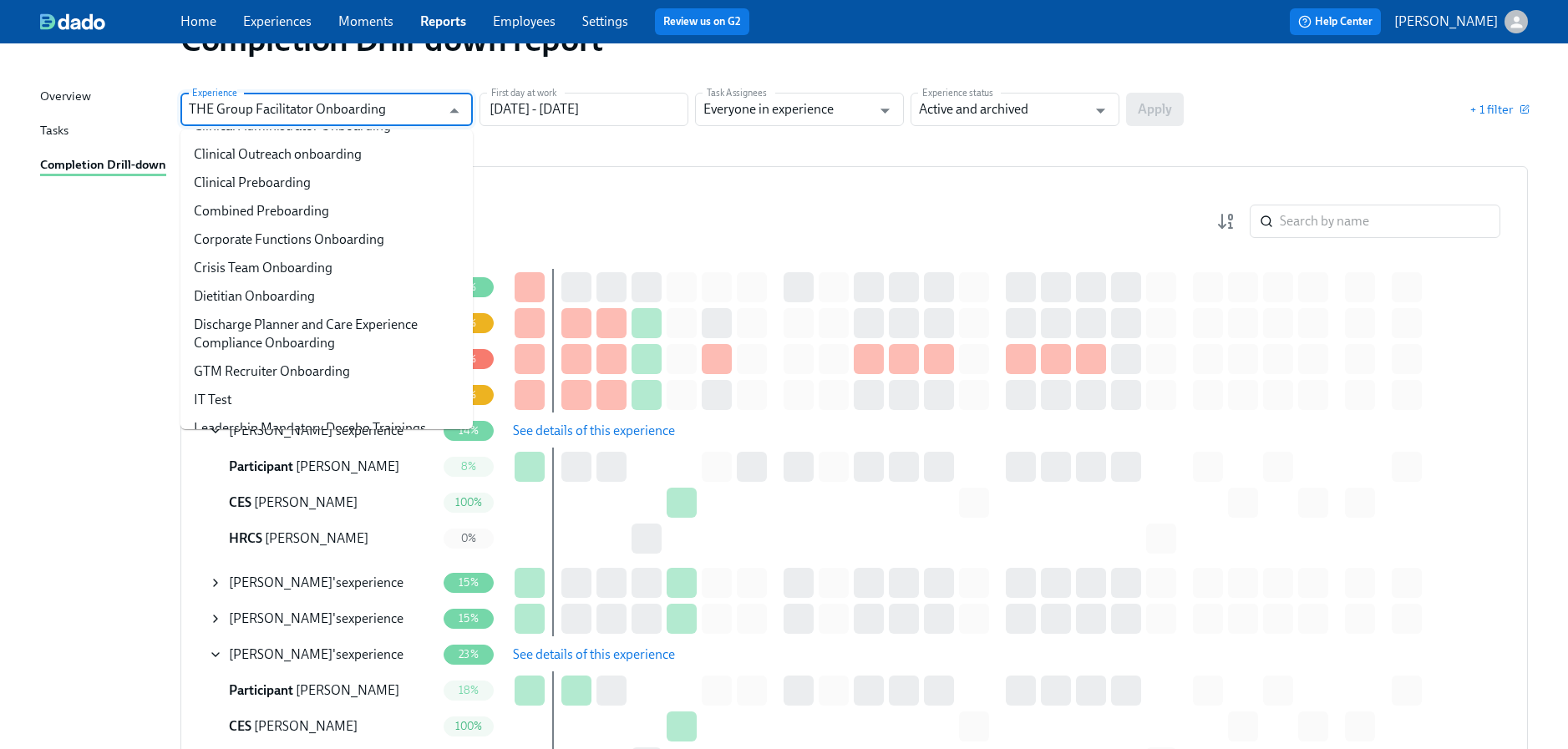
scroll to position [337, 0]
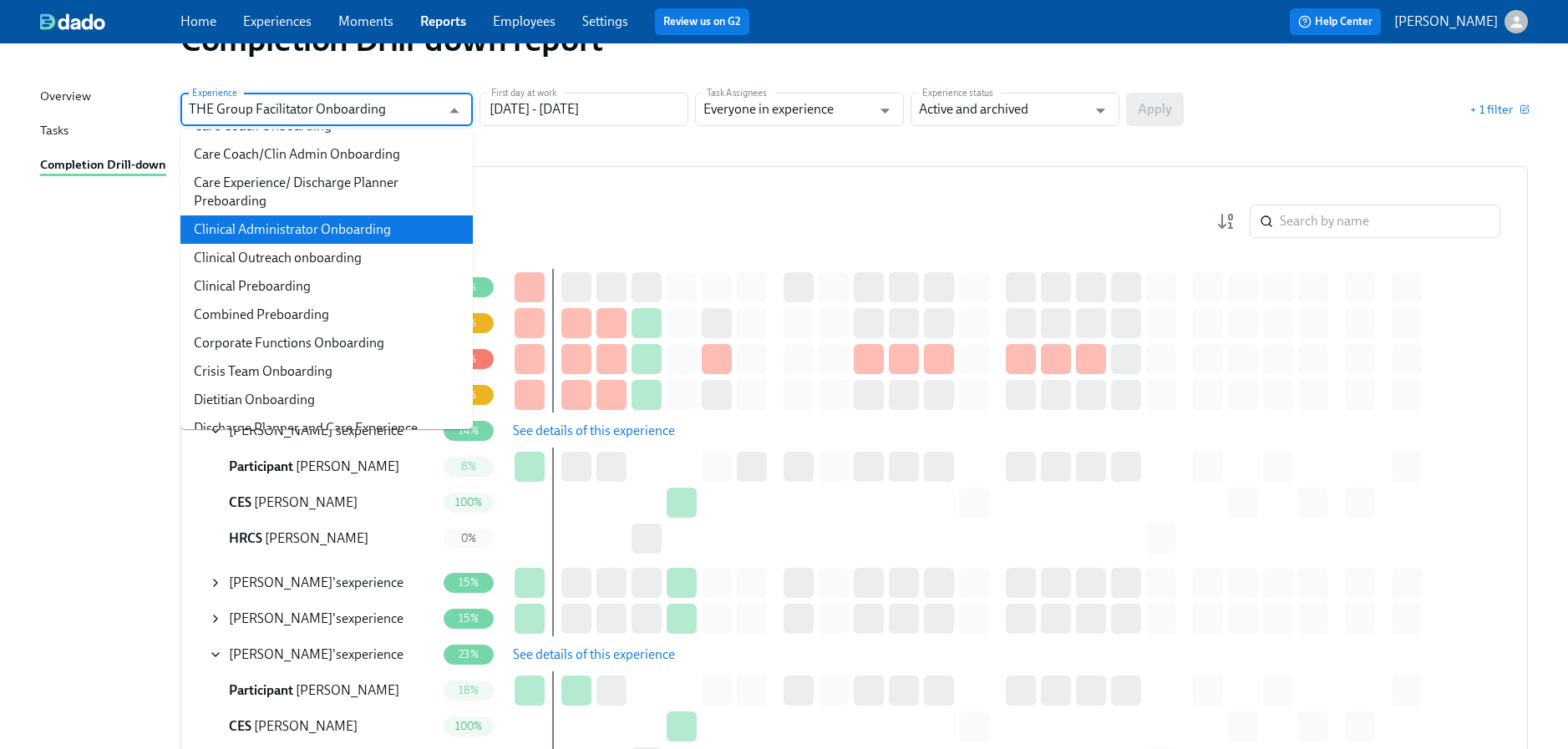
click at [282, 240] on li "Clinical Administrator Onboarding" at bounding box center [327, 229] width 292 height 29
type input "Clinical Administrator Onboarding"
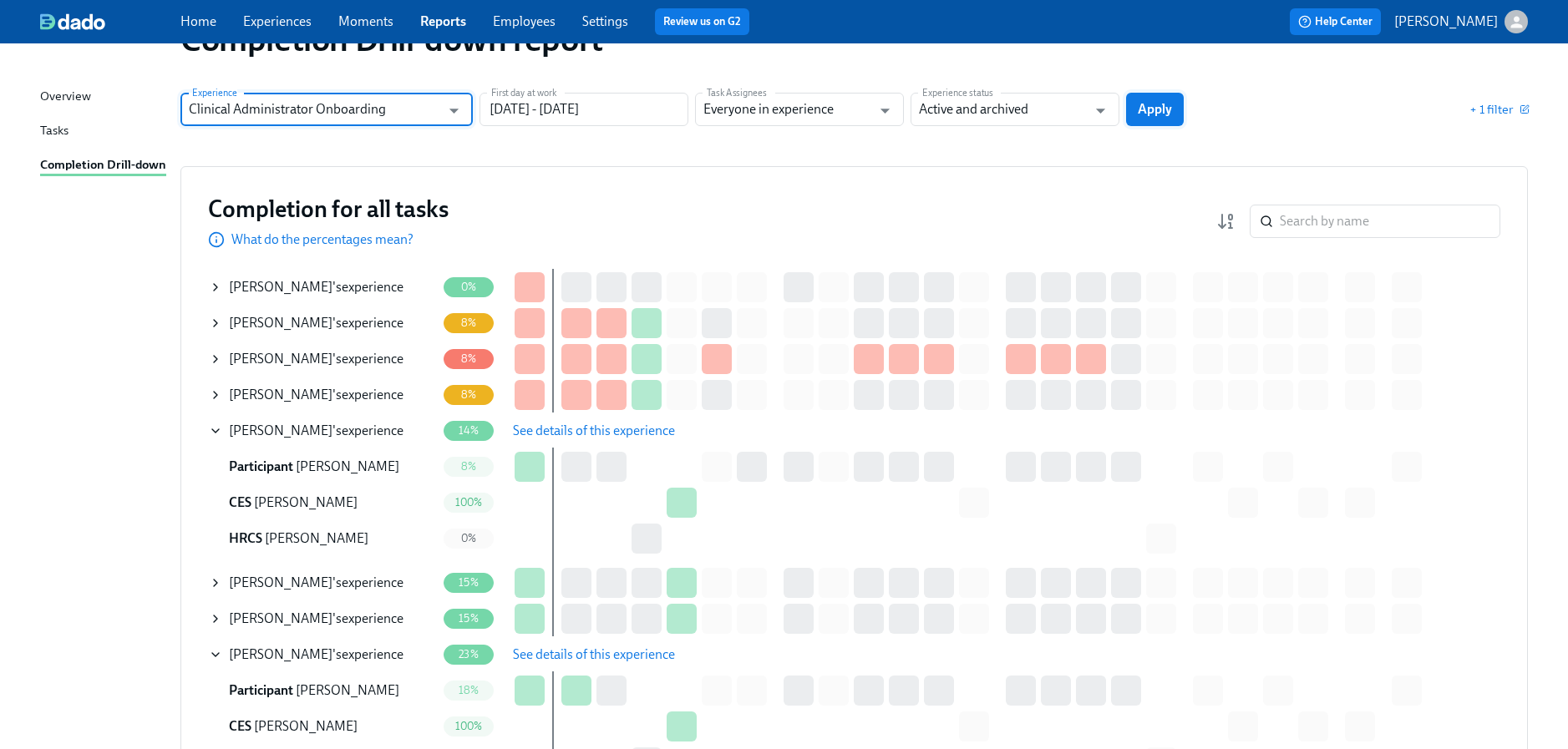
click at [1153, 96] on button "Apply" at bounding box center [1155, 110] width 57 height 34
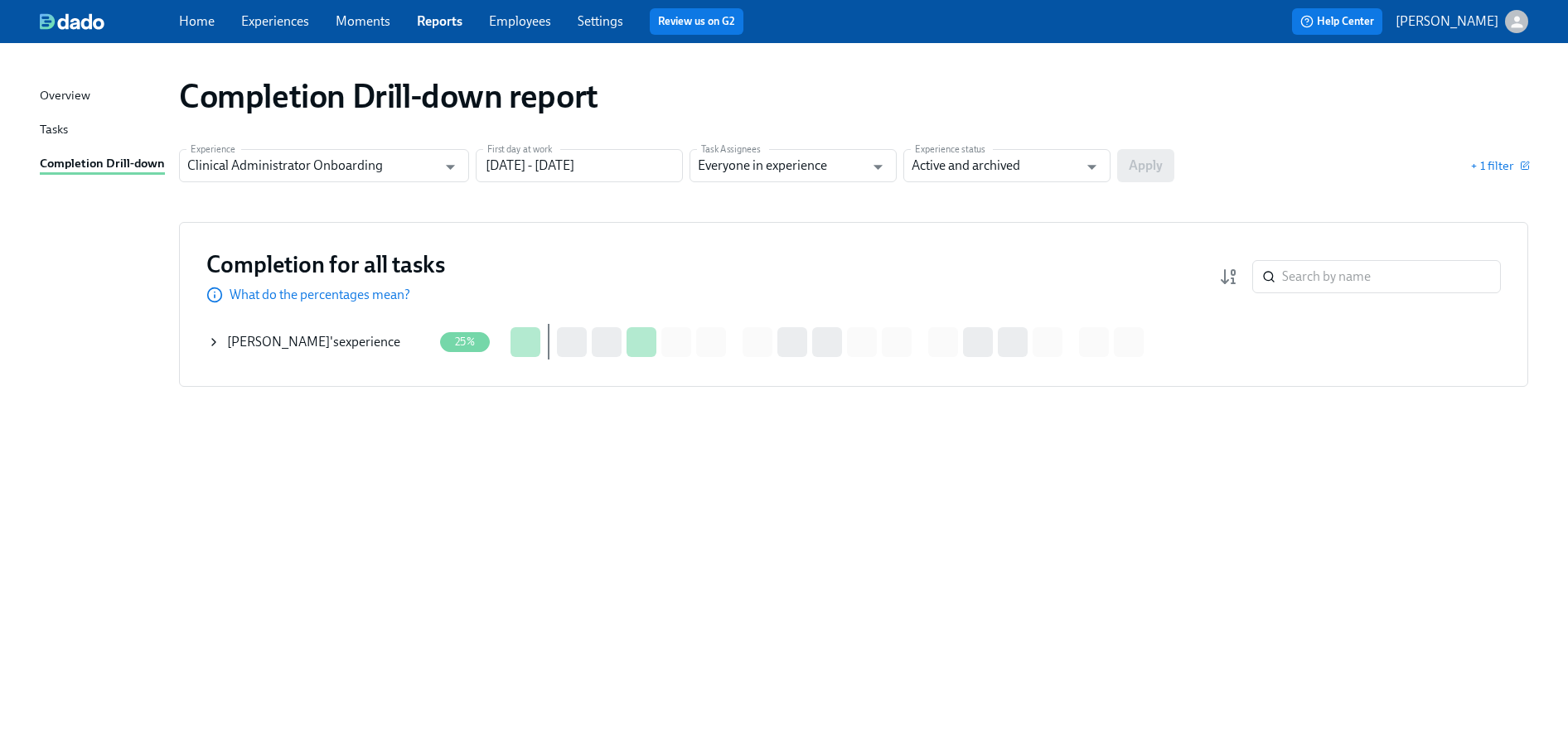
click at [212, 342] on icon at bounding box center [214, 342] width 14 height 14
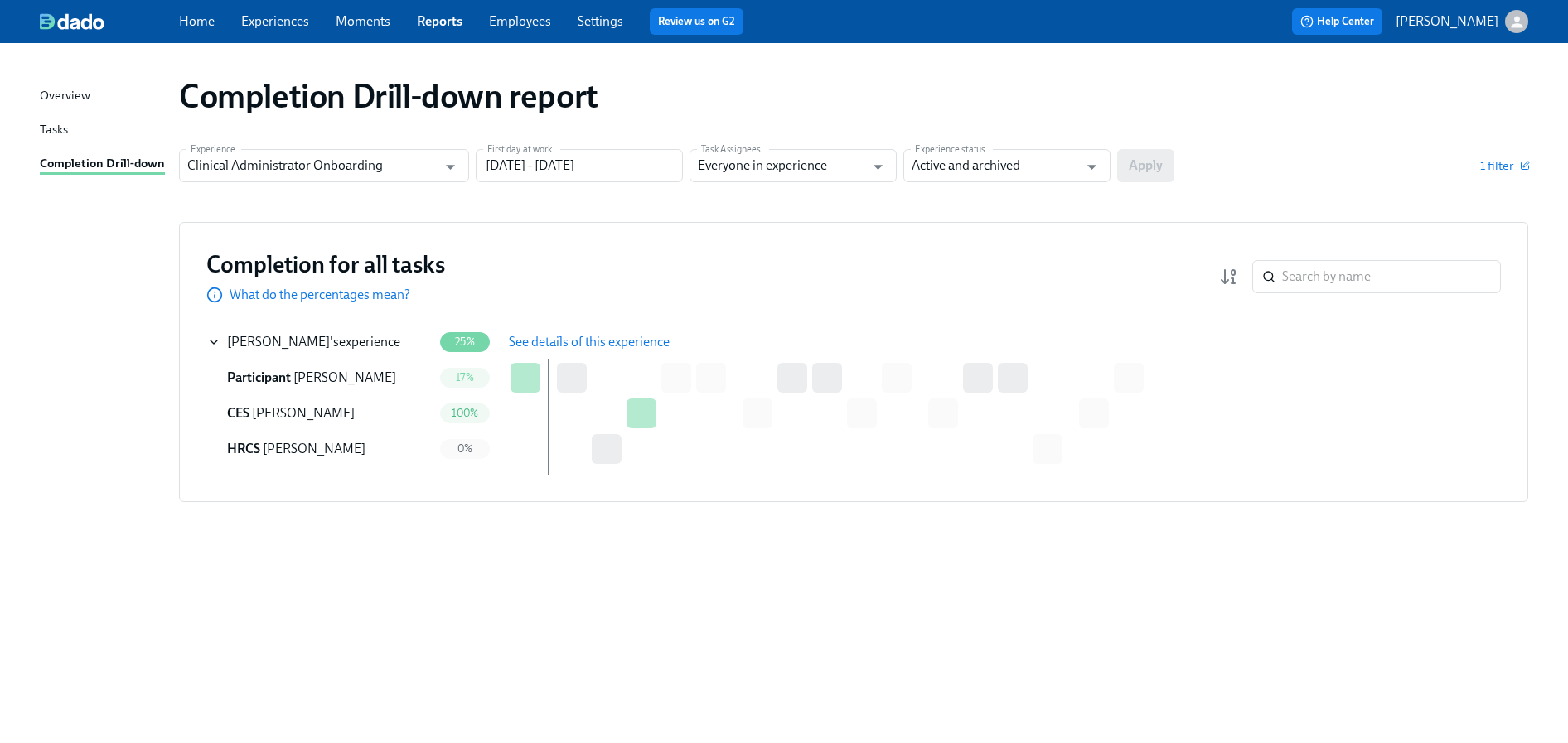
click at [556, 334] on span "See details of this experience" at bounding box center [589, 342] width 161 height 17
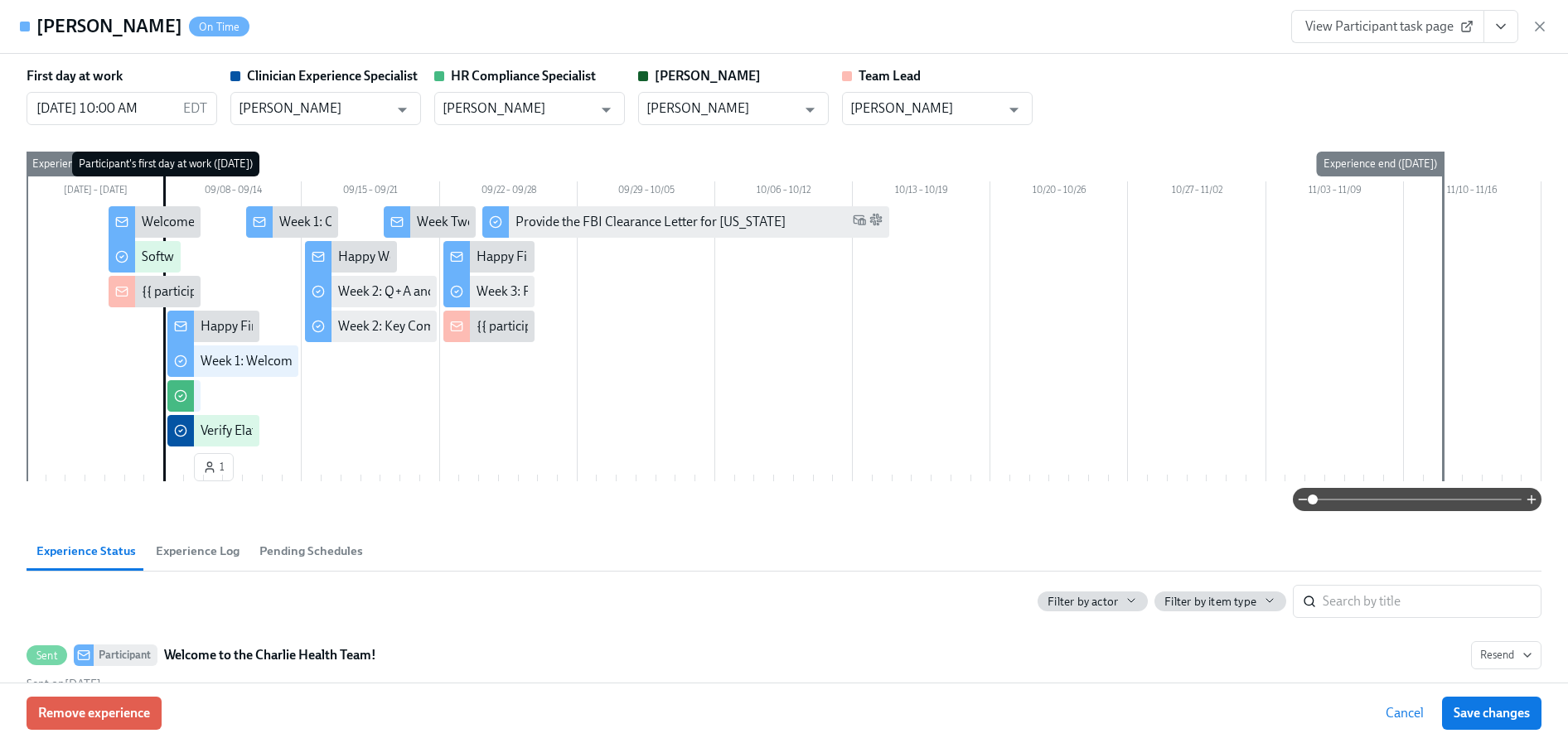
click at [1509, 27] on icon "View task page" at bounding box center [1500, 26] width 17 height 17
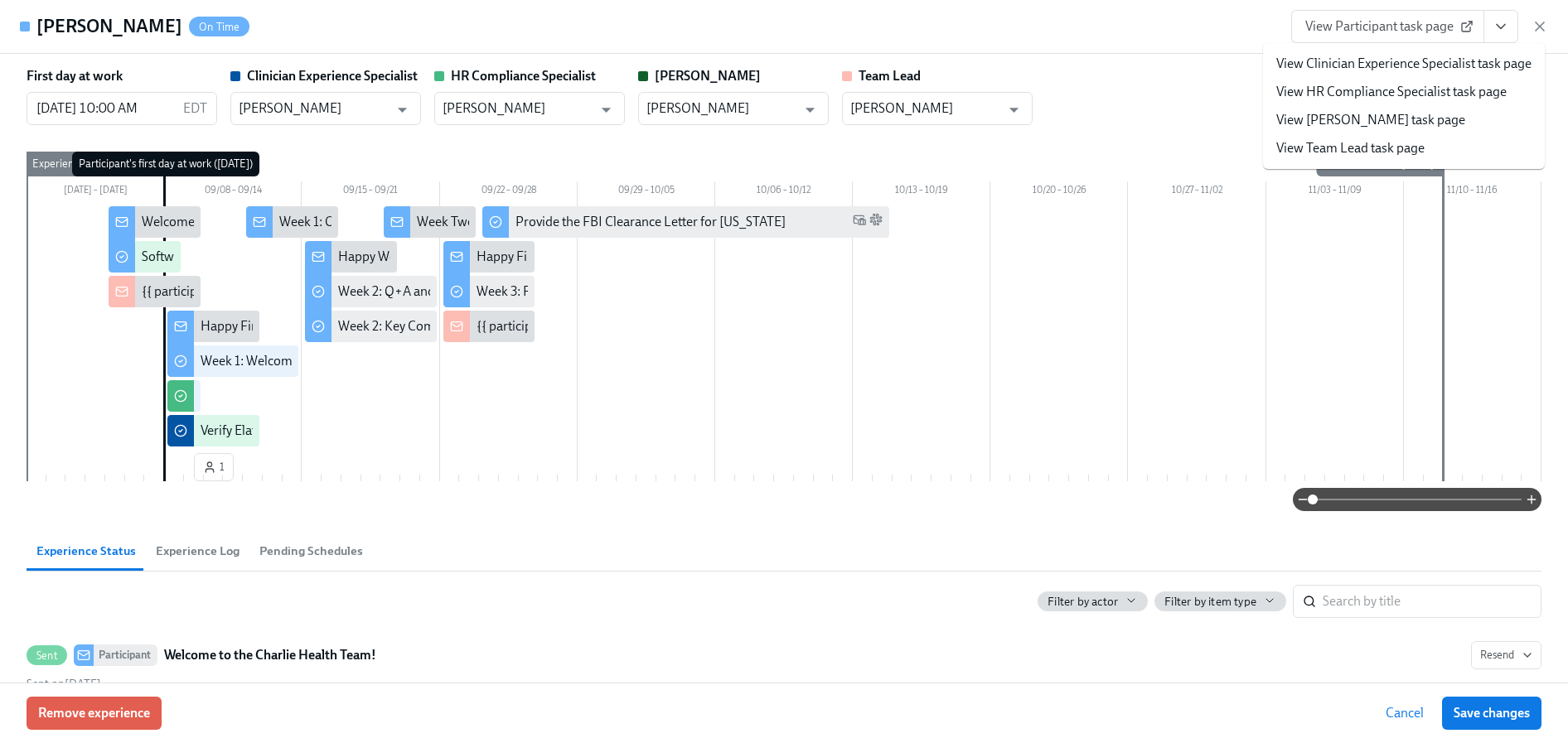
click at [1418, 95] on link "View HR Compliance Specialist task page" at bounding box center [1391, 92] width 230 height 19
